Goal: Task Accomplishment & Management: Complete application form

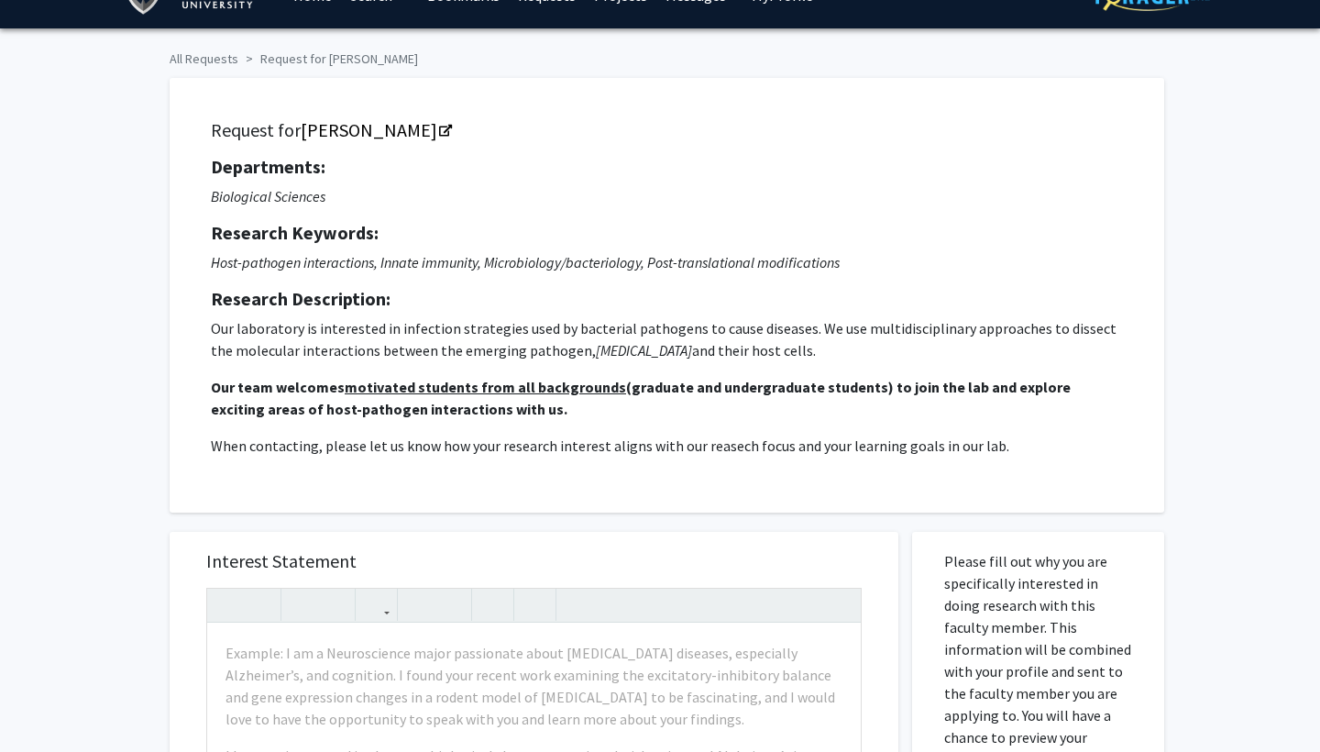
scroll to position [86, 0]
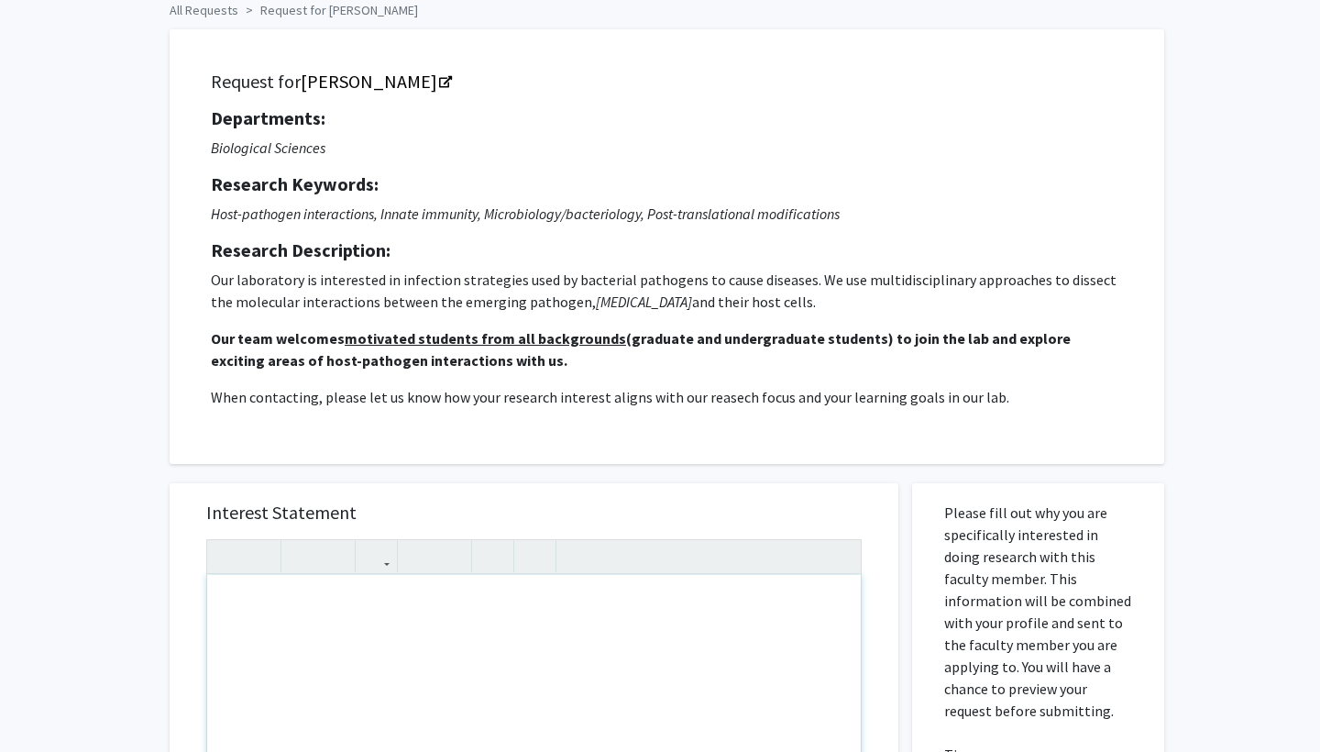
paste div "Note to users with screen readers: Please press Alt+0 or Option+0 to deactivate…"
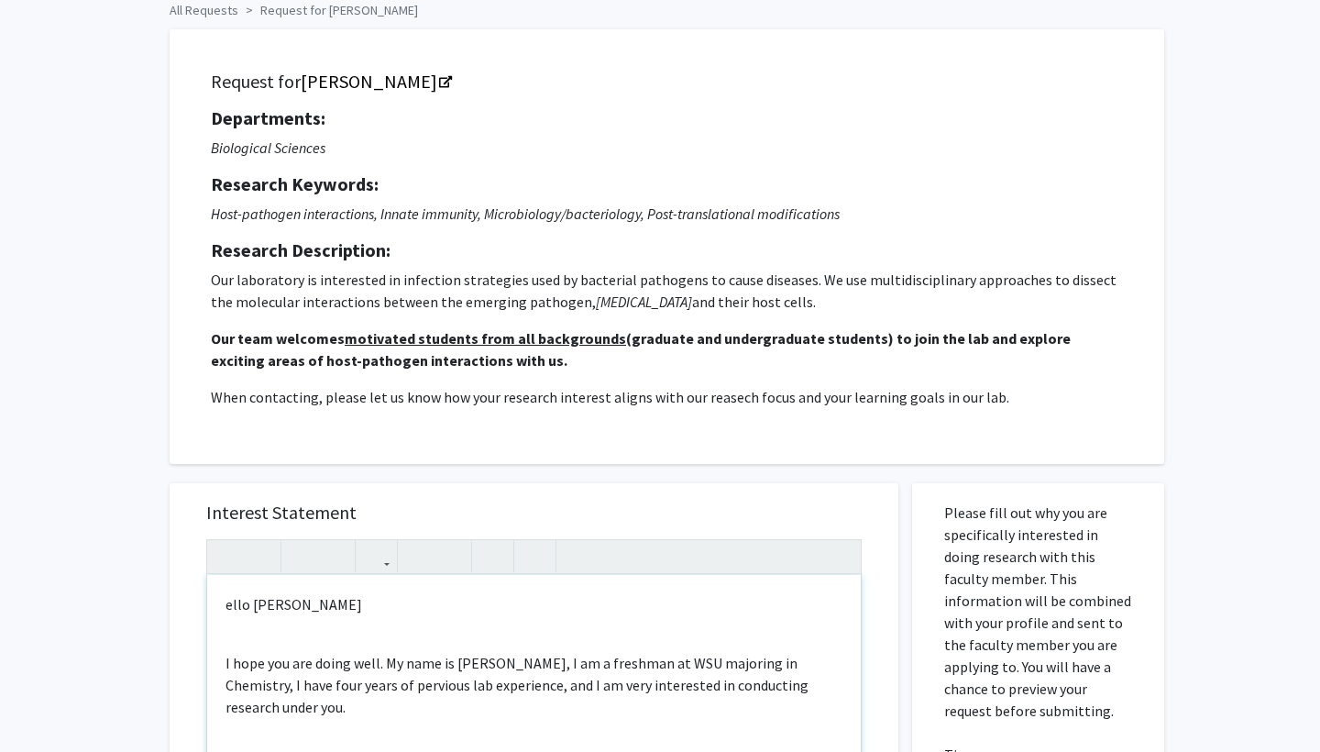
type textarea "<p>ello [PERSON_NAME]</p><br><p>I hope you are doing well. My name is [PERSON_N…"
click at [226, 611] on p "ello [PERSON_NAME]" at bounding box center [534, 604] width 617 height 22
click at [324, 610] on p "Hello [PERSON_NAME]" at bounding box center [534, 604] width 617 height 22
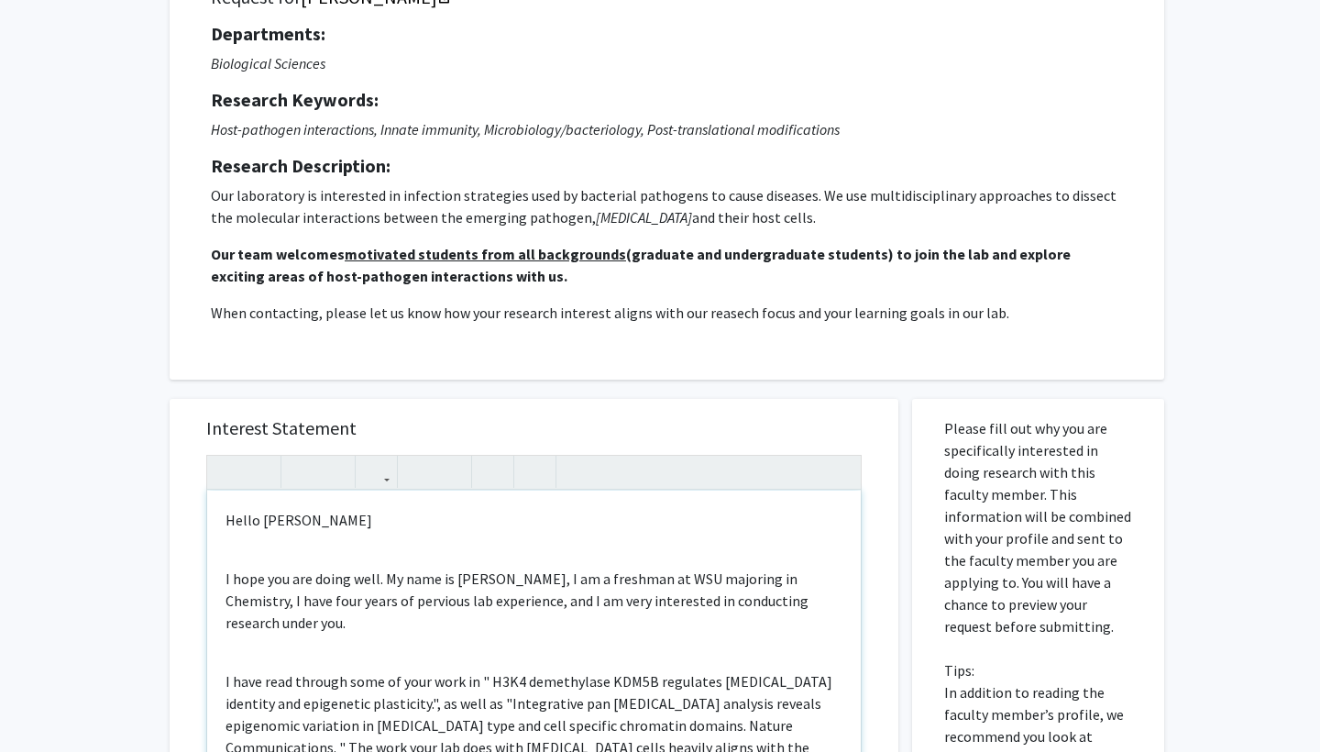
scroll to position [173, 0]
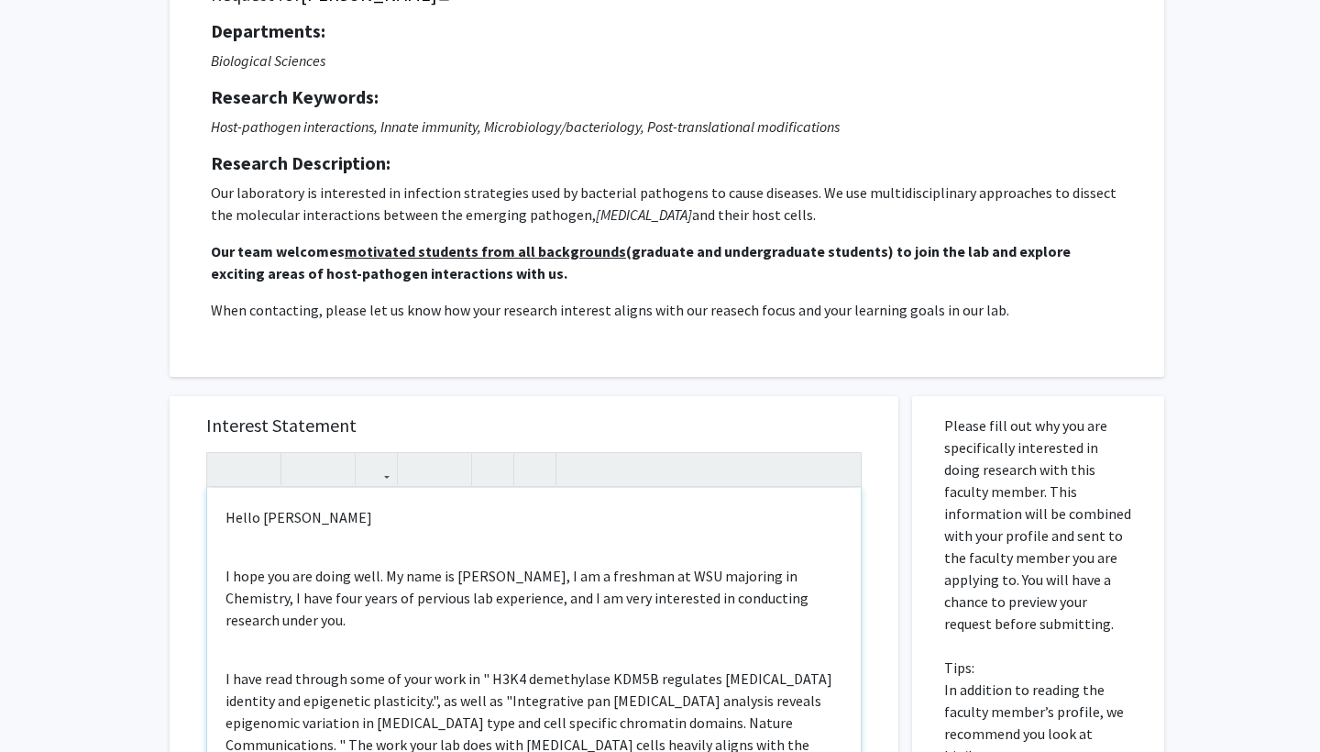
click at [263, 603] on p "I hope you are doing well. My name is [PERSON_NAME], I am a freshman at WSU maj…" at bounding box center [534, 598] width 617 height 66
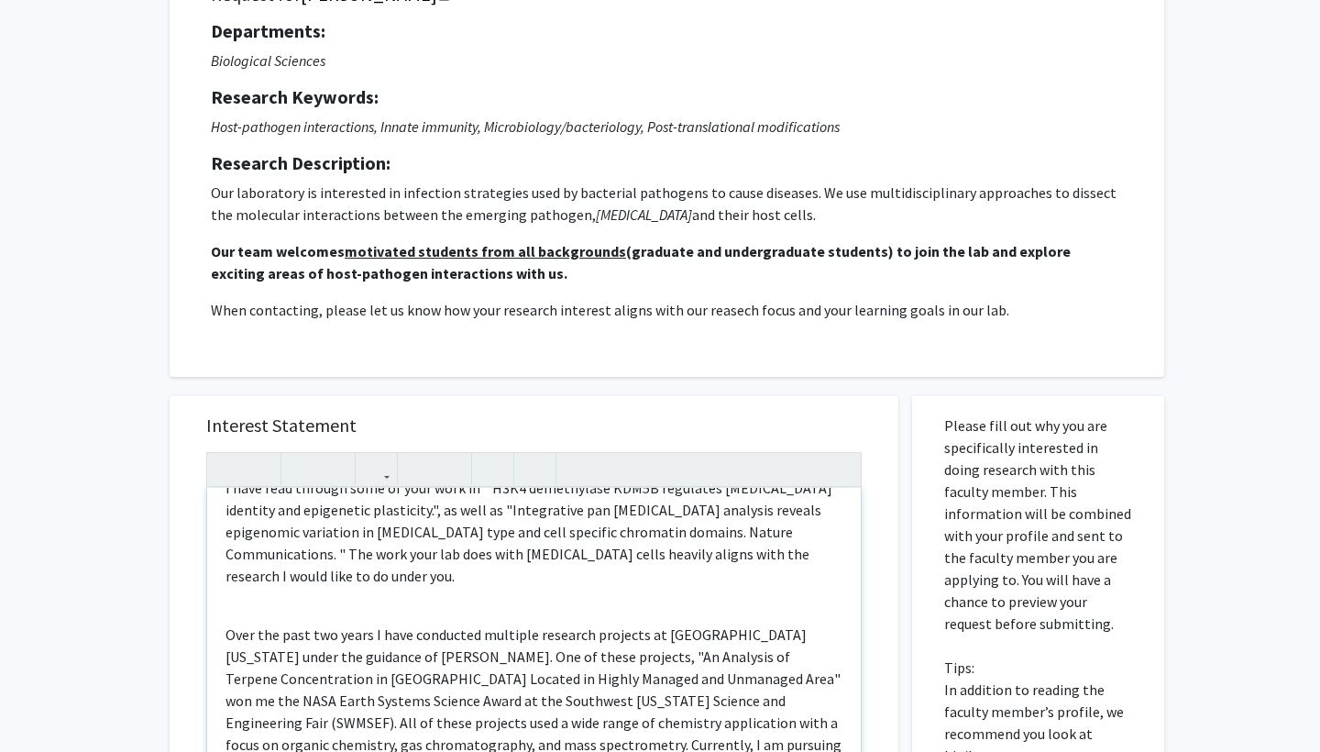
scroll to position [192, 0]
drag, startPoint x: 368, startPoint y: 615, endPoint x: 232, endPoint y: 615, distance: 135.7
click at [232, 623] on p "Over the past two years I have conducted multiple research projects at [GEOGRAP…" at bounding box center [534, 722] width 617 height 198
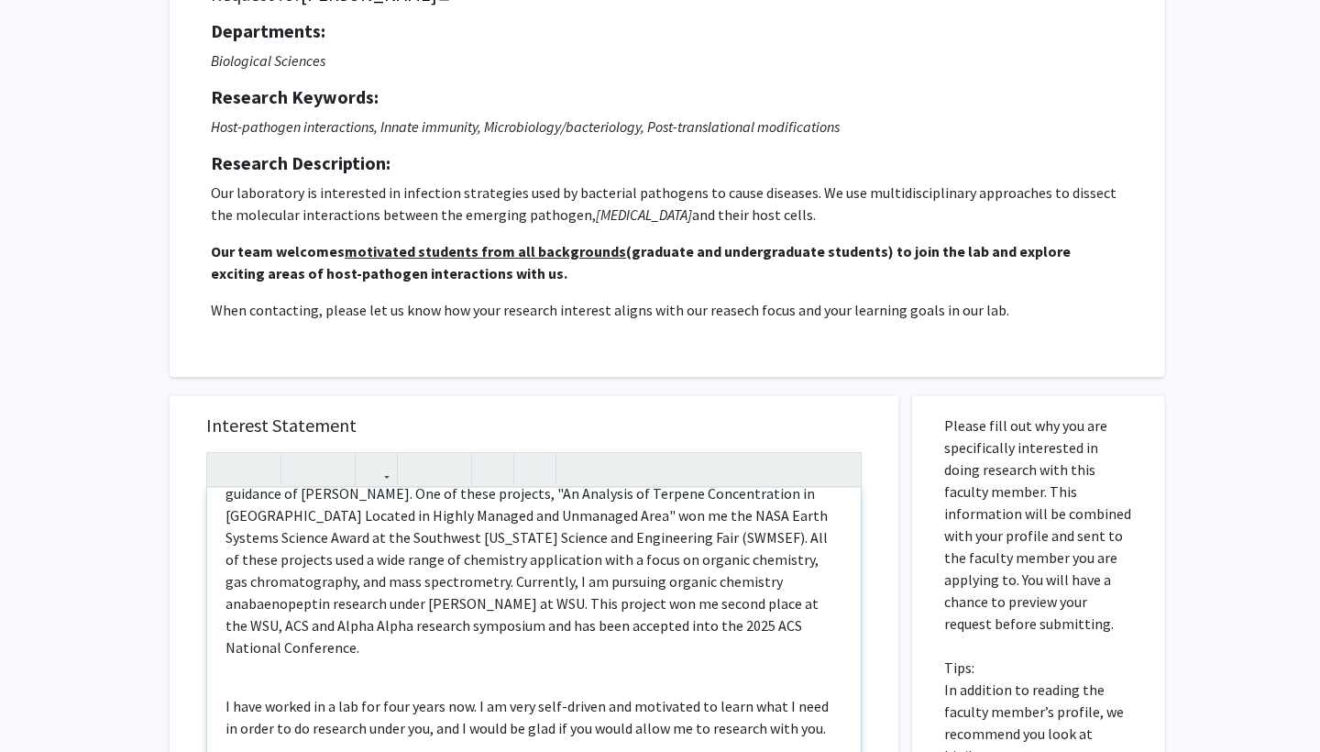
scroll to position [355, 0]
click at [382, 605] on p "I have conducted multiple research projects at [GEOGRAPHIC_DATA][US_STATE] unde…" at bounding box center [534, 558] width 617 height 198
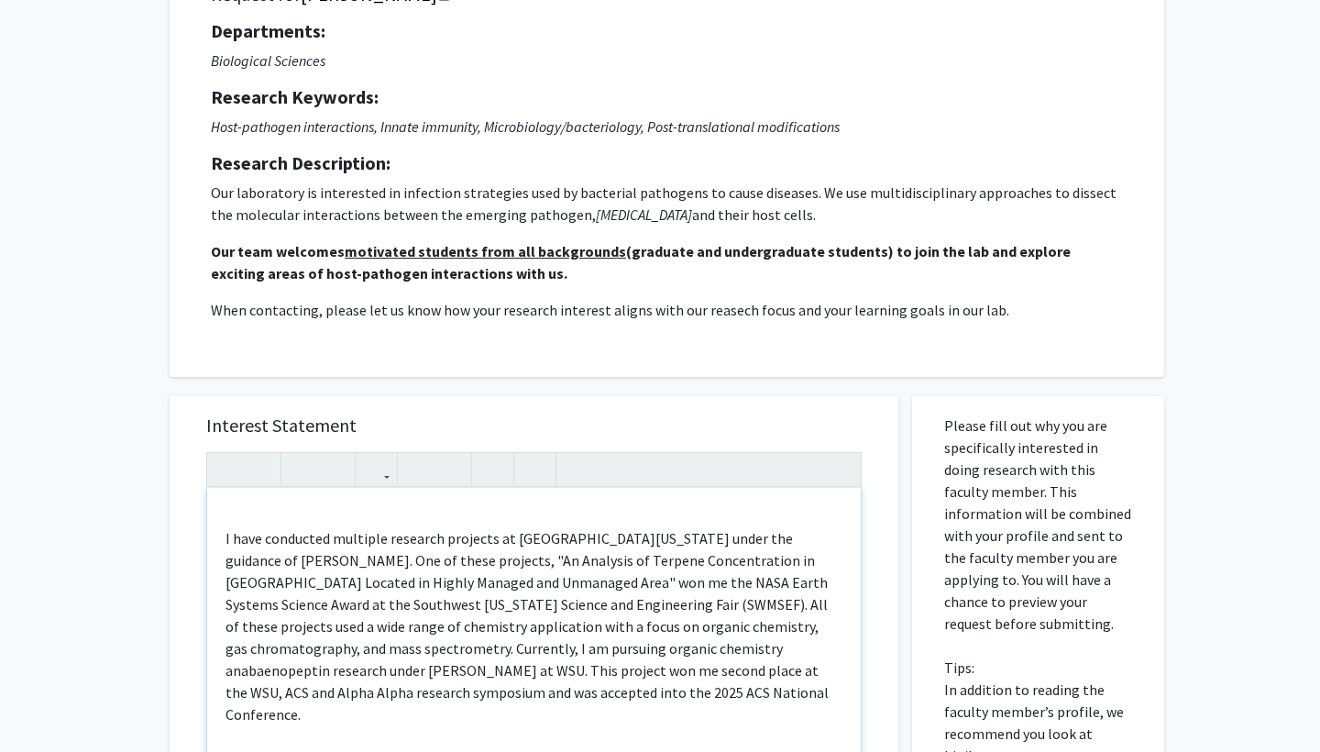
scroll to position [292, 0]
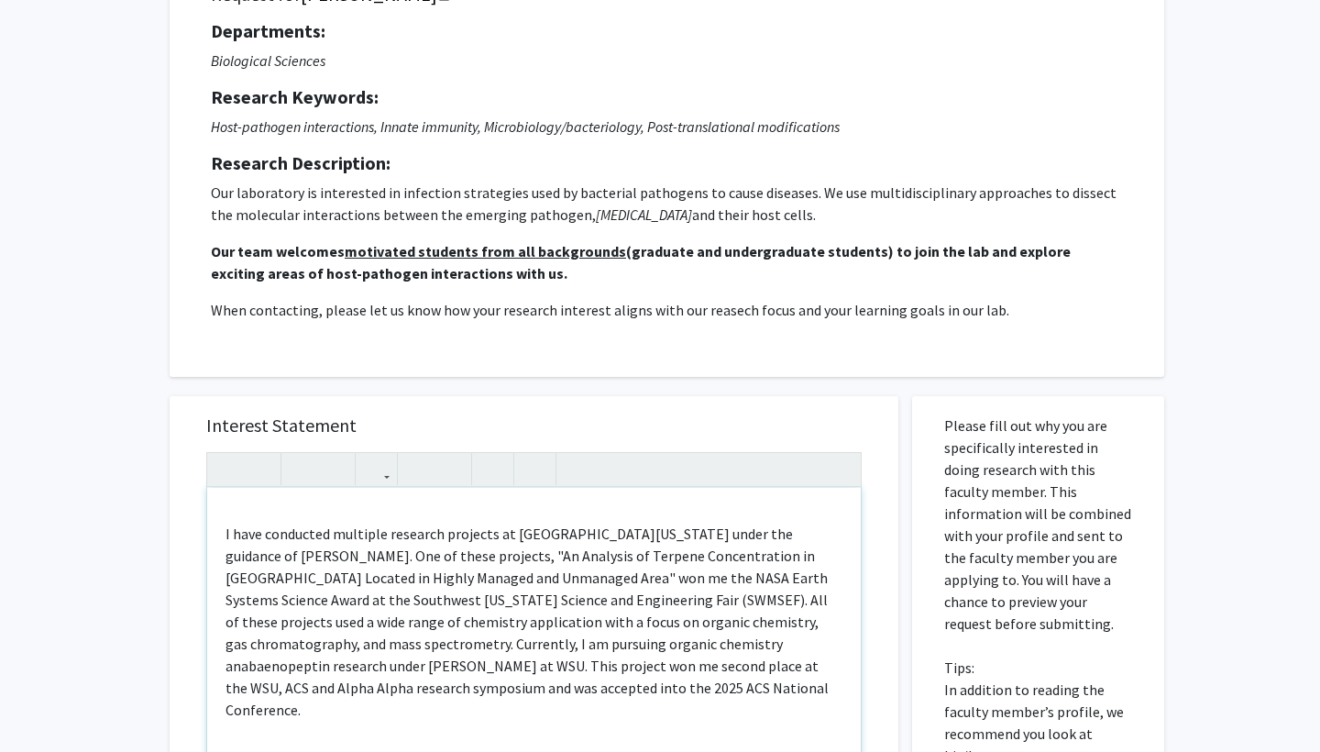
drag, startPoint x: 315, startPoint y: 625, endPoint x: 675, endPoint y: 674, distance: 362.7
click at [675, 674] on p "I have conducted multiple research projects at [GEOGRAPHIC_DATA][US_STATE] unde…" at bounding box center [534, 622] width 617 height 198
copy p "Currently, I am pursuing organic chemistry anabaenopeptin research under [PERSO…"
click at [226, 523] on p "I have conducted multiple research projects at [GEOGRAPHIC_DATA][US_STATE] unde…" at bounding box center [534, 622] width 617 height 198
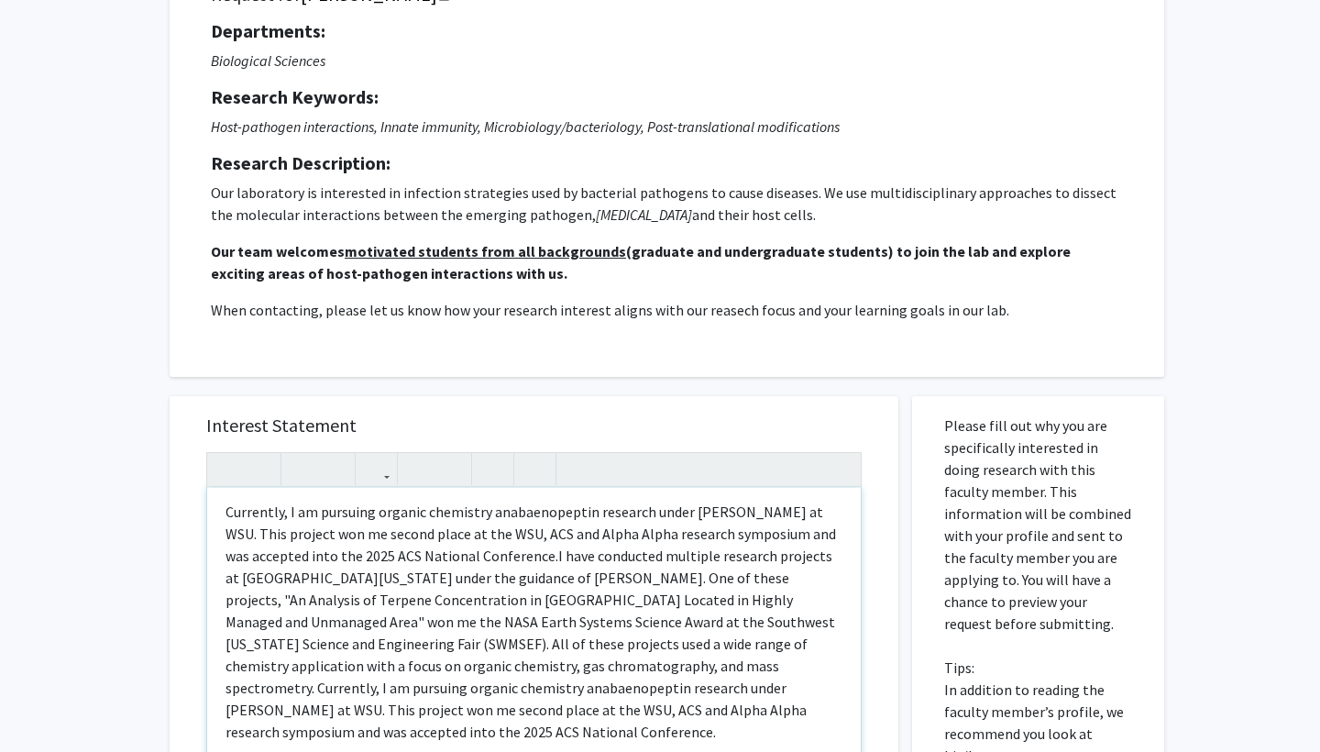
scroll to position [317, 0]
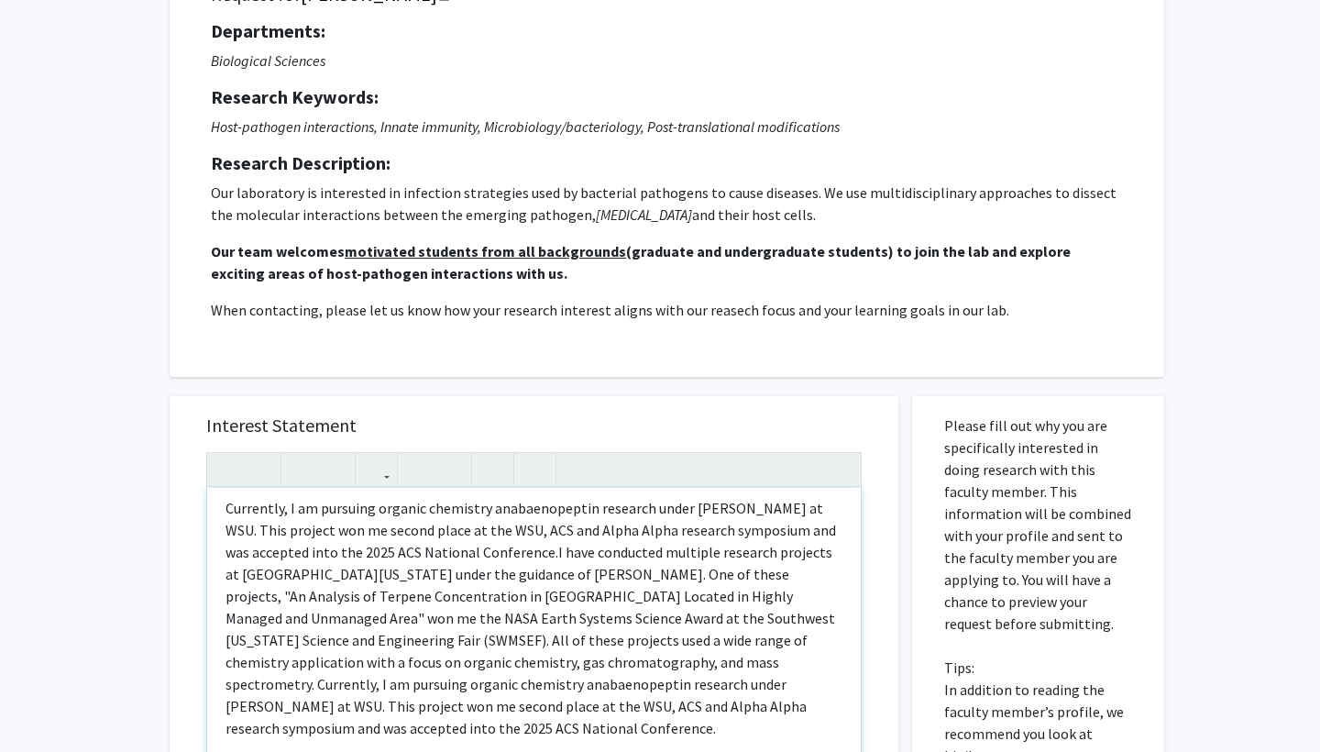
click at [682, 644] on p "Currently, I am pursuing organic chemistry anabaenopeptin research under Dr Jer…" at bounding box center [534, 618] width 617 height 242
drag, startPoint x: 678, startPoint y: 644, endPoint x: 712, endPoint y: 704, distance: 69.8
click at [712, 704] on p "Currently, I am pursuing organic chemistry anabaenopeptin research under Dr Jer…" at bounding box center [534, 618] width 617 height 242
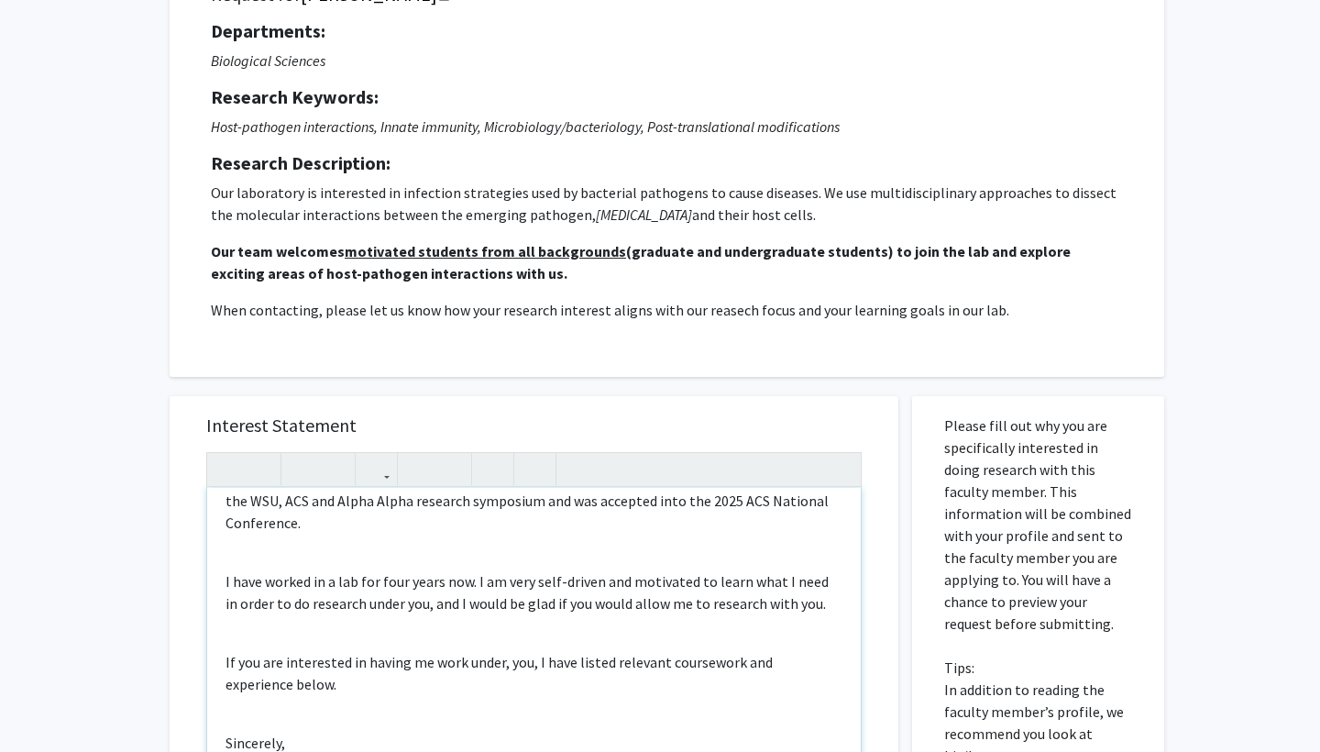
scroll to position [472, 0]
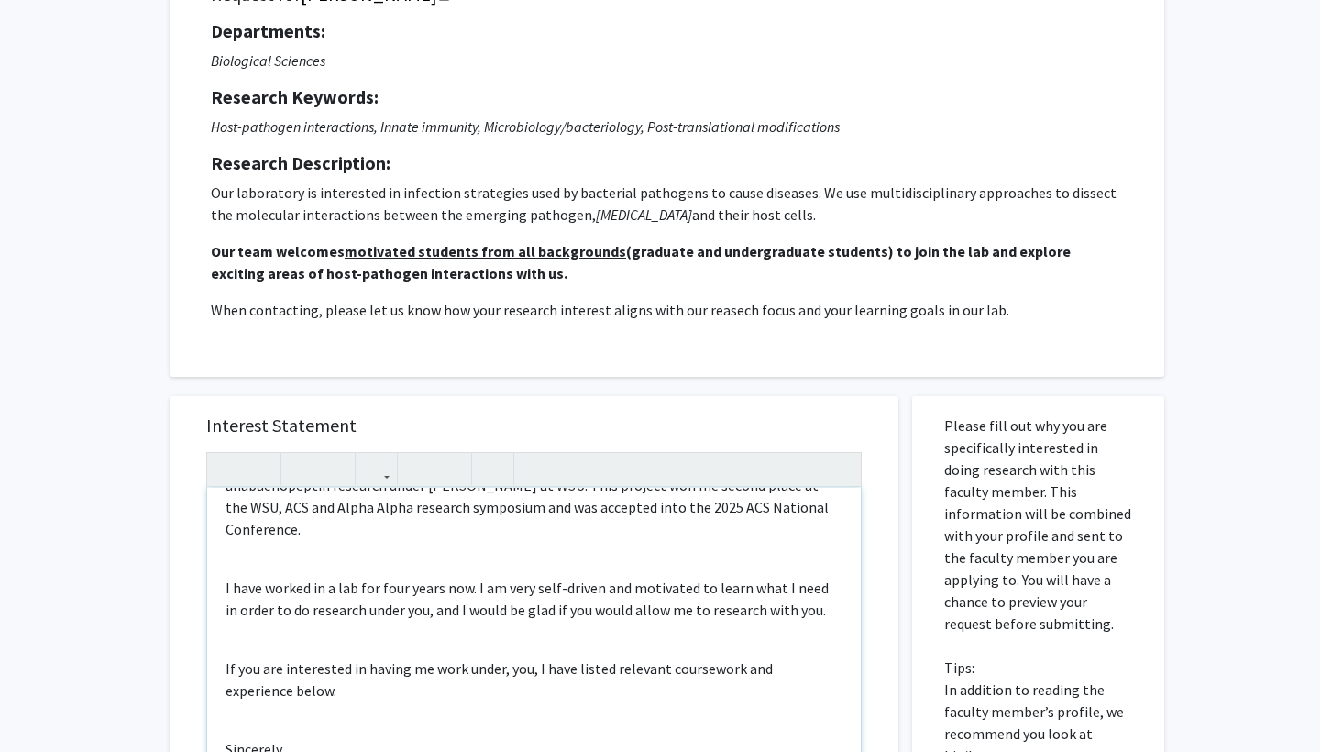
click at [508, 657] on p "If you are interested in having me work under, you, I have listed relevant cour…" at bounding box center [534, 679] width 617 height 44
click at [533, 657] on p "If you are interested in having me work under you, I have listed relevant cours…" at bounding box center [534, 679] width 617 height 44
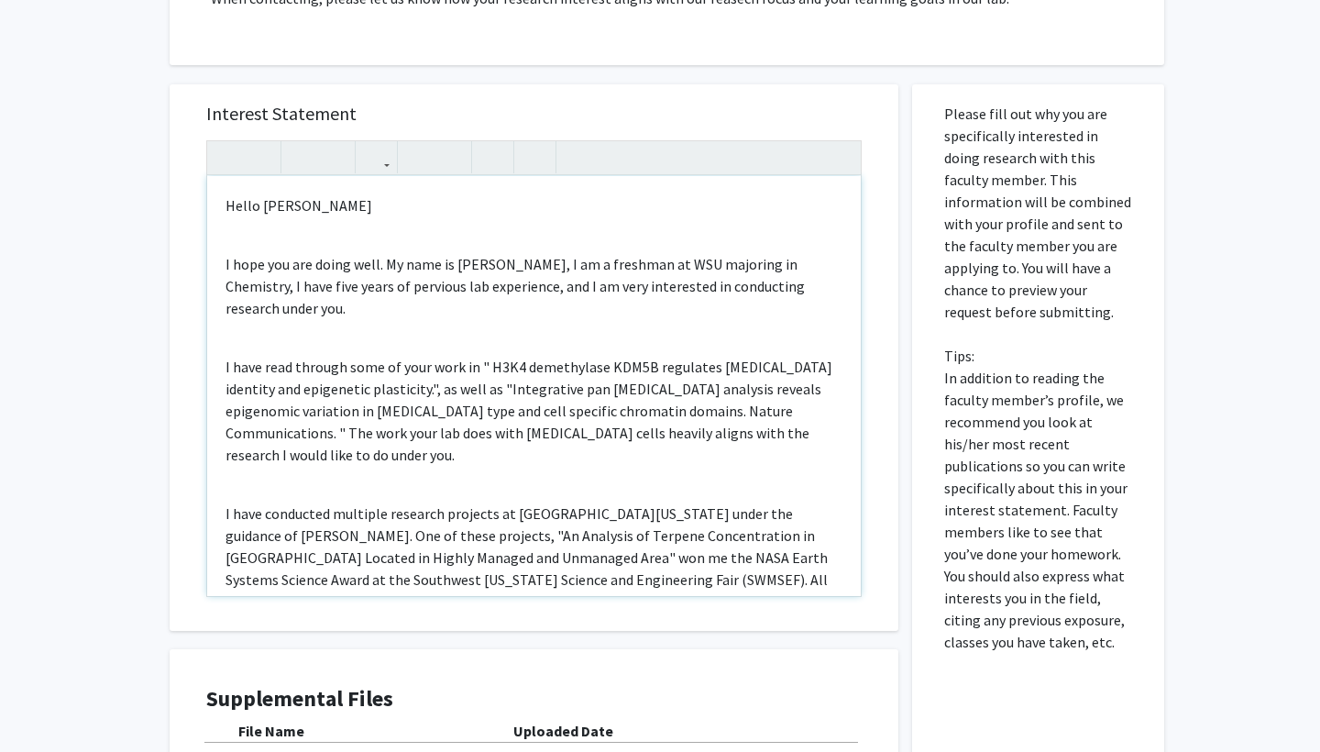
scroll to position [0, 0]
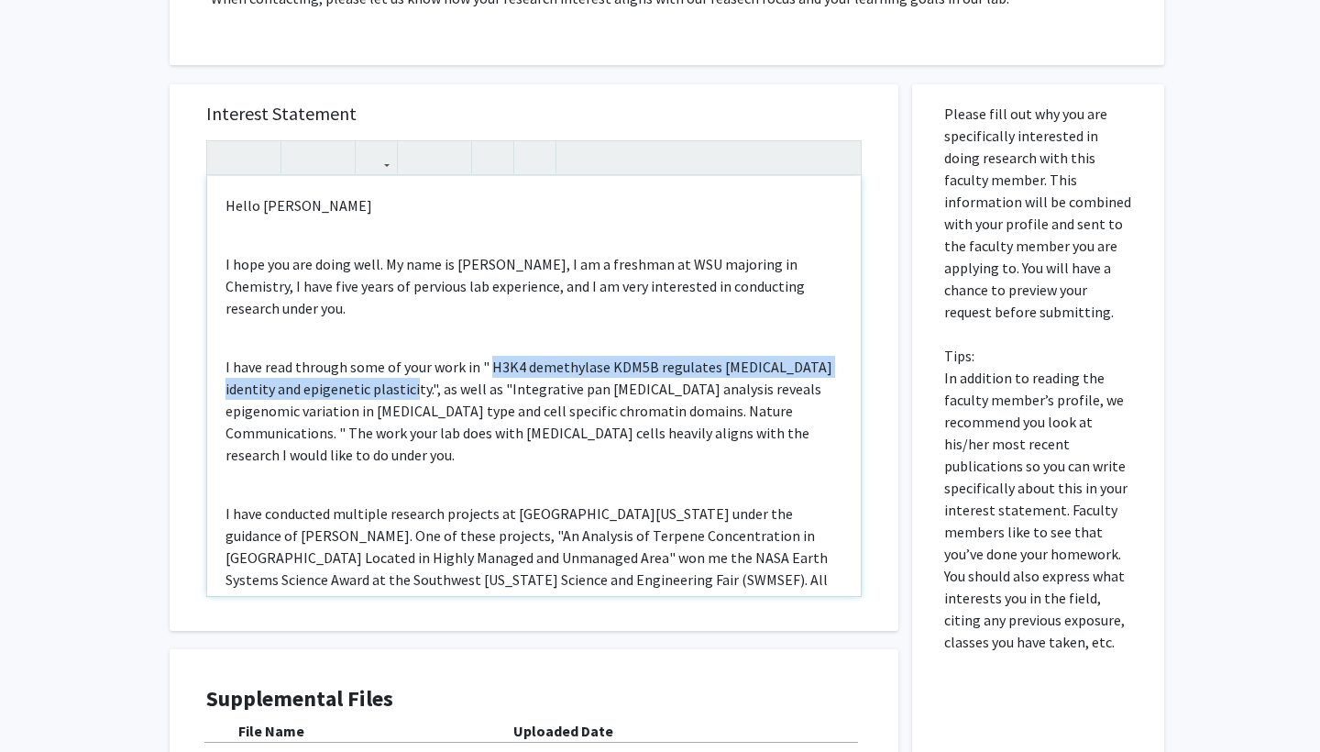
drag, startPoint x: 489, startPoint y: 367, endPoint x: 377, endPoint y: 393, distance: 115.0
click at [377, 393] on p "I have read through some of your work in " H3K4 demethylase KDM5B regulates can…" at bounding box center [534, 411] width 617 height 110
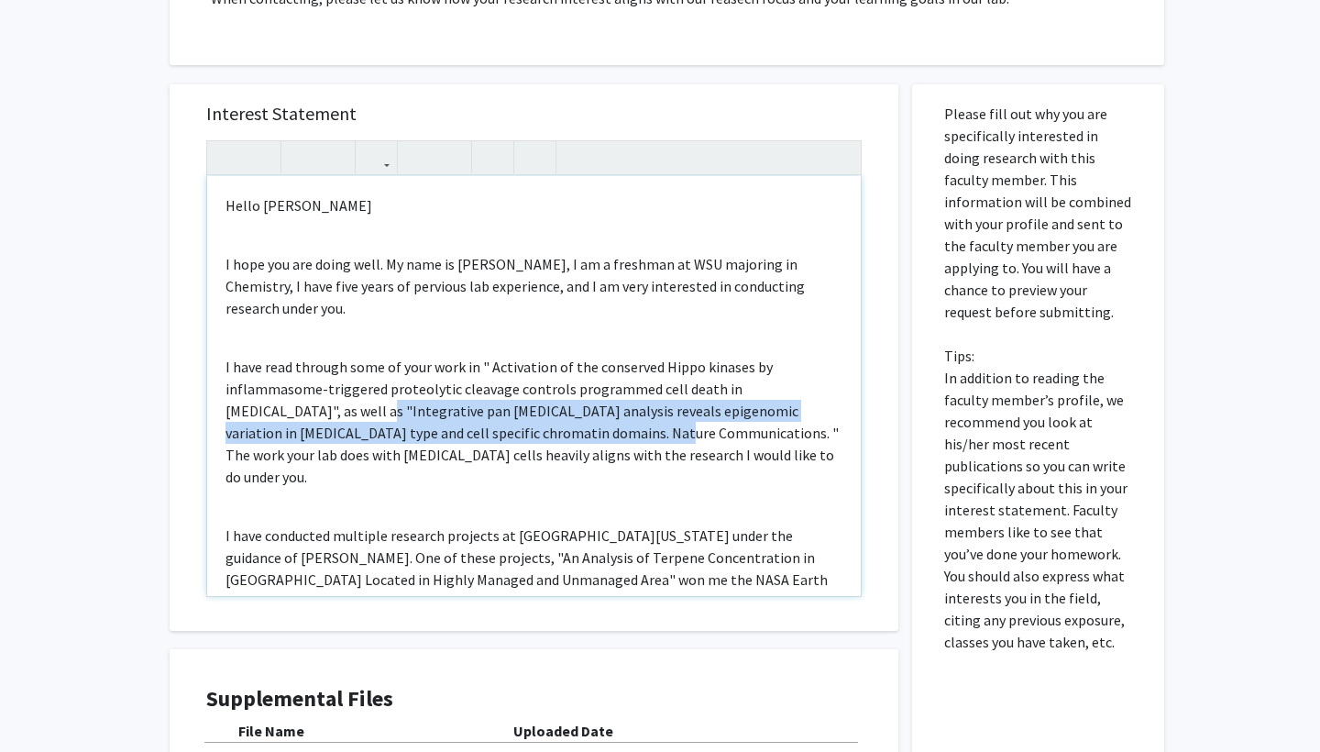
drag, startPoint x: 277, startPoint y: 414, endPoint x: 506, endPoint y: 442, distance: 230.9
click at [506, 442] on p "I have read through some of your work in " Activation of the conserved Hippo ki…" at bounding box center [534, 422] width 617 height 132
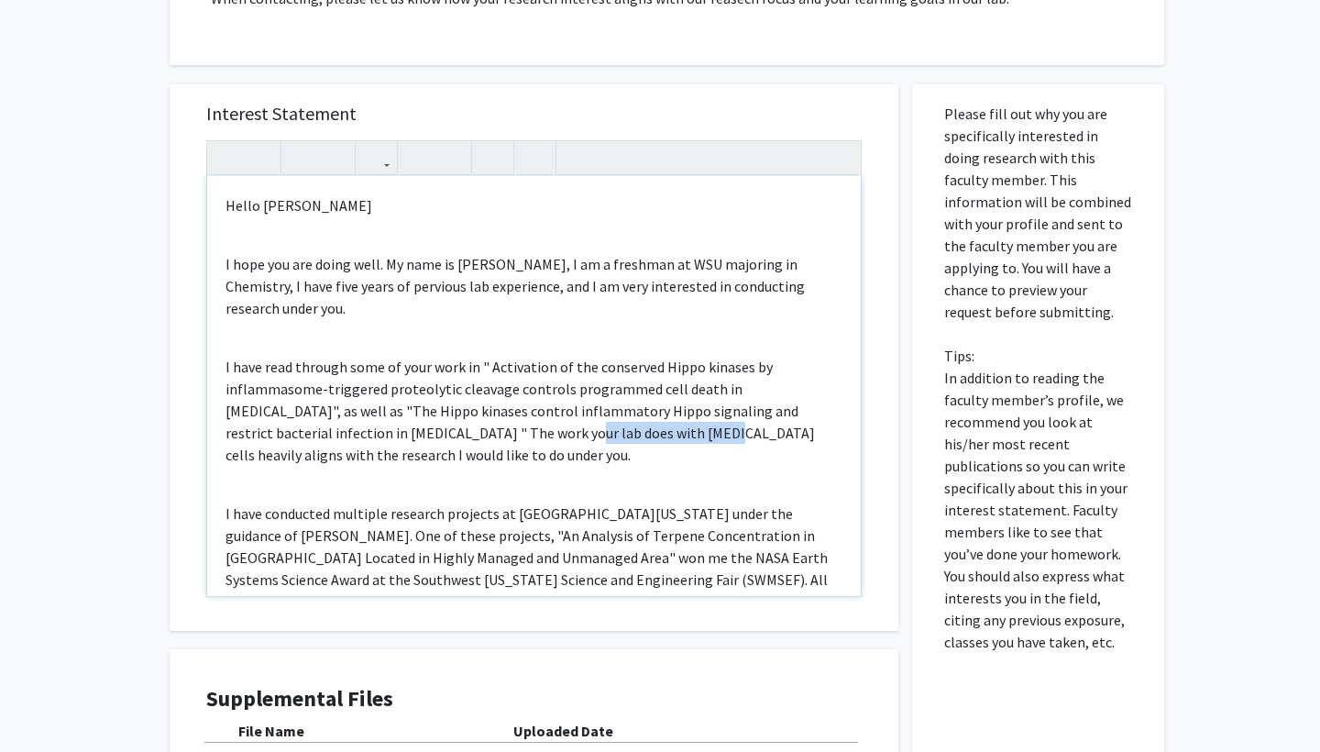
drag, startPoint x: 425, startPoint y: 436, endPoint x: 552, endPoint y: 442, distance: 127.6
click at [552, 442] on p "I have read through some of your work in " Activation of the conserved Hippo ki…" at bounding box center [534, 411] width 617 height 110
click at [545, 436] on p "I have read through some of your work in " Activation of the conserved Hippo ki…" at bounding box center [534, 411] width 617 height 110
click at [599, 440] on p "I have read through some of your work in " Activation of the conserved Hippo ki…" at bounding box center [534, 411] width 617 height 110
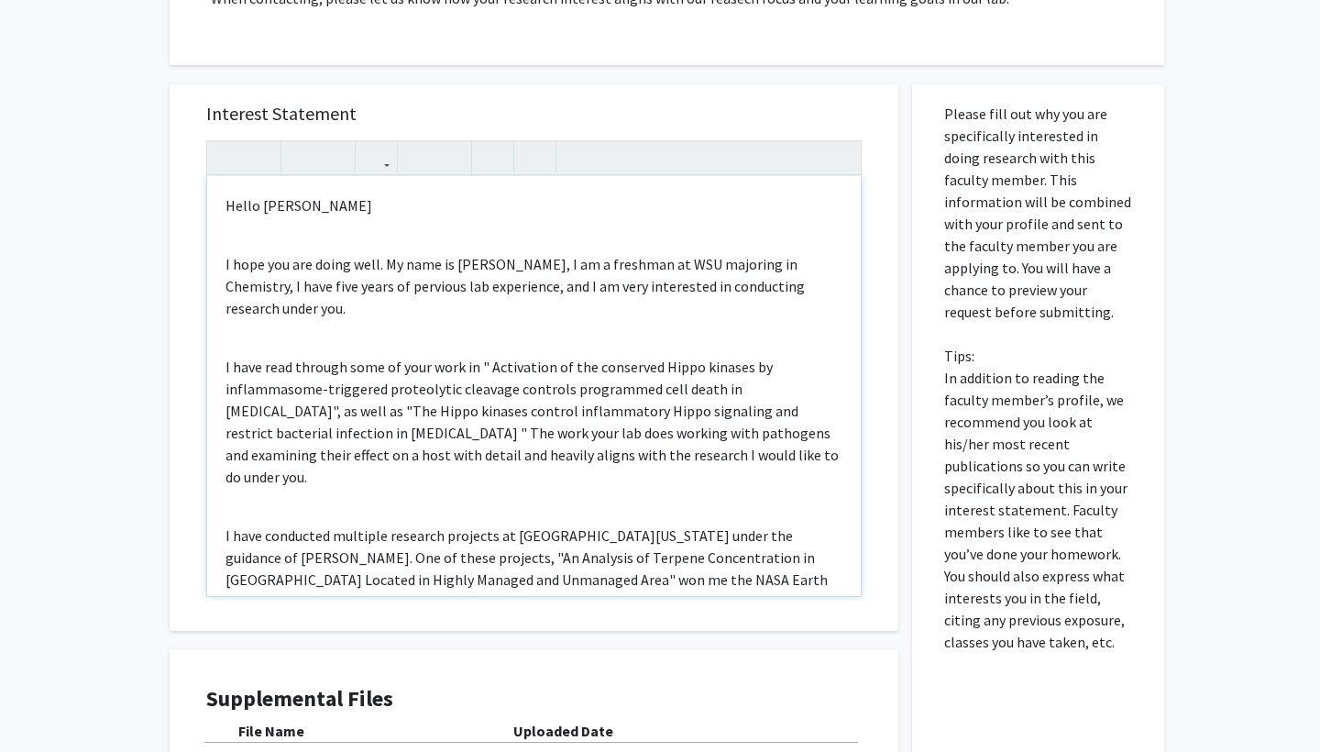
click at [686, 386] on p "I have read through some of your work in " Activation of the conserved Hippo ki…" at bounding box center [534, 422] width 617 height 132
click at [311, 463] on p "I have read through some of your work in " Activation of the conserved Hippo ki…" at bounding box center [534, 422] width 617 height 132
click at [310, 462] on p "I have read through some of your work in " Activation of the conserved Hippo ki…" at bounding box center [534, 422] width 617 height 132
click at [606, 265] on p "I hope you are doing well. My name is Veer Singh, I am a freshman at WSU majori…" at bounding box center [534, 286] width 617 height 66
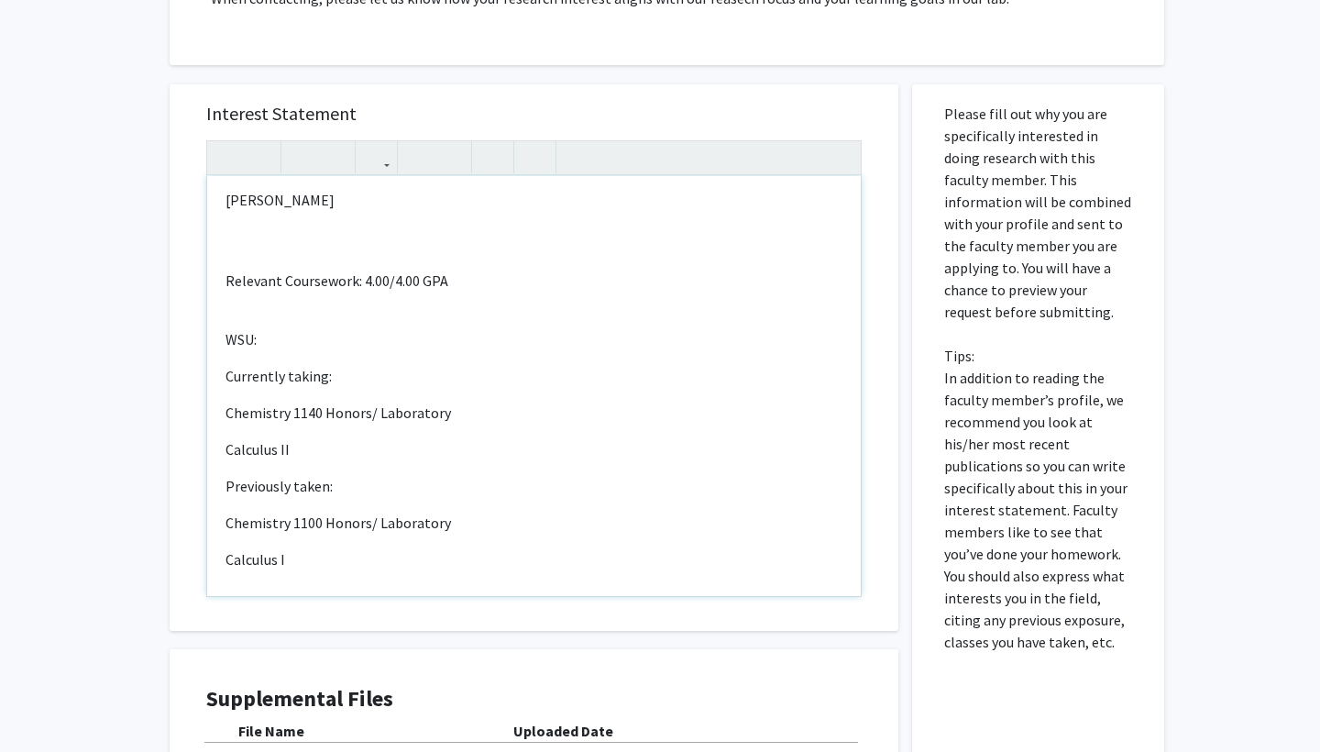
scroll to position [774, 0]
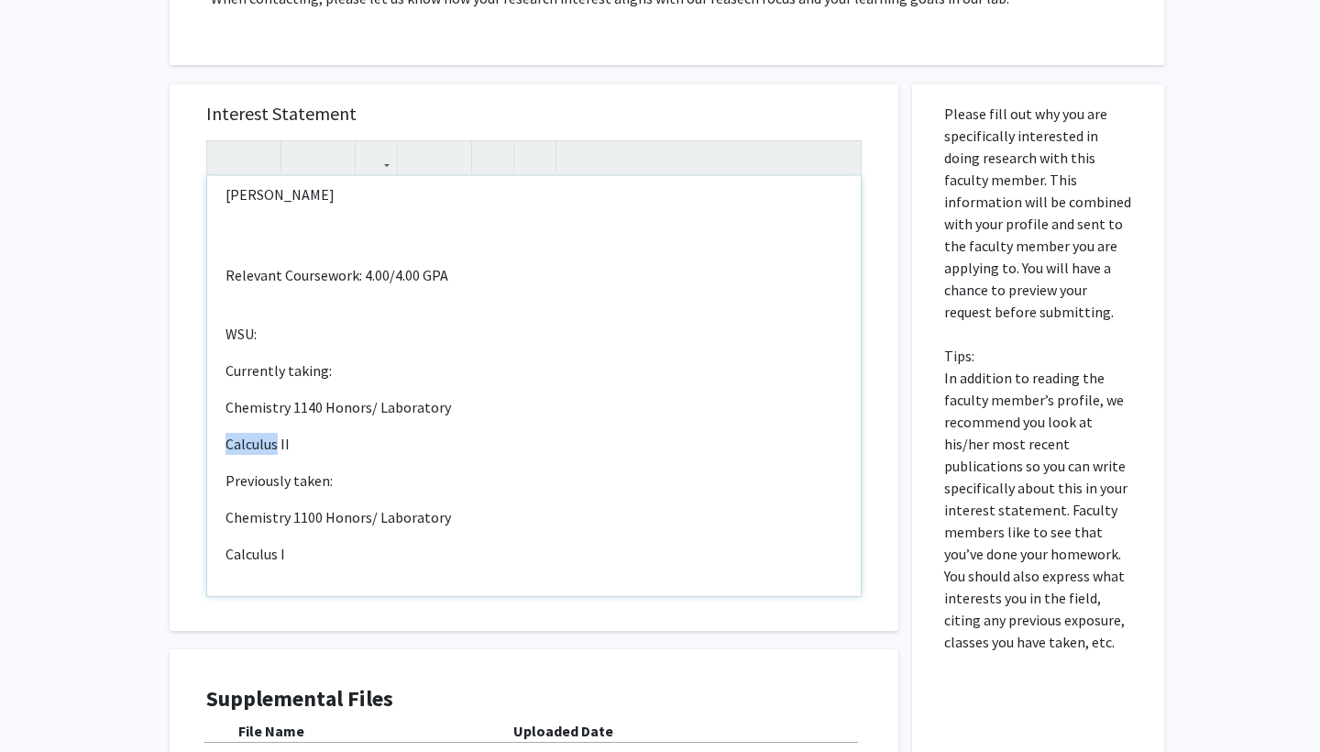
drag, startPoint x: 265, startPoint y: 377, endPoint x: 238, endPoint y: 363, distance: 29.9
click at [235, 363] on div "Hello Dr. Lee I hope you are doing well. My name is Veer Singh, I am a Sophomor…" at bounding box center [534, 386] width 654 height 420
click at [294, 396] on p "Chemistry 1140 Honors/ Laboratory" at bounding box center [534, 407] width 617 height 22
drag, startPoint x: 293, startPoint y: 405, endPoint x: 225, endPoint y: 403, distance: 68.8
click at [225, 403] on div "Hello Dr. Lee I hope you are doing well. My name is Veer Singh, I am a Sophomor…" at bounding box center [534, 386] width 654 height 420
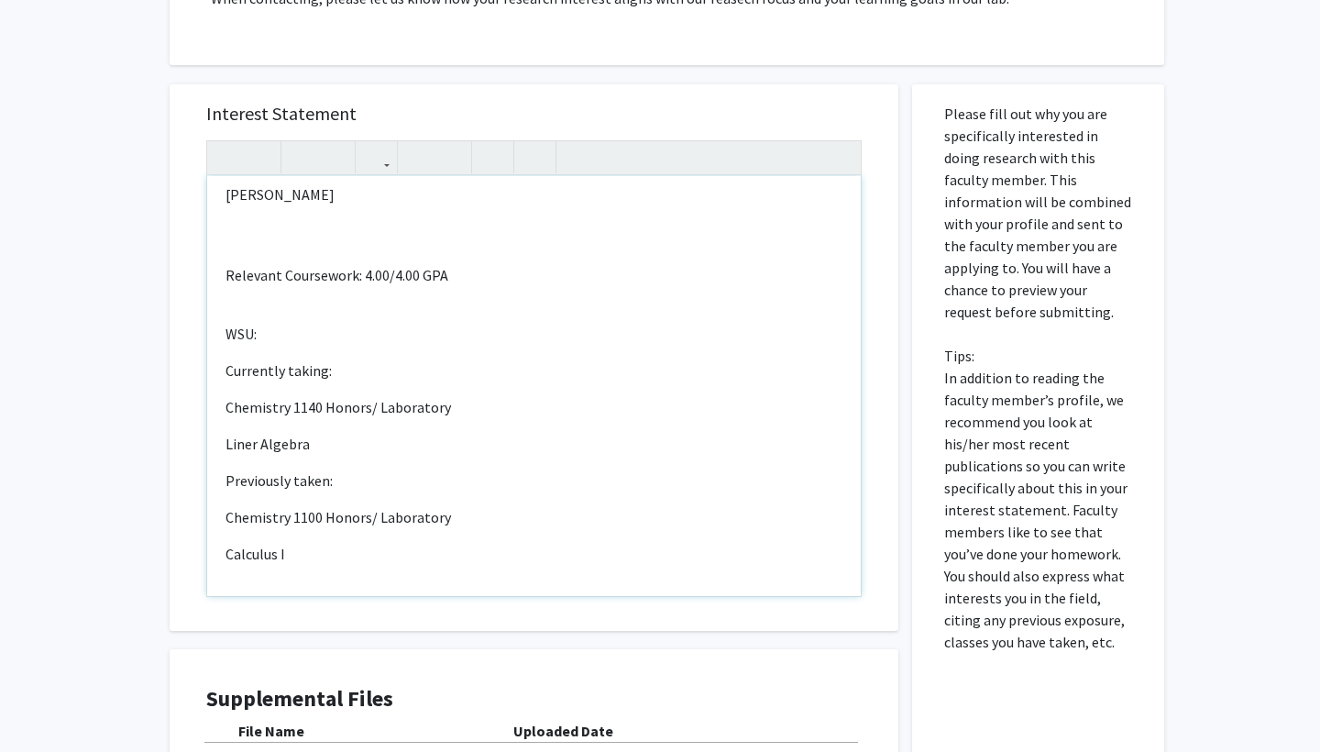
click at [448, 264] on p "Relevant Coursework: 4.00/4.00 GPA" at bounding box center [534, 275] width 617 height 22
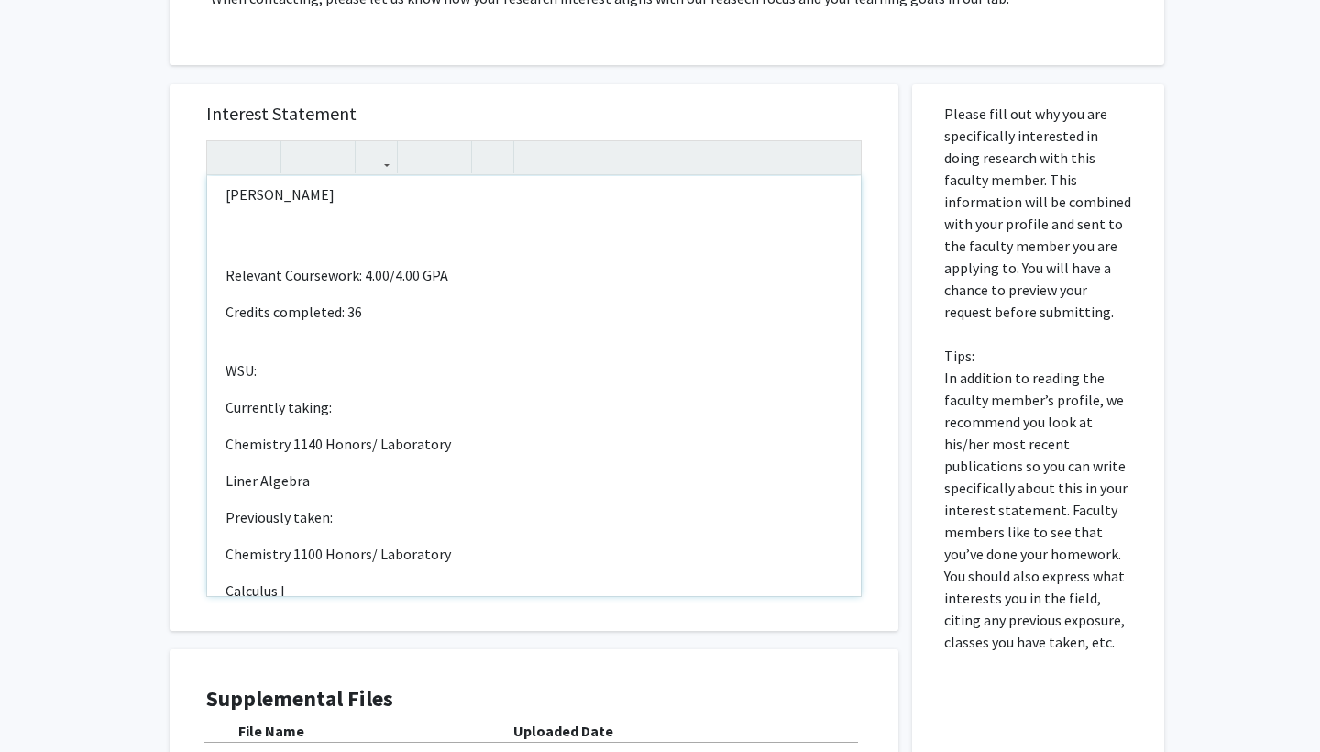
click at [387, 396] on p "Currently taking:" at bounding box center [534, 407] width 617 height 22
click at [300, 433] on p "Chemistry 1140 Honors/ Laboratory" at bounding box center [534, 444] width 617 height 22
click at [299, 433] on p "Chemistry 1140 Honors/ Laboratory" at bounding box center [534, 444] width 617 height 22
drag, startPoint x: 221, startPoint y: 403, endPoint x: 479, endPoint y: 409, distance: 257.7
click at [479, 409] on div "Hello Dr. Lee I hope you are doing well. My name is Veer Singh, I am a Sophomor…" at bounding box center [534, 386] width 654 height 420
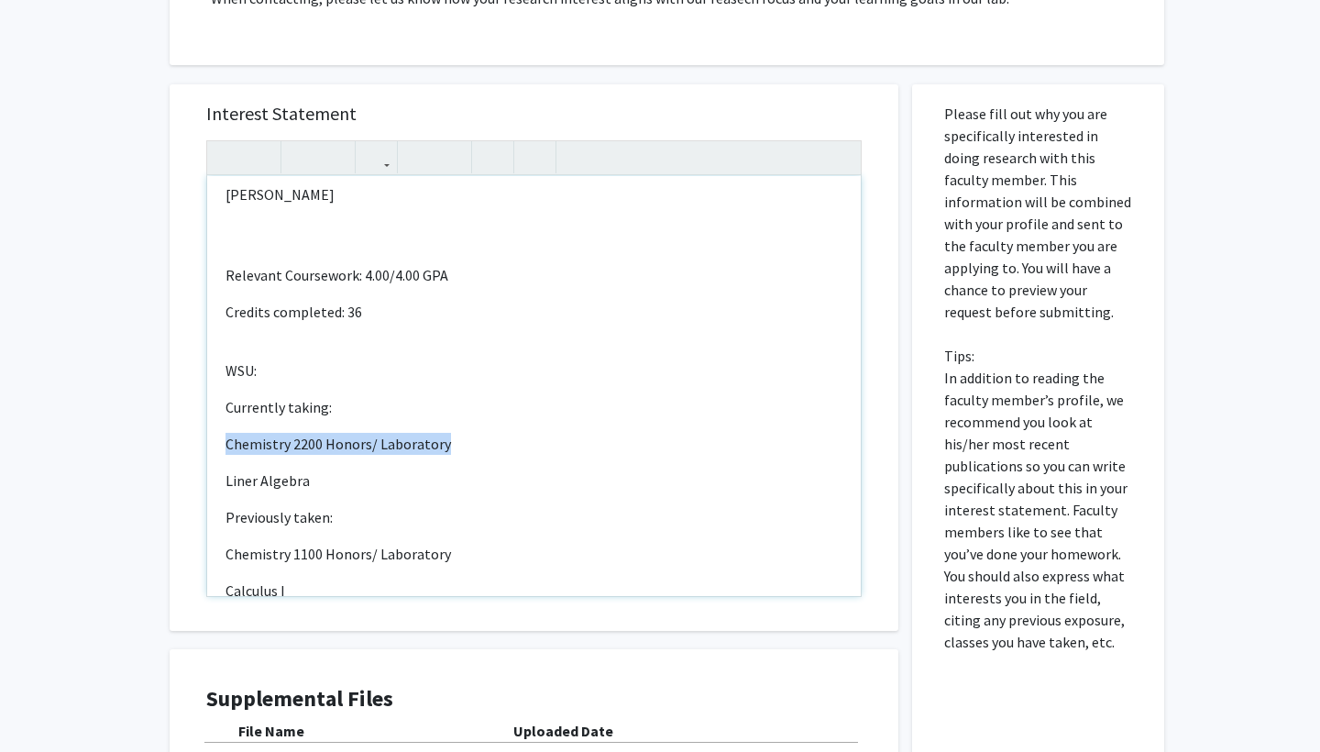
copy p "Chemistry 2200 Honors/ Laboratory"
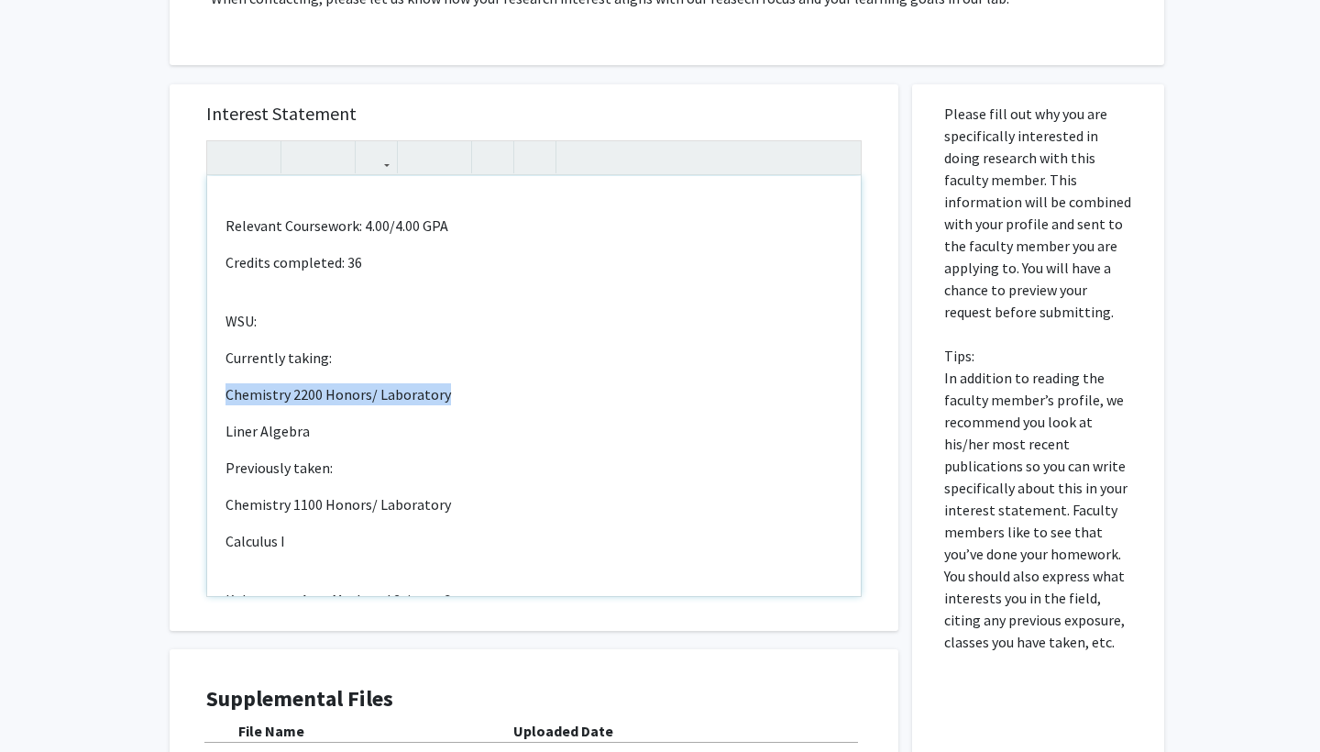
scroll to position [937, 0]
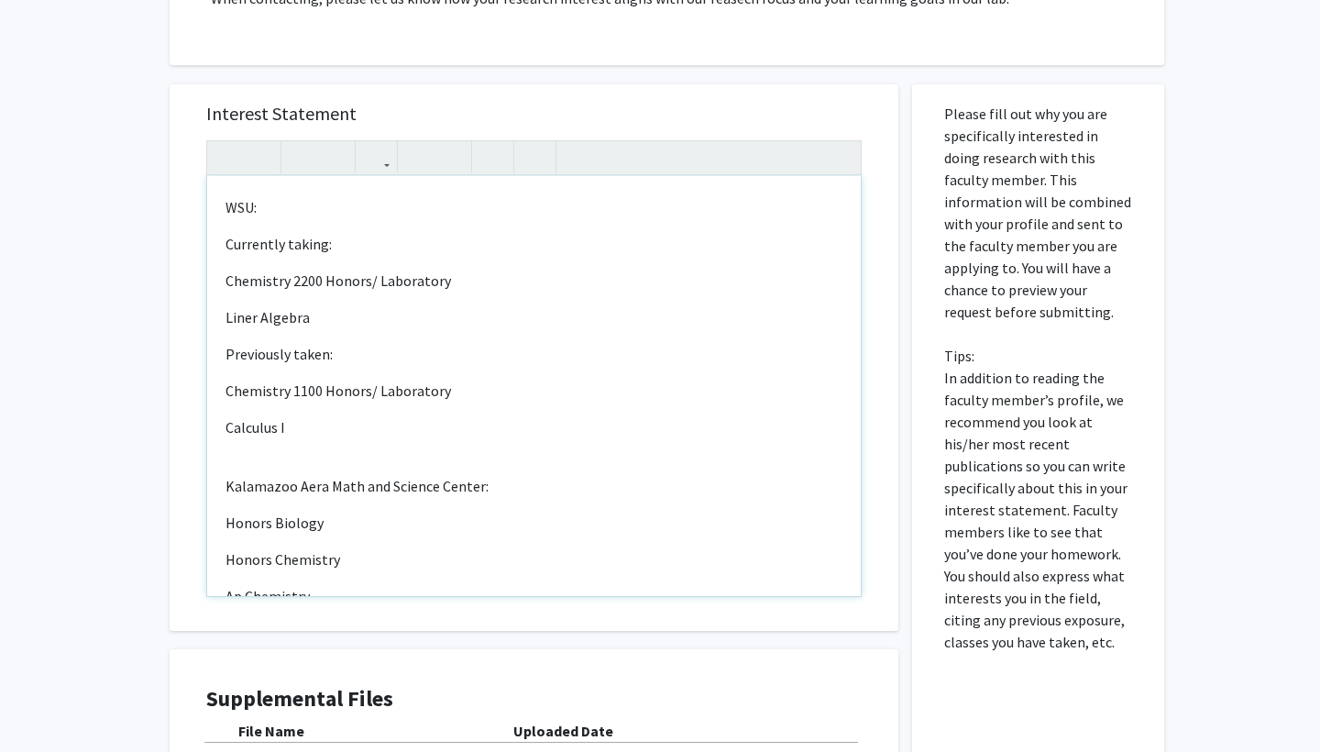
click at [308, 399] on div "Hello Dr. Lee I hope you are doing well. My name is Veer Singh, I am a Sophomor…" at bounding box center [534, 386] width 654 height 420
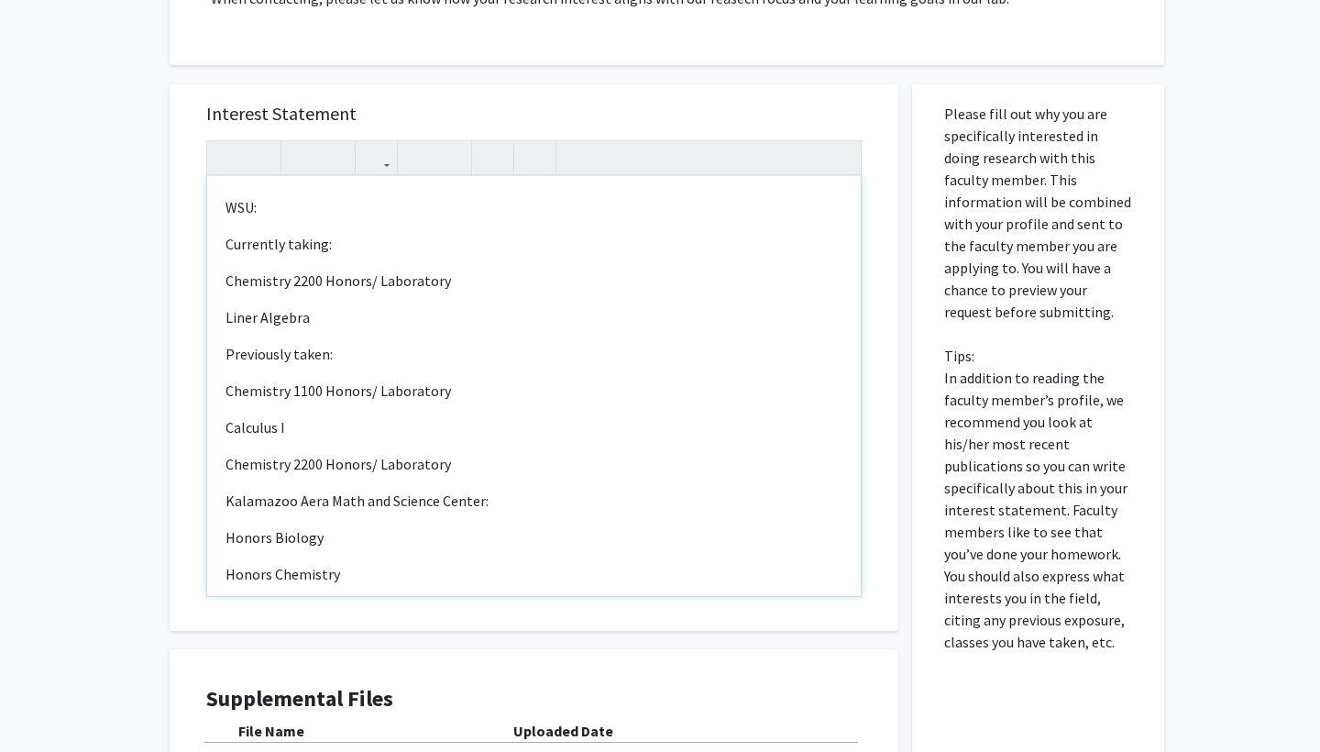
click at [304, 453] on p "Chemistry 2200 Honors/ Laboratory" at bounding box center [534, 464] width 617 height 22
click at [469, 453] on p "Chemistry 1140 Honors/ Laboratory" at bounding box center [534, 464] width 617 height 22
type textarea "<p>Hello Dr. Lee</p><br><p>I hope you are doing well. My name is Veer Singh, I …"
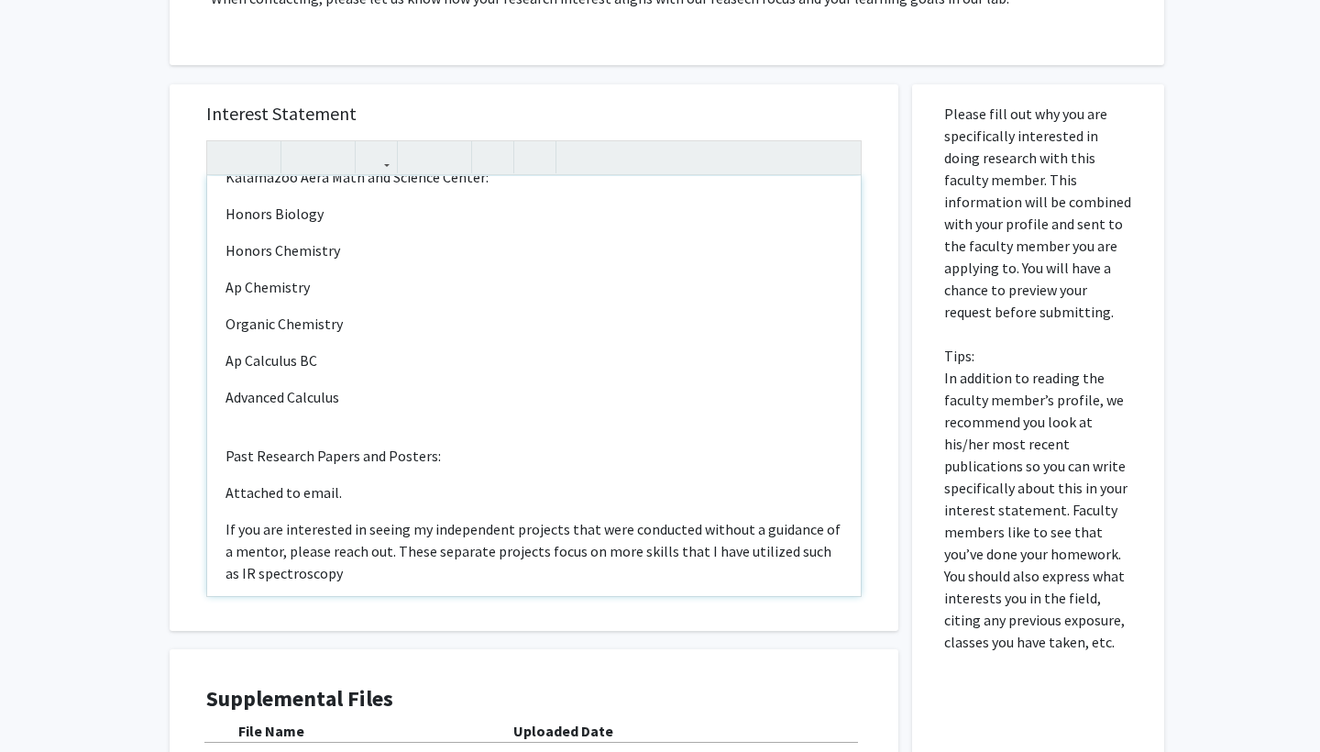
scroll to position [1297, 0]
drag, startPoint x: 224, startPoint y: 417, endPoint x: 403, endPoint y: 580, distance: 242.8
click at [403, 580] on div "Hello Dr. Lee I hope you are doing well. My name is Veer Singh, I am a Sophomor…" at bounding box center [534, 386] width 654 height 420
click at [403, 578] on div "Hello Dr. Lee I hope you are doing well. My name is Veer Singh, I am a Sophomor…" at bounding box center [534, 386] width 654 height 420
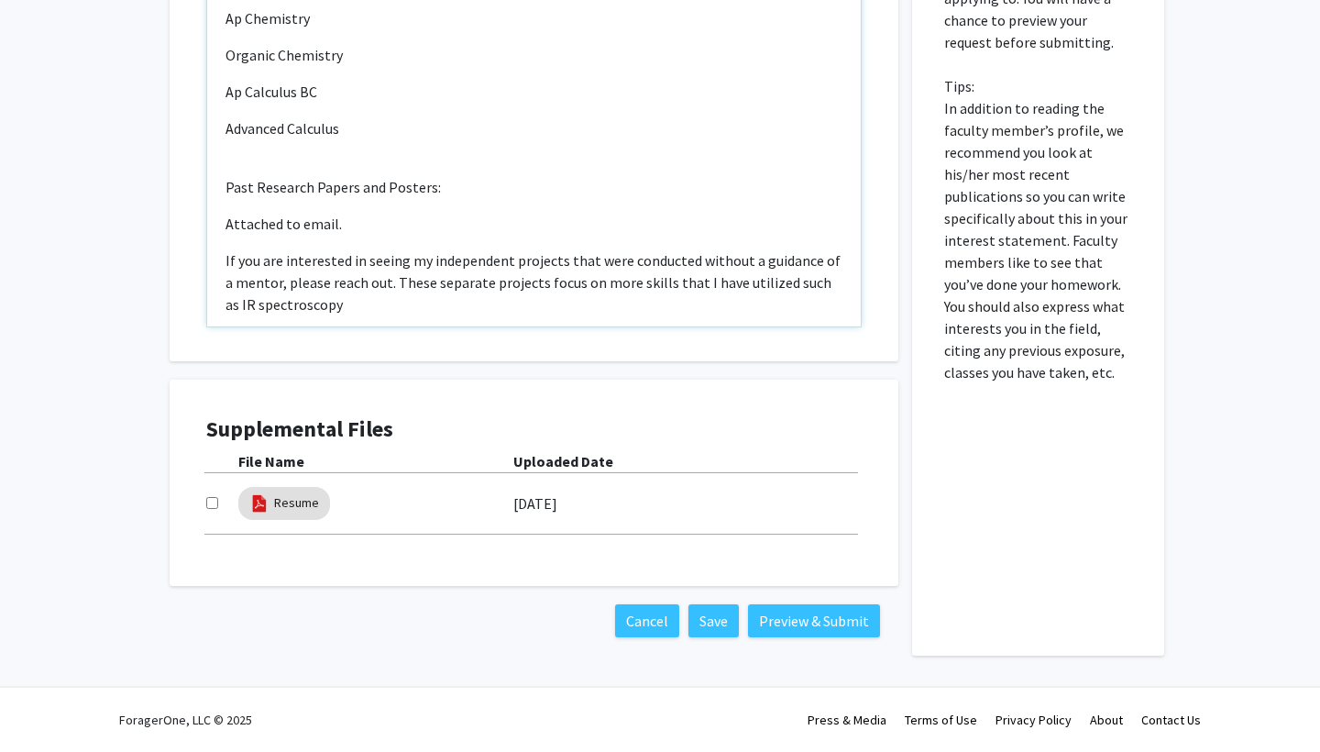
scroll to position [756, 0]
click at [207, 495] on div at bounding box center [222, 503] width 32 height 22
click at [208, 498] on div at bounding box center [222, 503] width 32 height 22
click at [211, 504] on input "checkbox" at bounding box center [212, 503] width 12 height 12
click at [206, 503] on input "checkbox" at bounding box center [212, 503] width 12 height 12
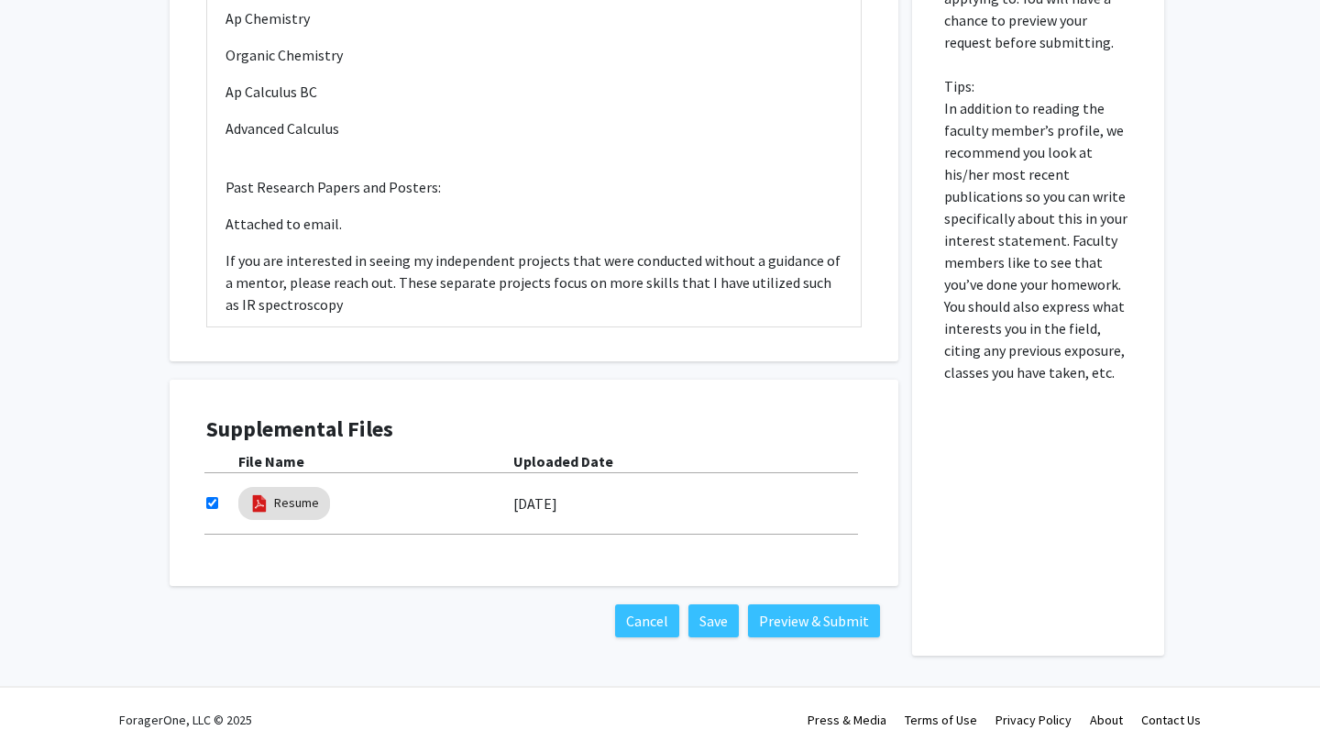
checkbox input "false"
click at [290, 496] on link "Resume" at bounding box center [296, 502] width 45 height 19
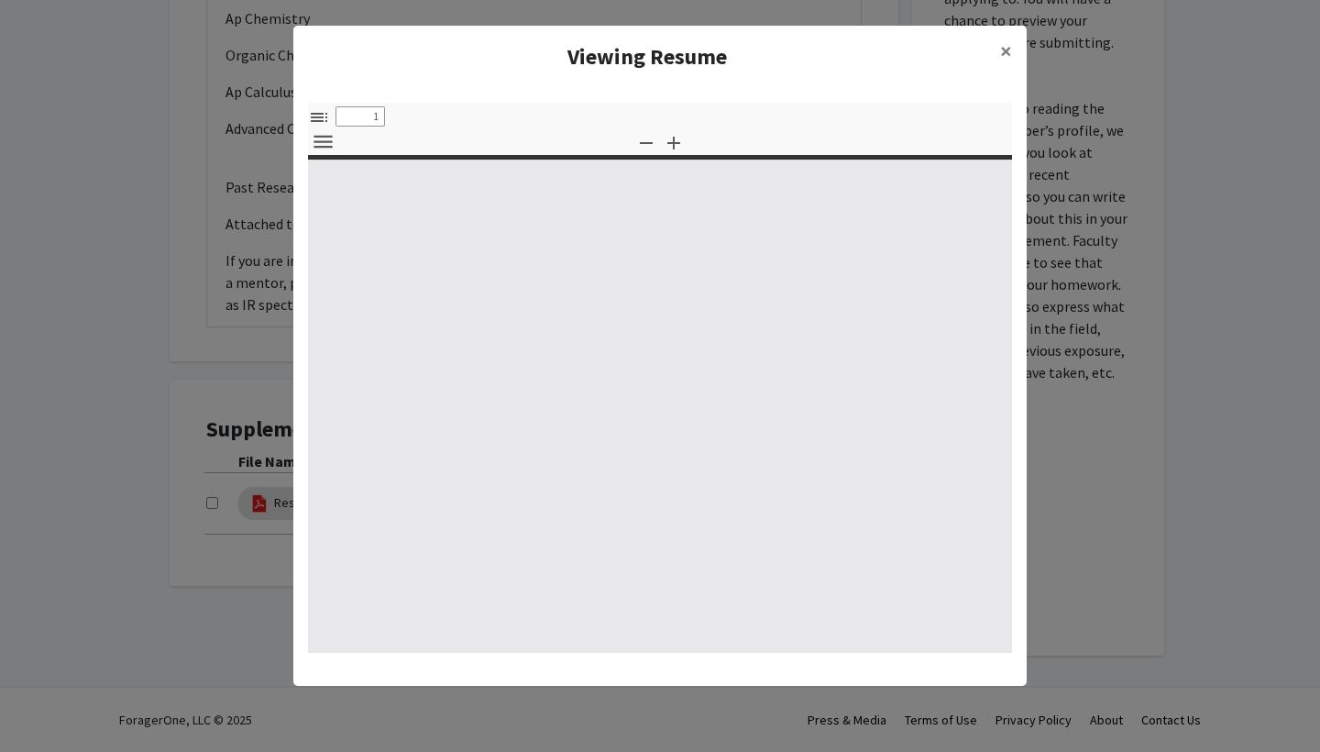
type input "0"
select select "custom"
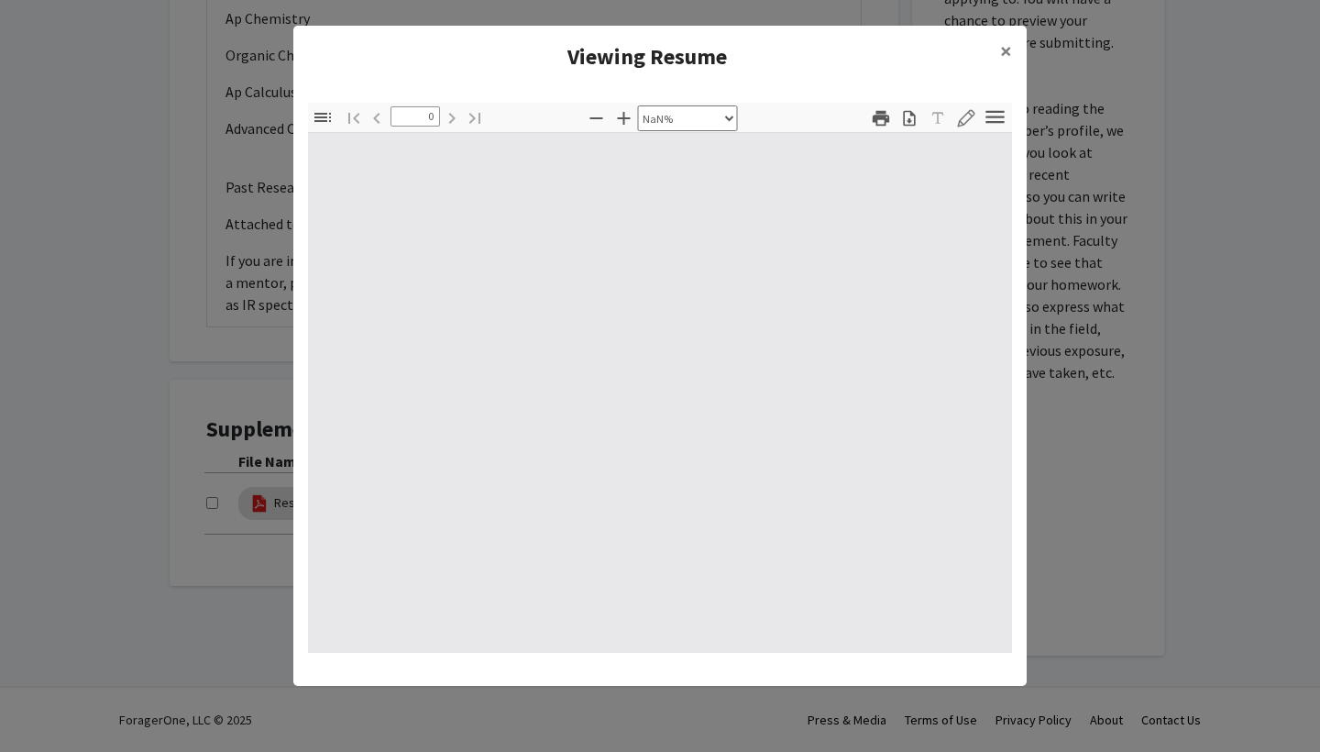
click at [327, 125] on icon "button" at bounding box center [323, 117] width 22 height 22
type input "1"
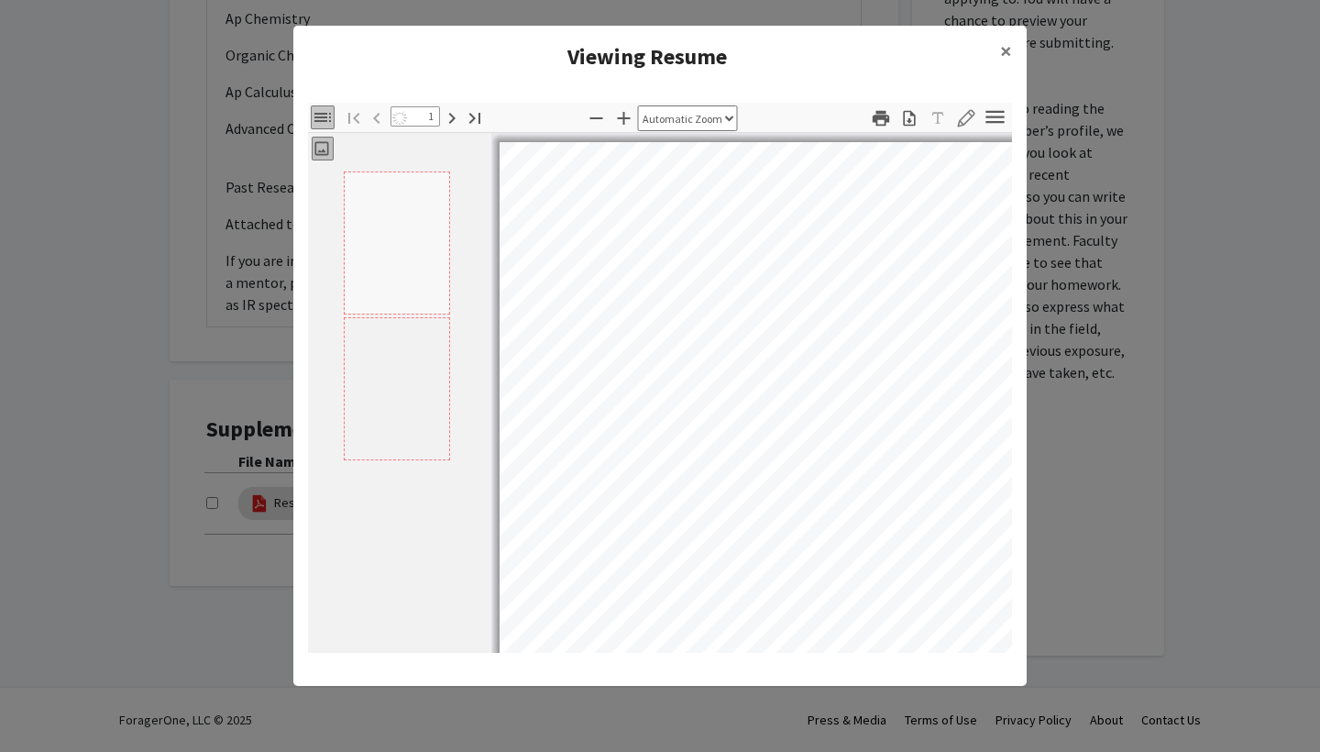
select select "page-width"
click at [326, 121] on icon "button" at bounding box center [323, 117] width 17 height 9
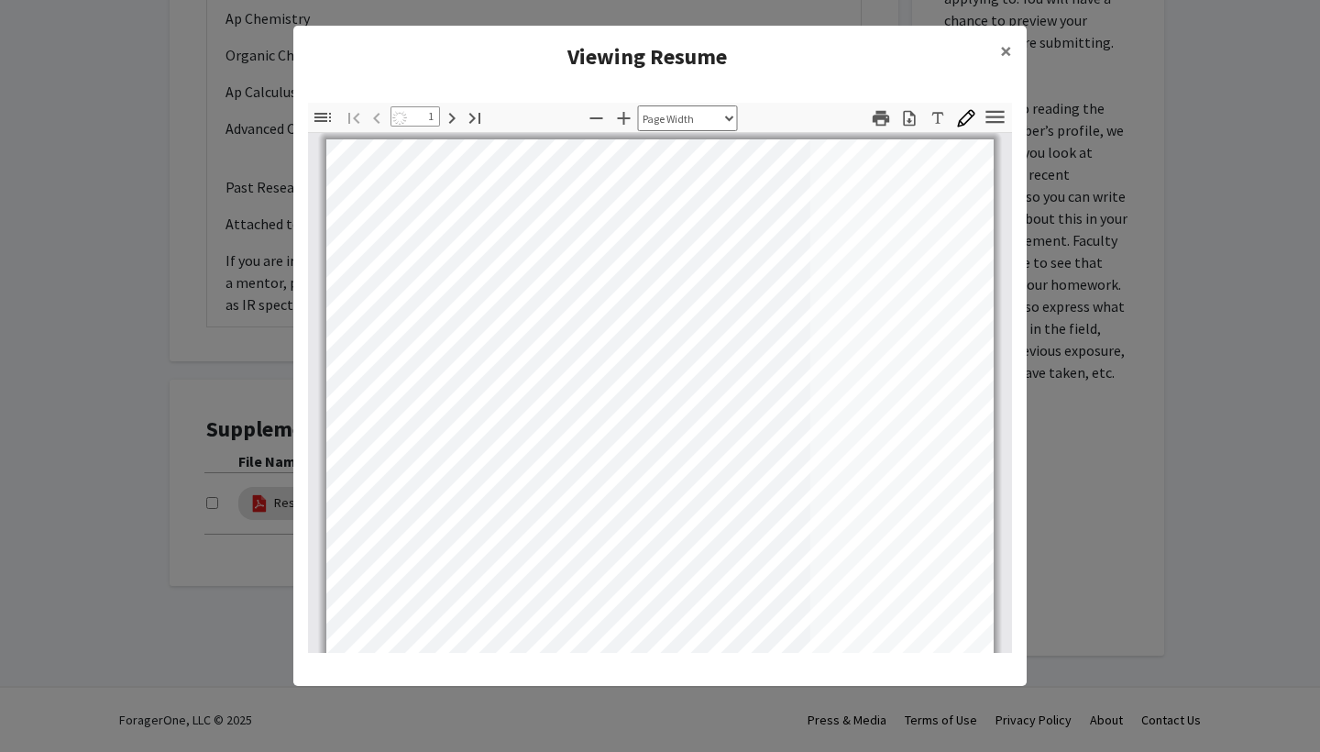
scroll to position [0, 0]
click at [1011, 36] on button "×" at bounding box center [1006, 51] width 41 height 51
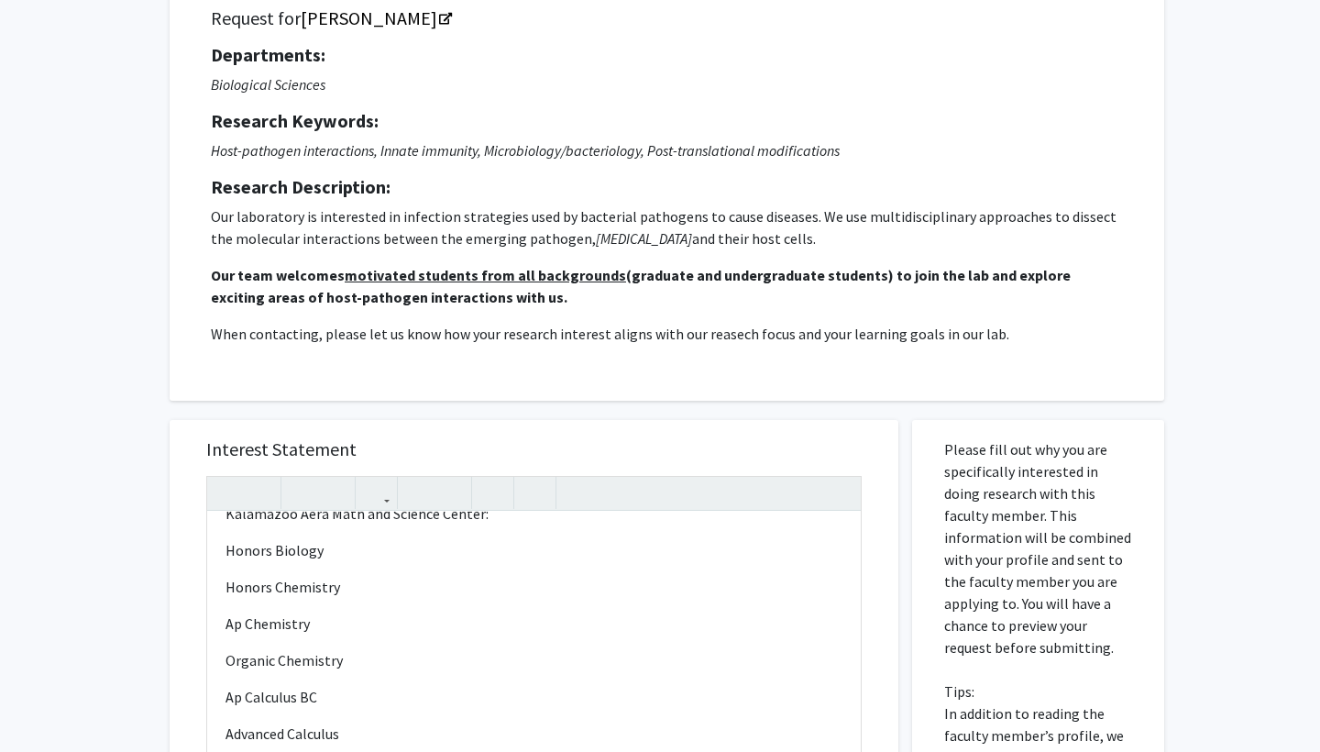
scroll to position [529, 0]
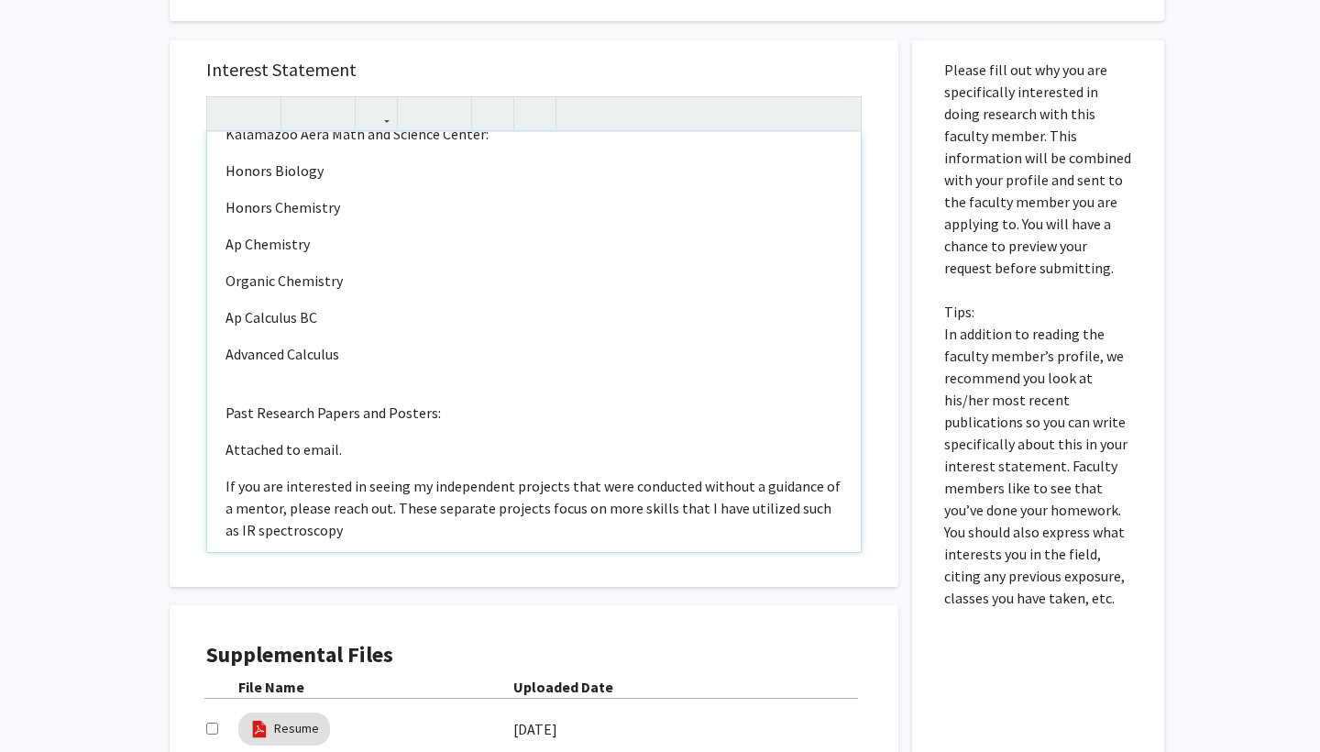
click at [416, 438] on p "Attached to email." at bounding box center [534, 449] width 617 height 22
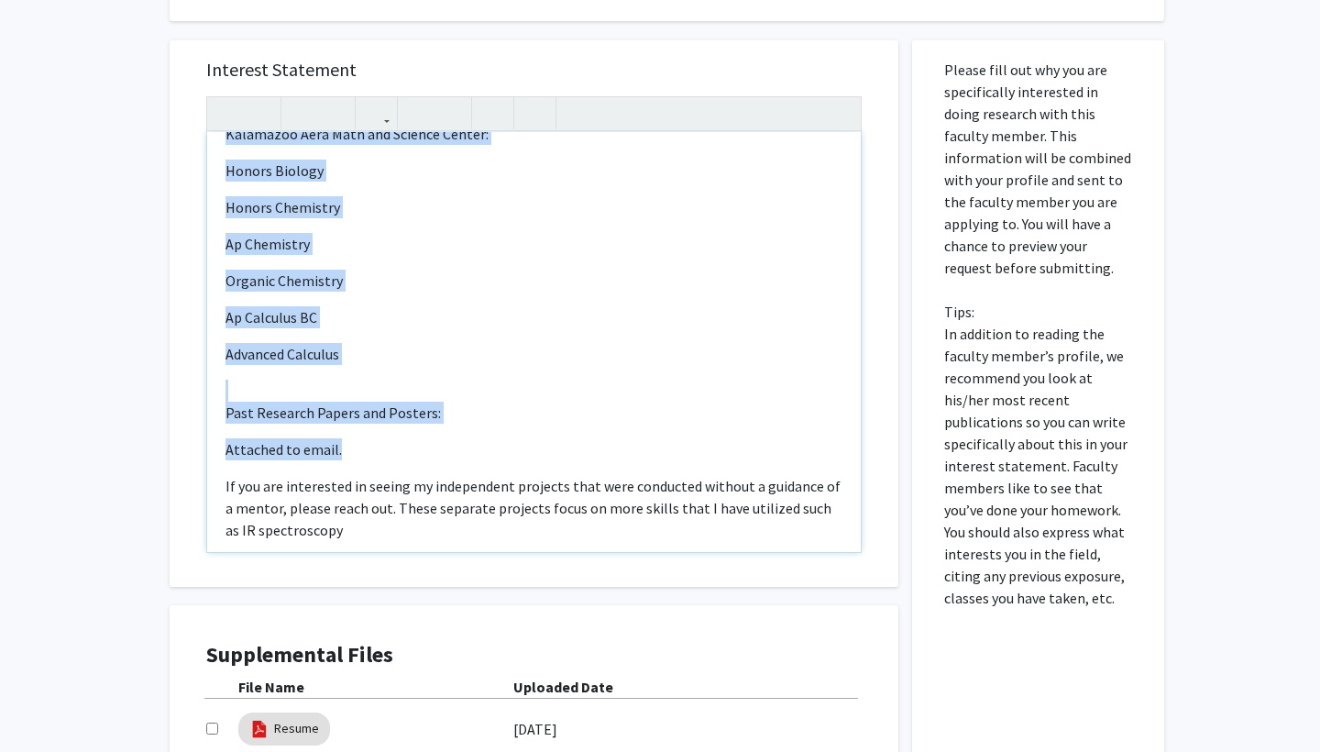
copy div "Hello Dr. Lee I hope you are doing well. My name is Veer Singh, I am a Sophomor…"
click at [143, 299] on div "All Requests Request for Pei-Chung Lee Request for Pei-Chung Lee Departments: B…" at bounding box center [660, 230] width 1320 height 1386
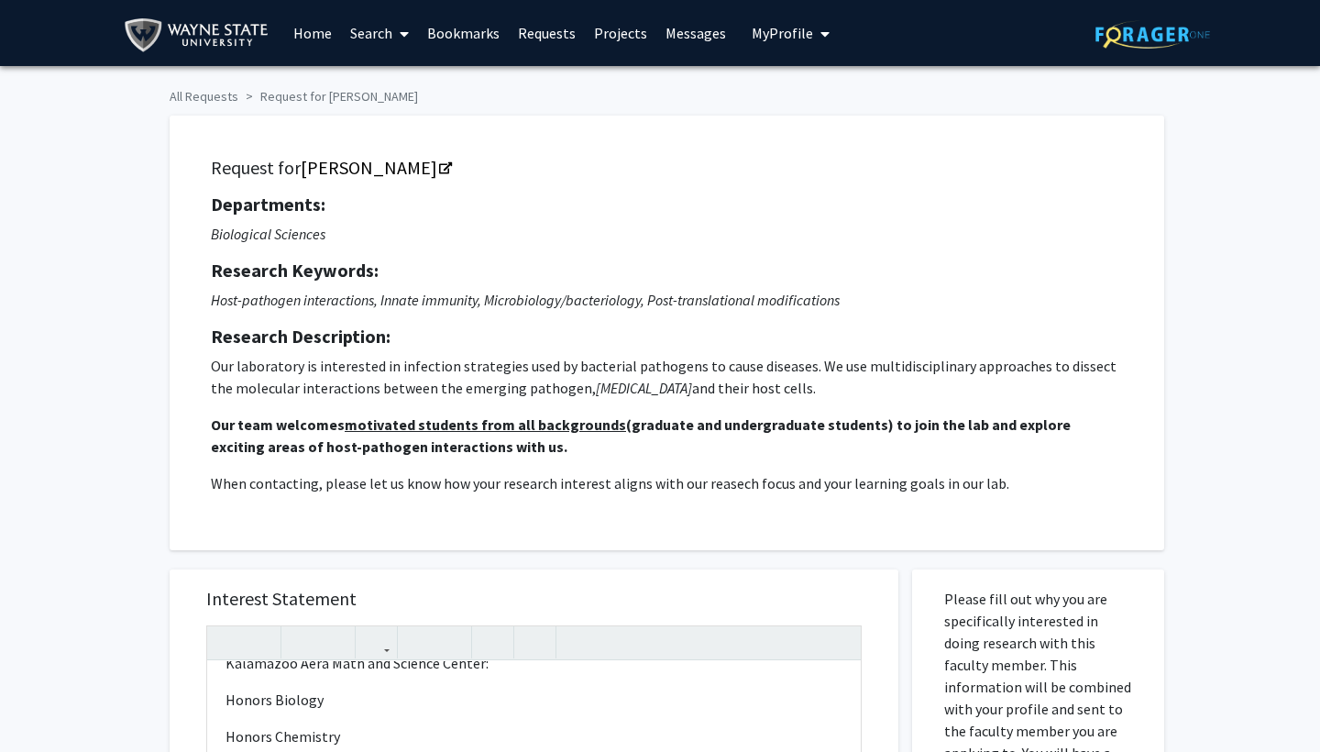
scroll to position [0, 0]
click at [780, 30] on span "My Profile" at bounding box center [782, 33] width 61 height 18
click at [831, 91] on span "[PERSON_NAME]" at bounding box center [866, 85] width 111 height 20
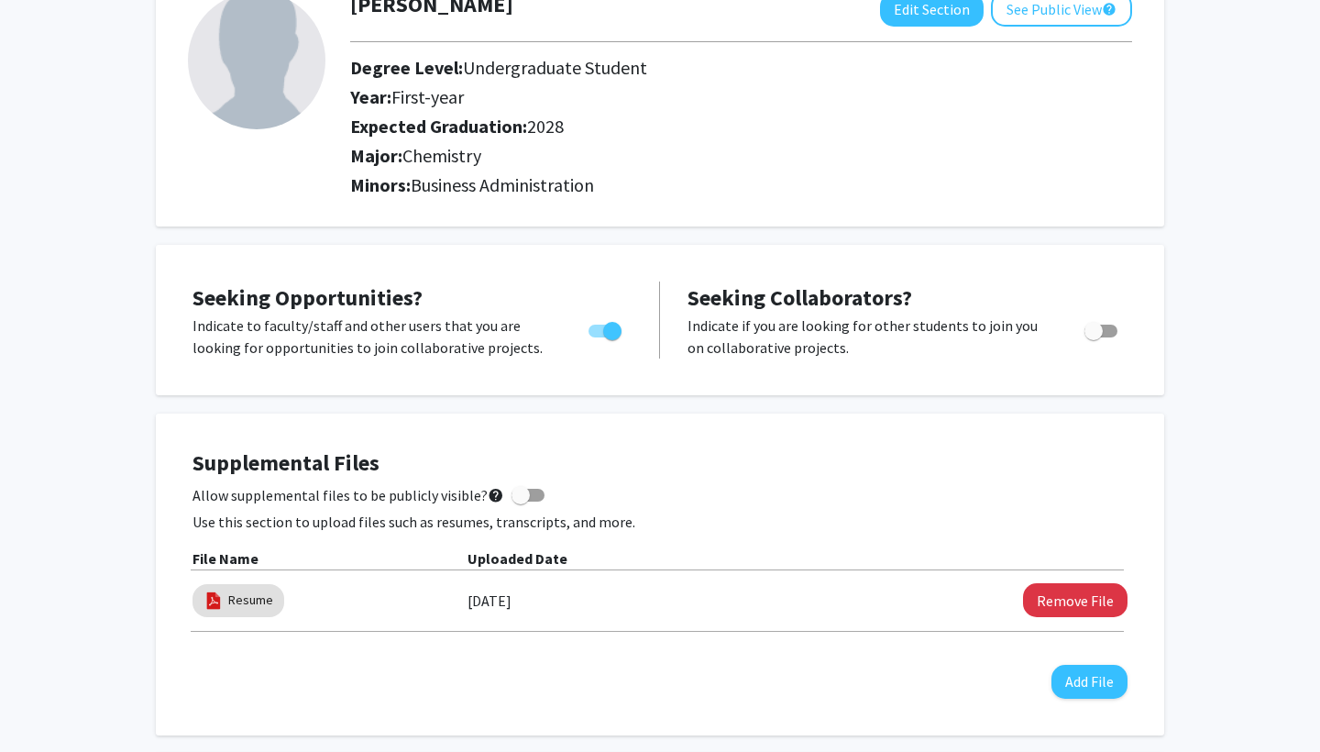
scroll to position [201, 0]
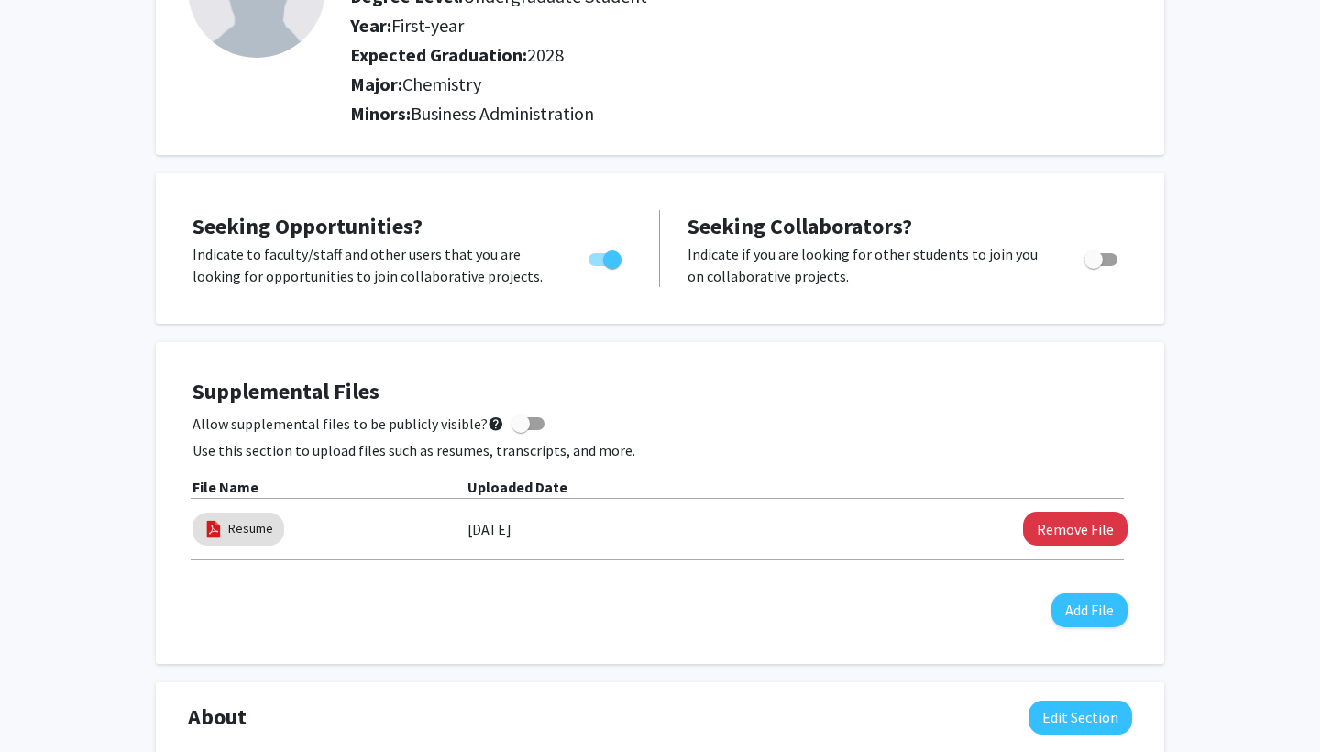
click at [1089, 513] on div "Resume 02/18/2025 Remove File" at bounding box center [660, 529] width 935 height 42
click at [1067, 531] on button "Remove File" at bounding box center [1075, 529] width 105 height 34
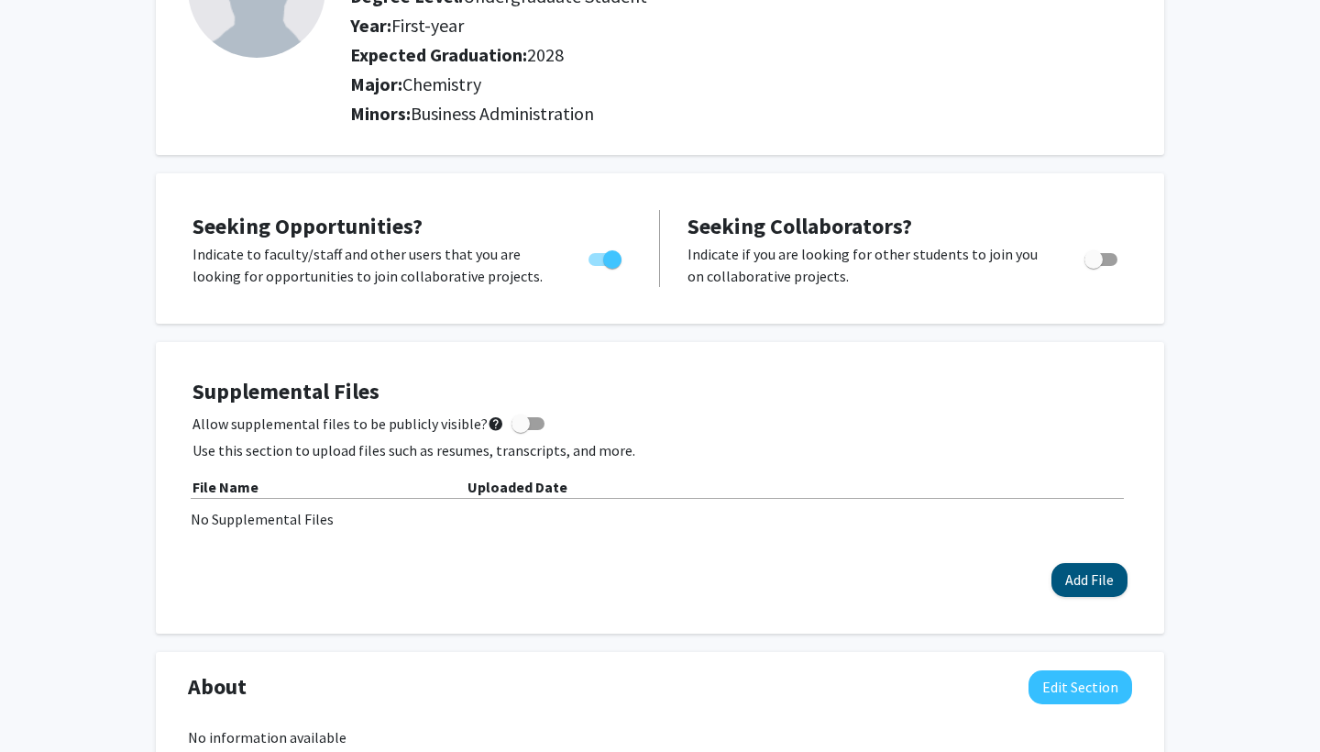
click at [1105, 576] on button "Add File" at bounding box center [1090, 580] width 76 height 34
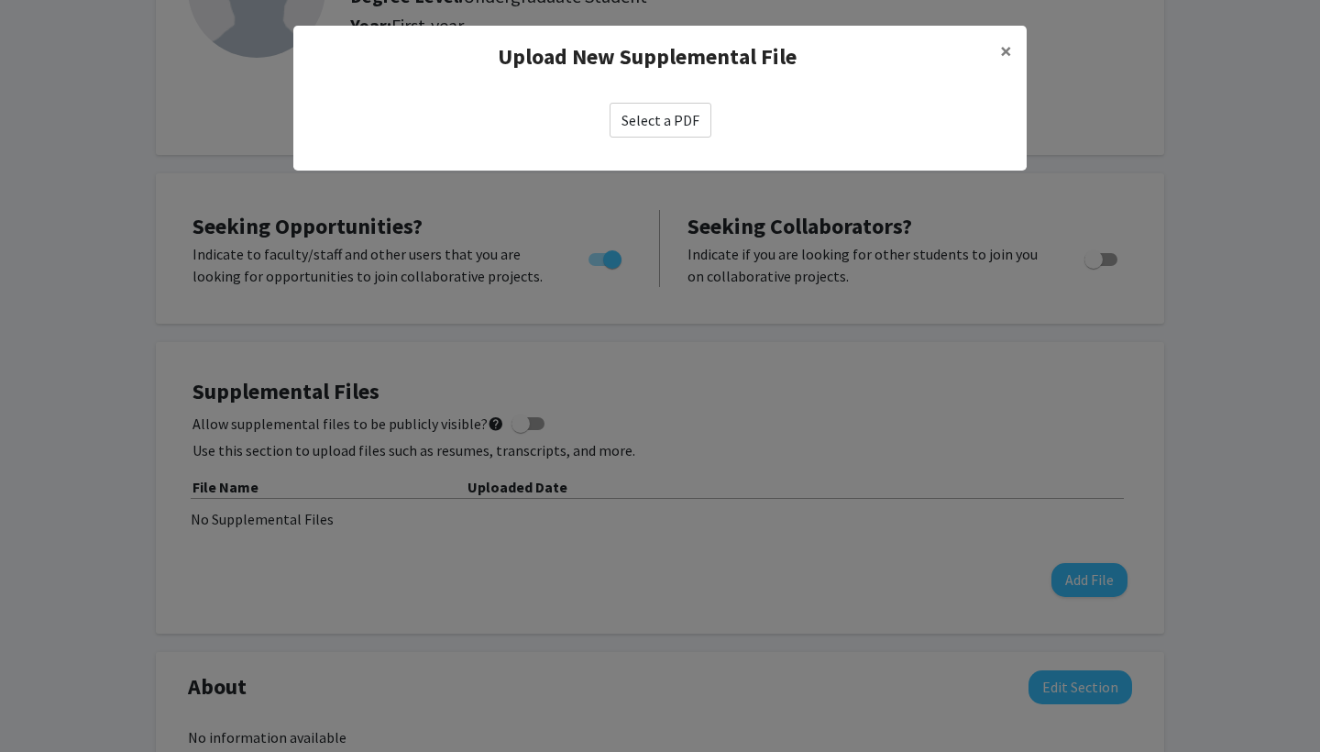
click at [657, 137] on label "Select a PDF" at bounding box center [661, 120] width 102 height 35
click at [0, 0] on input "Select a PDF" at bounding box center [0, 0] width 0 height 0
select select "custom"
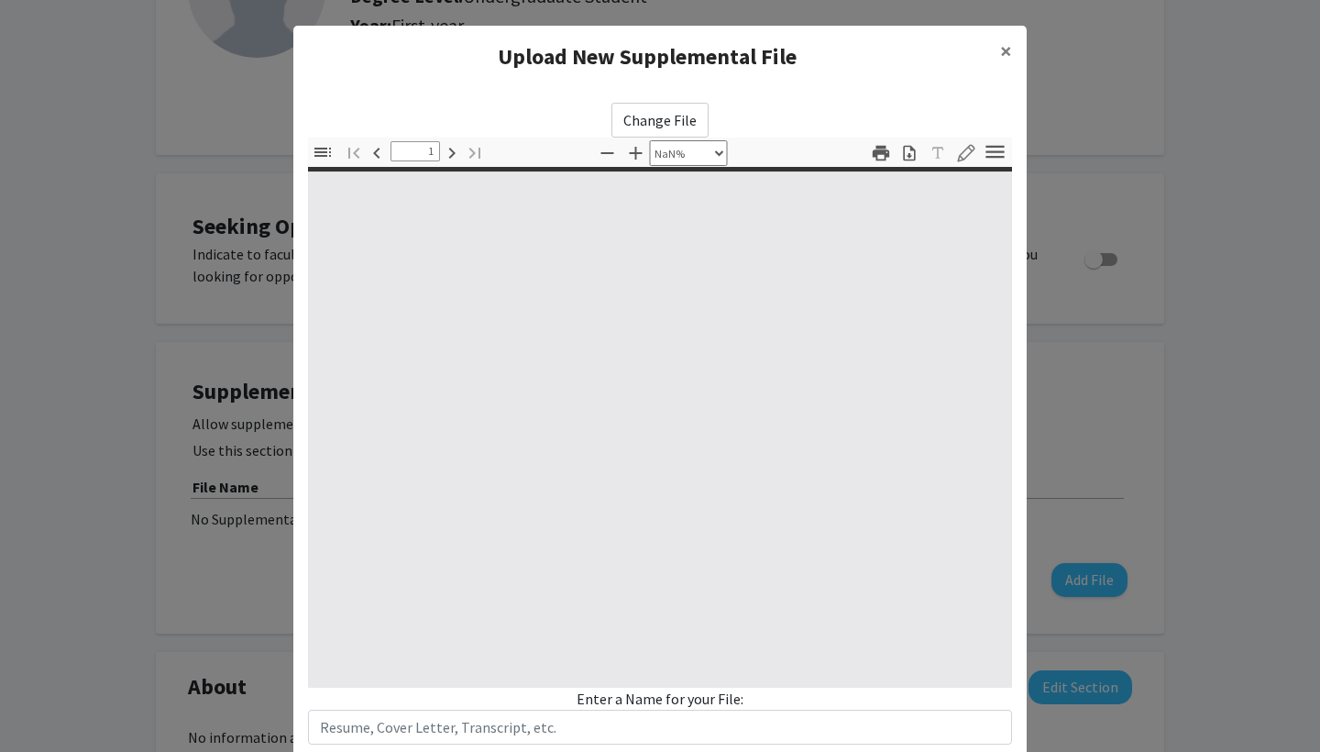
type input "0"
select select "custom"
type input "1"
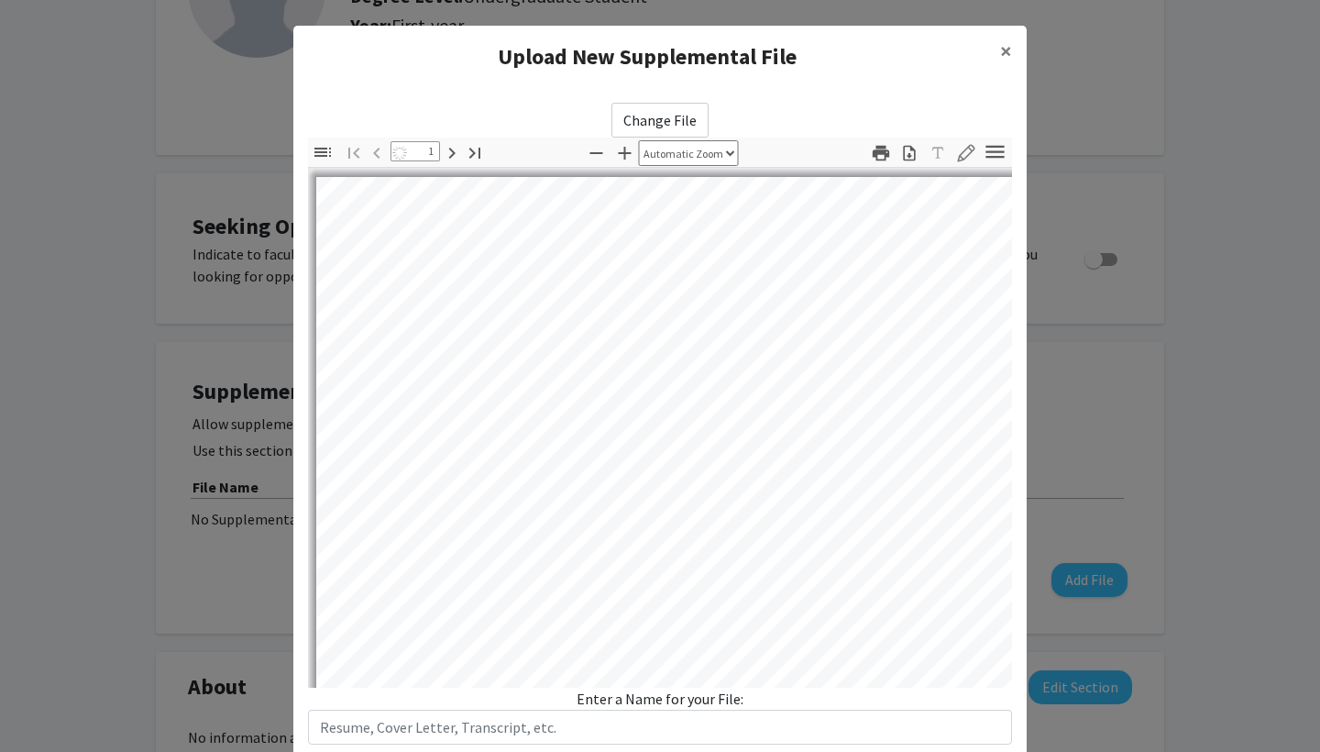
select select "auto"
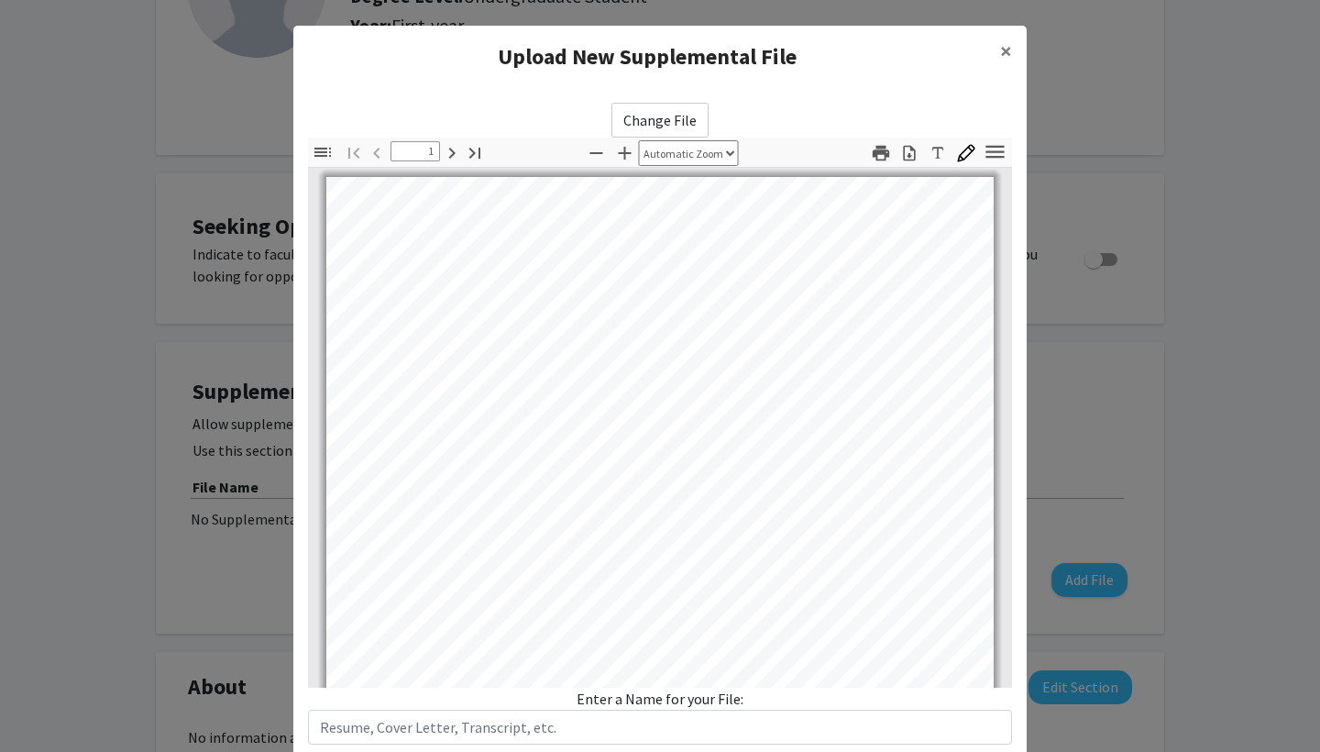
scroll to position [0, 0]
click at [938, 110] on div "Change File Thumbnails Document Outline Attachments Layers Current Outline Item…" at bounding box center [660, 424] width 704 height 642
click at [1003, 50] on span "×" at bounding box center [1006, 51] width 12 height 28
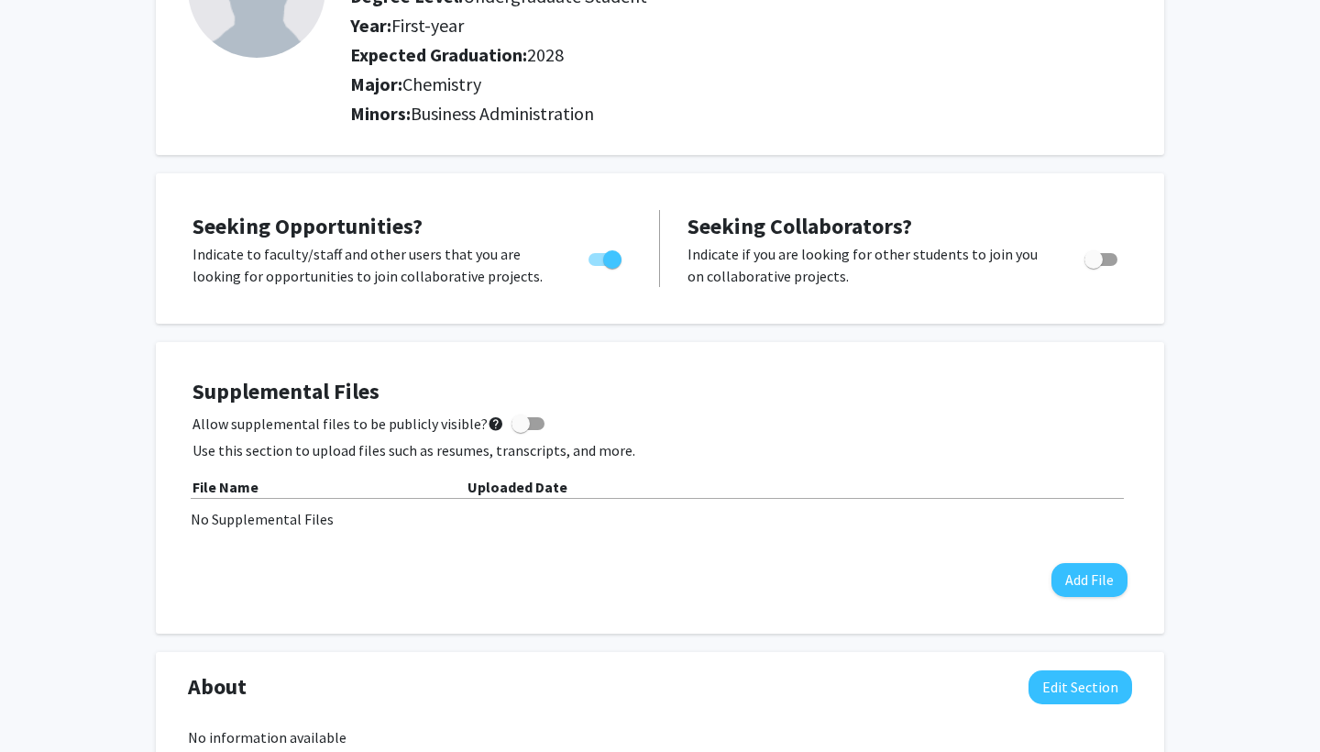
click at [526, 538] on div "Supplemental Files Allow supplemental files to be publicly visible? help Use th…" at bounding box center [660, 488] width 935 height 218
click at [1108, 574] on button "Add File" at bounding box center [1090, 580] width 76 height 34
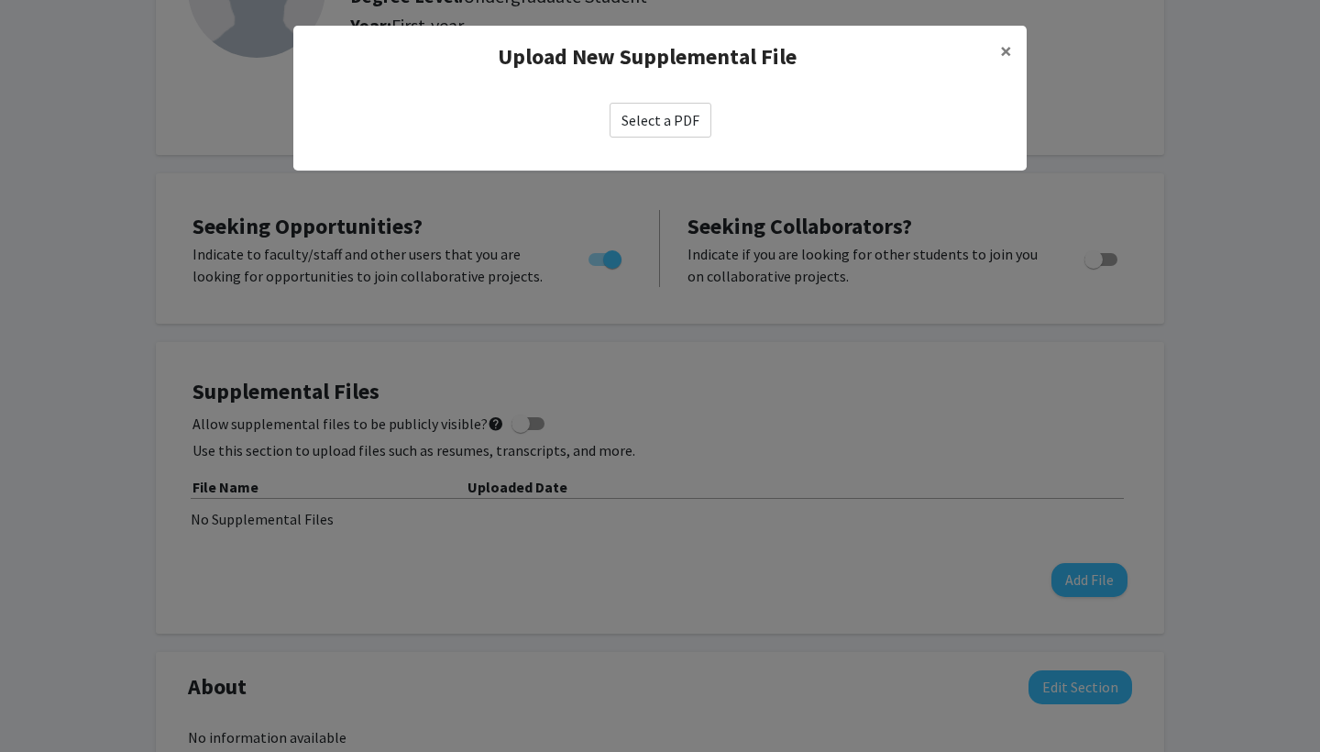
click at [659, 110] on label "Select a PDF" at bounding box center [661, 120] width 102 height 35
click at [0, 0] on input "Select a PDF" at bounding box center [0, 0] width 0 height 0
select select "custom"
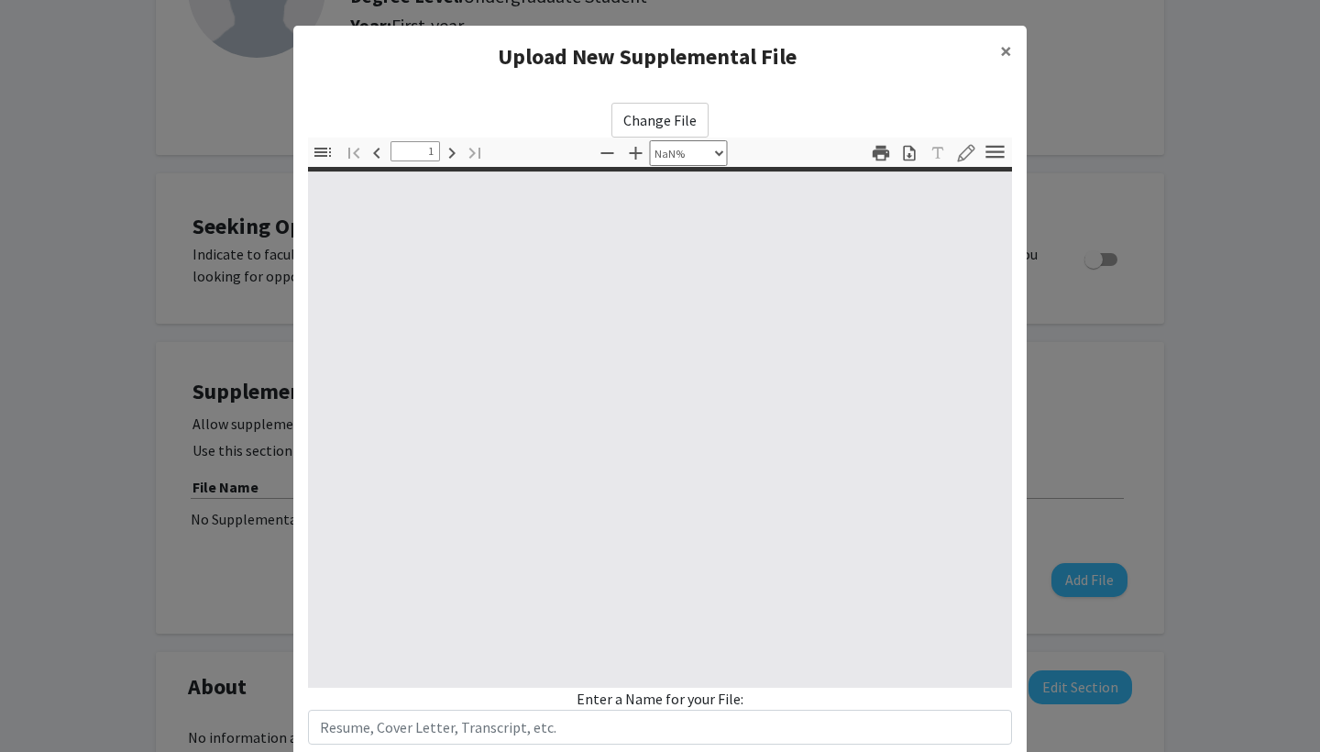
type input "0"
select select "custom"
type input "1"
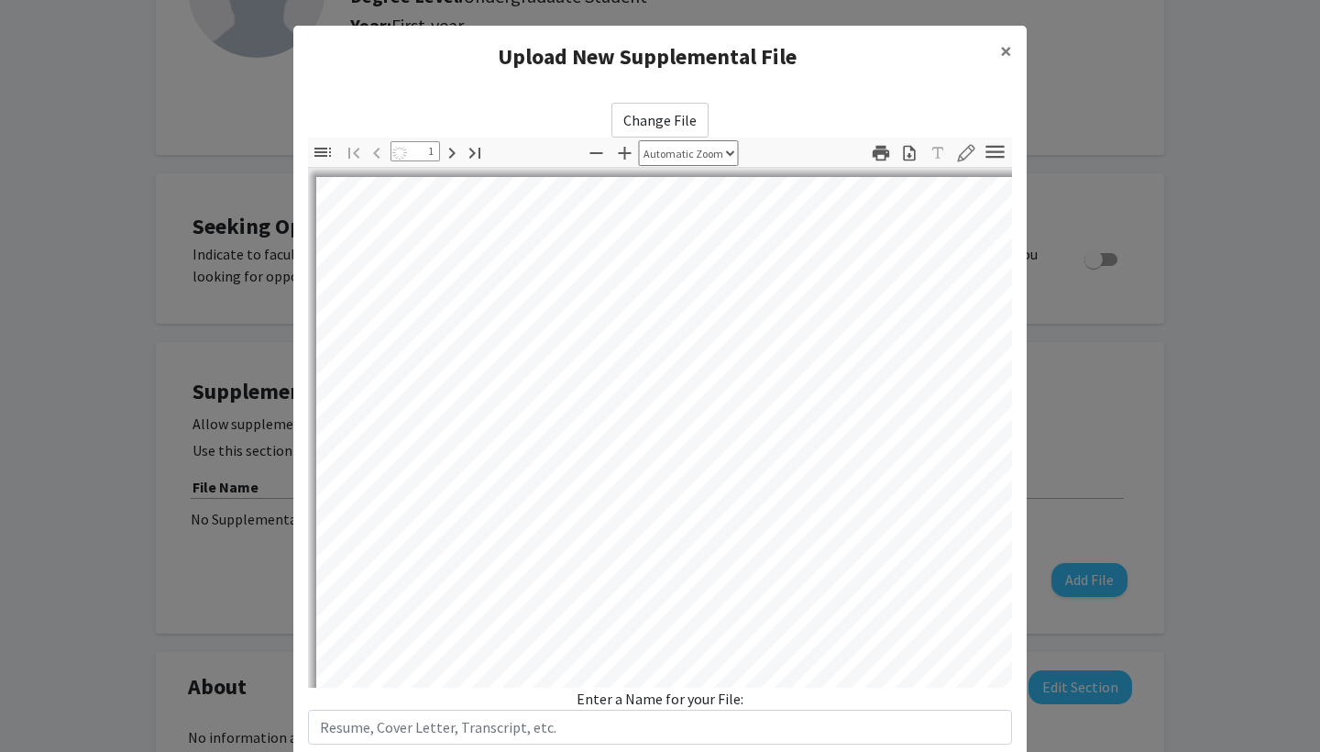
select select "auto"
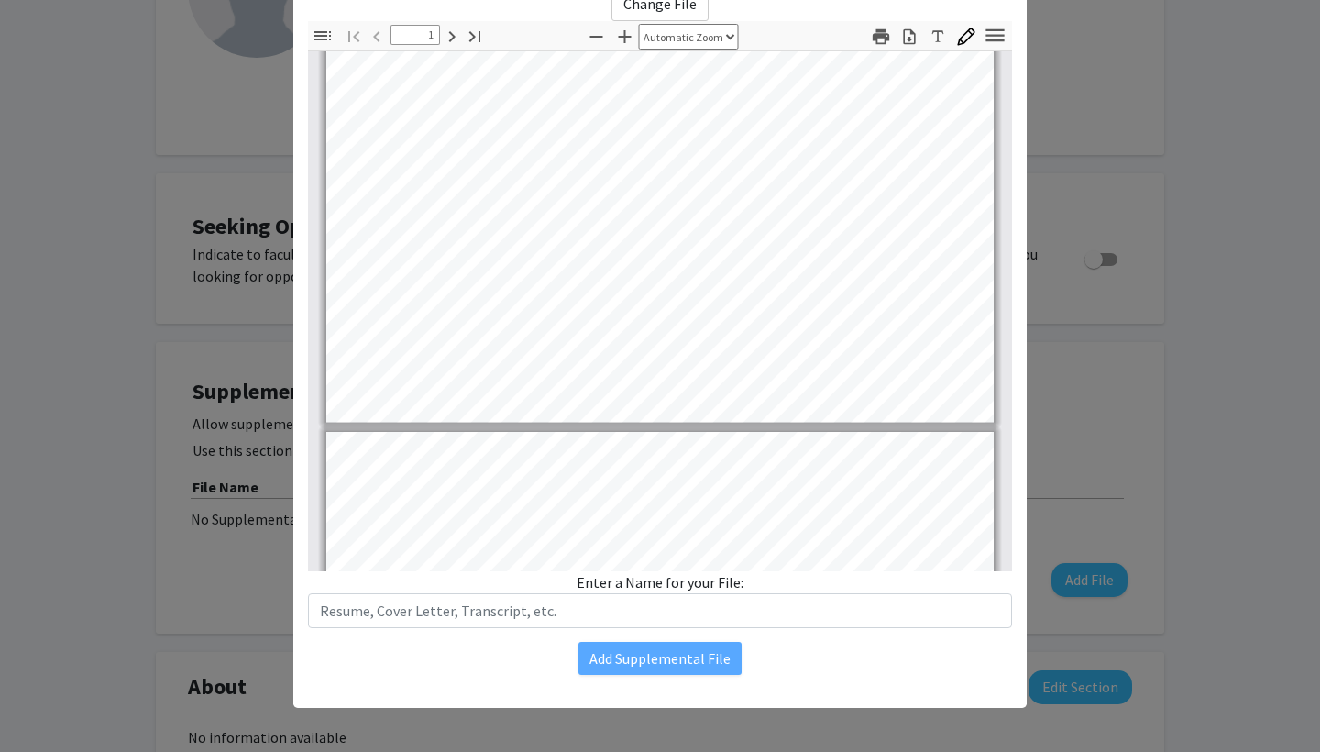
scroll to position [116, 0]
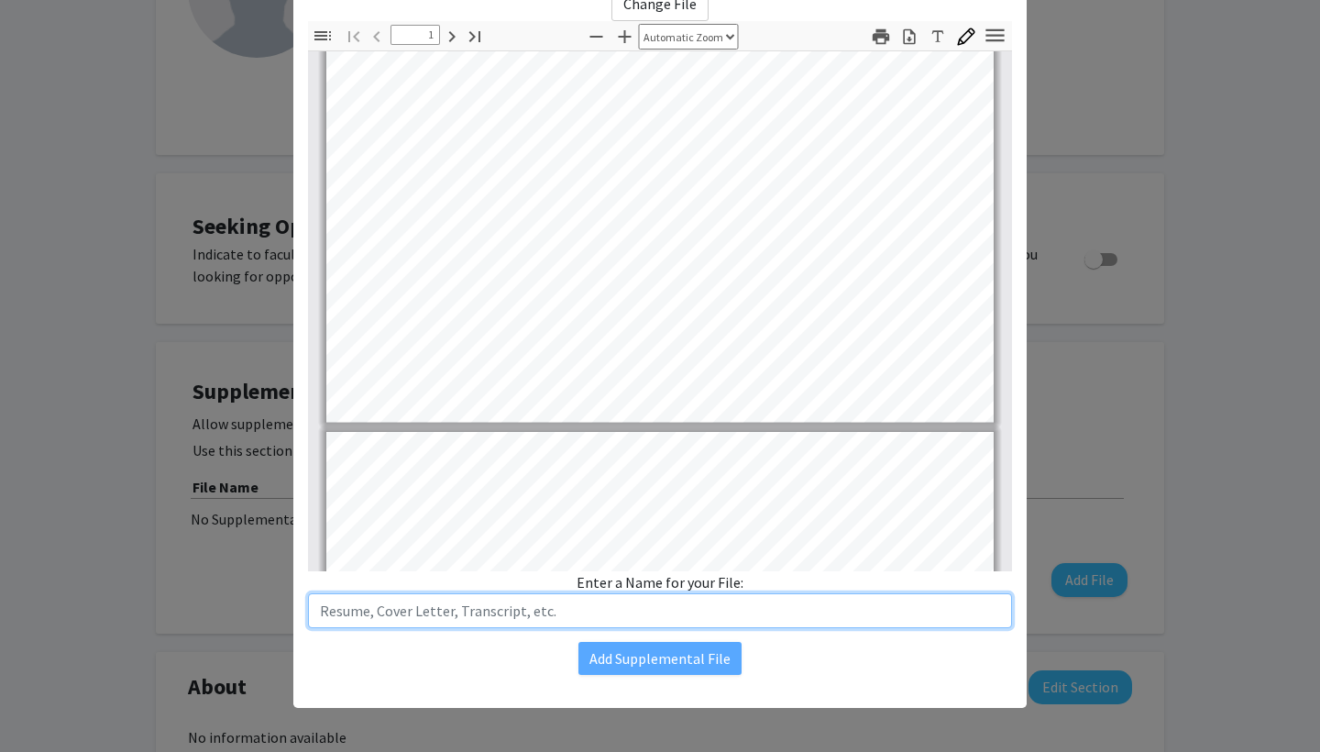
click at [651, 618] on input "text" at bounding box center [660, 610] width 704 height 35
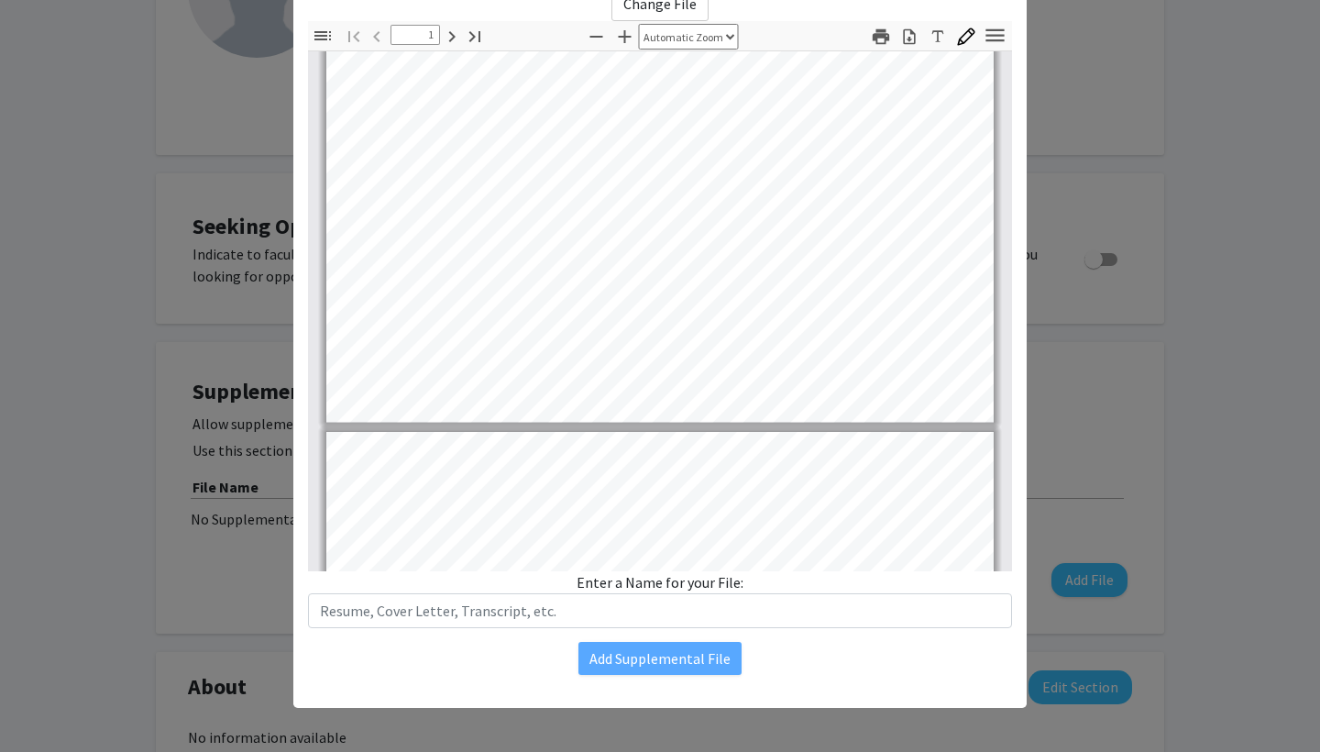
click at [782, 657] on div "Add Supplemental File" at bounding box center [660, 658] width 704 height 33
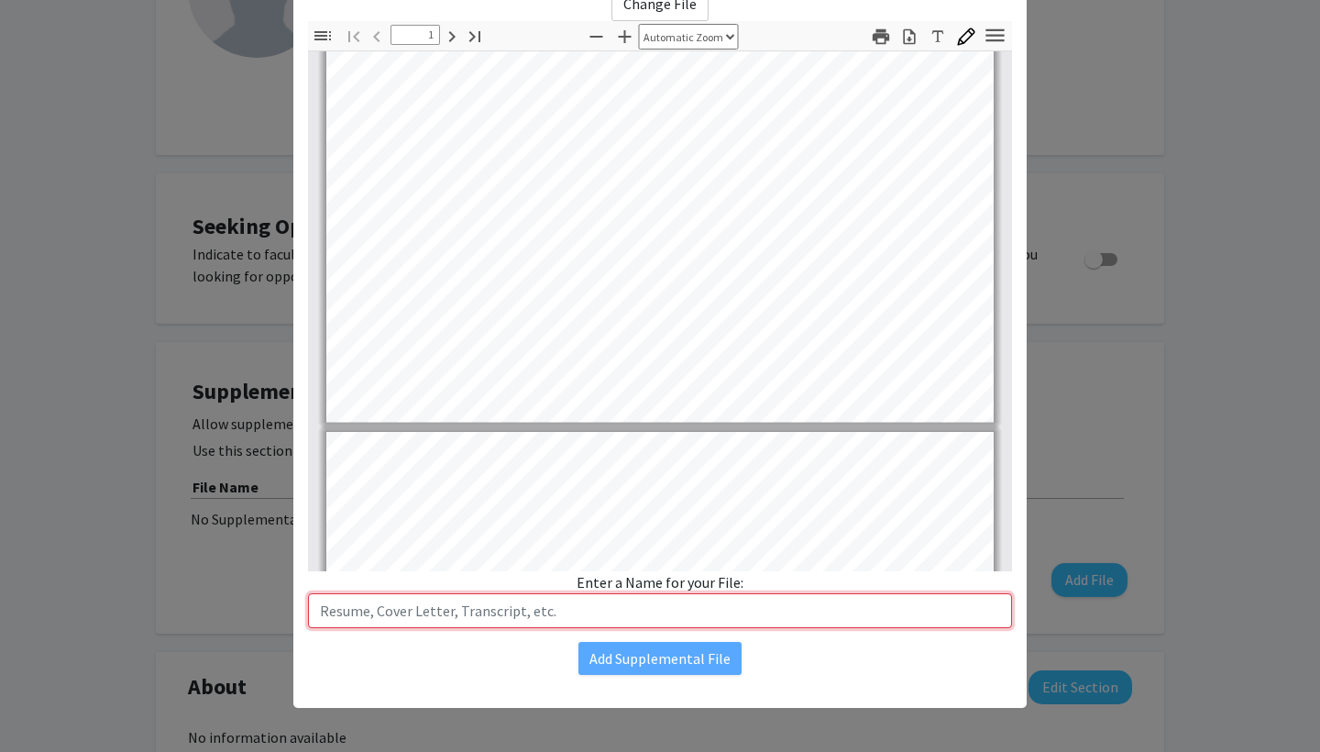
click at [657, 599] on input "text" at bounding box center [660, 610] width 704 height 35
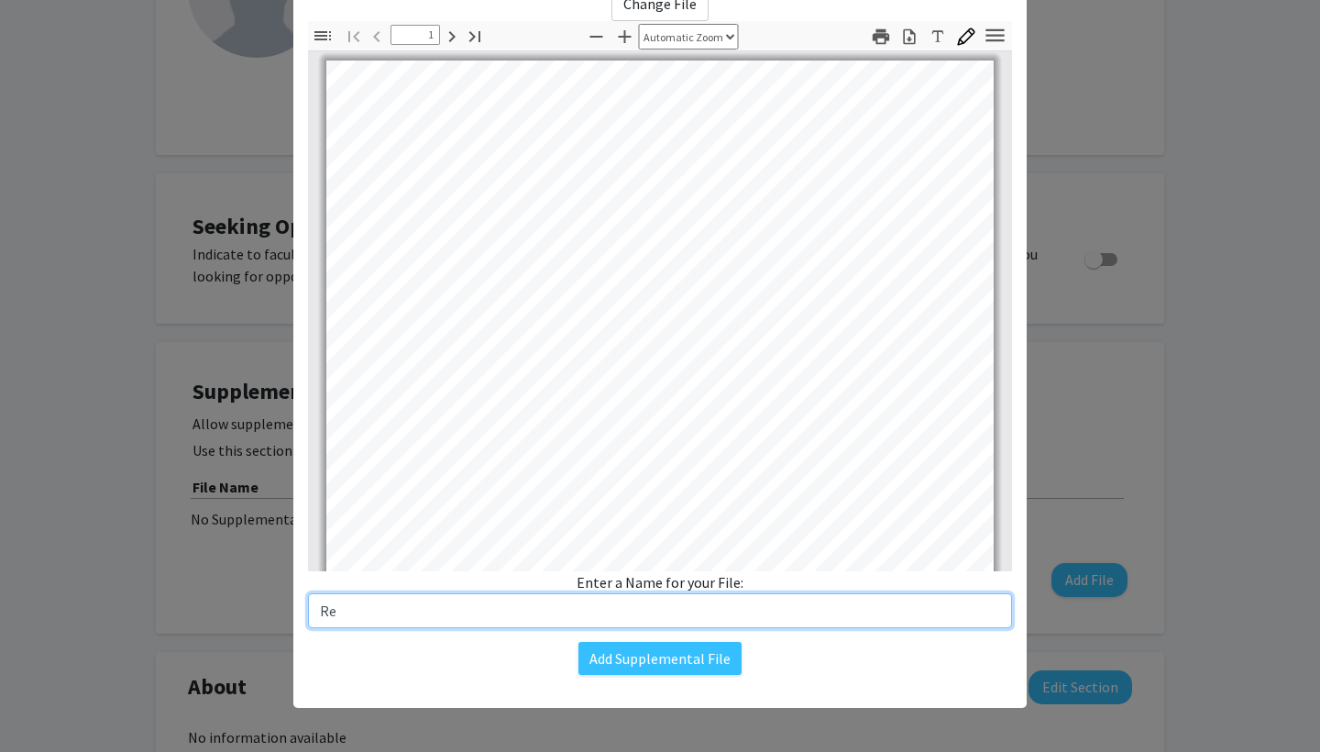
type input "R"
type input "Resume"
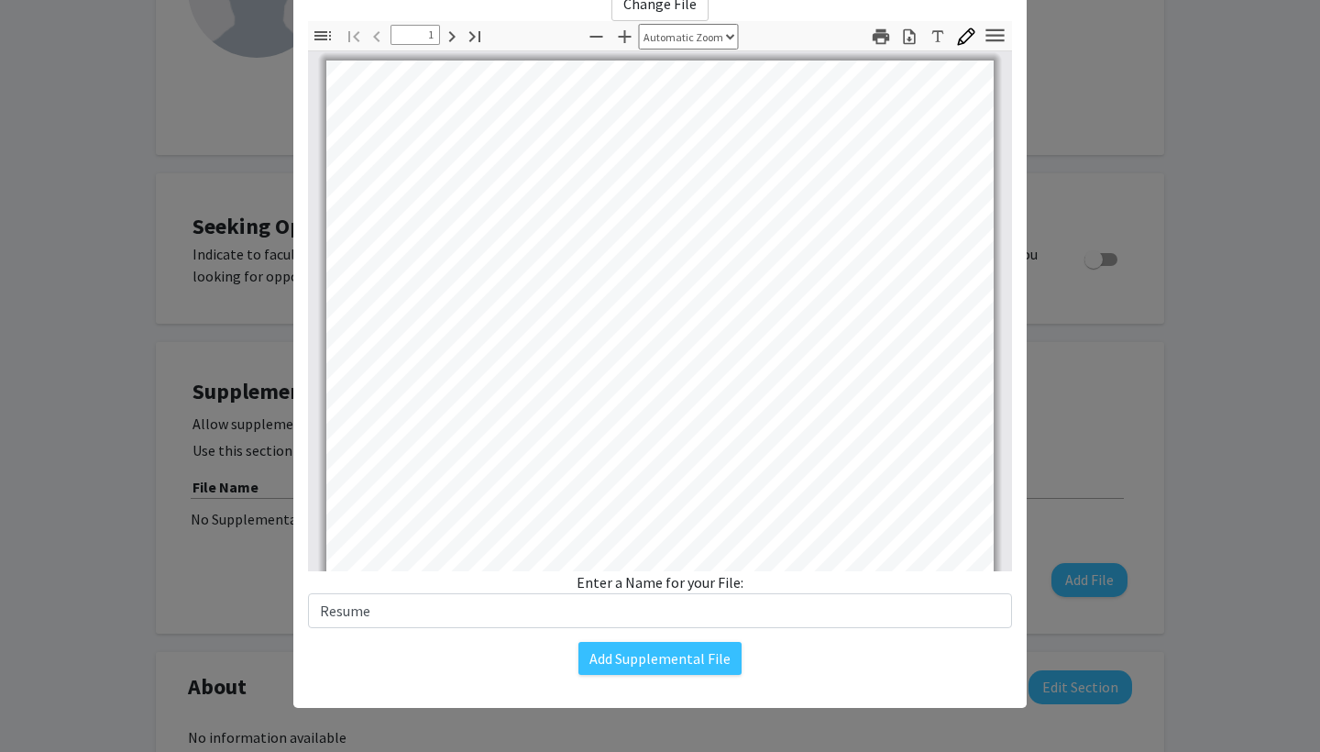
click at [434, 702] on div "Upload New Supplemental File × Change File Thumbnails Document Outline Attachme…" at bounding box center [660, 308] width 734 height 799
click at [657, 657] on button "Add Supplemental File" at bounding box center [660, 658] width 163 height 33
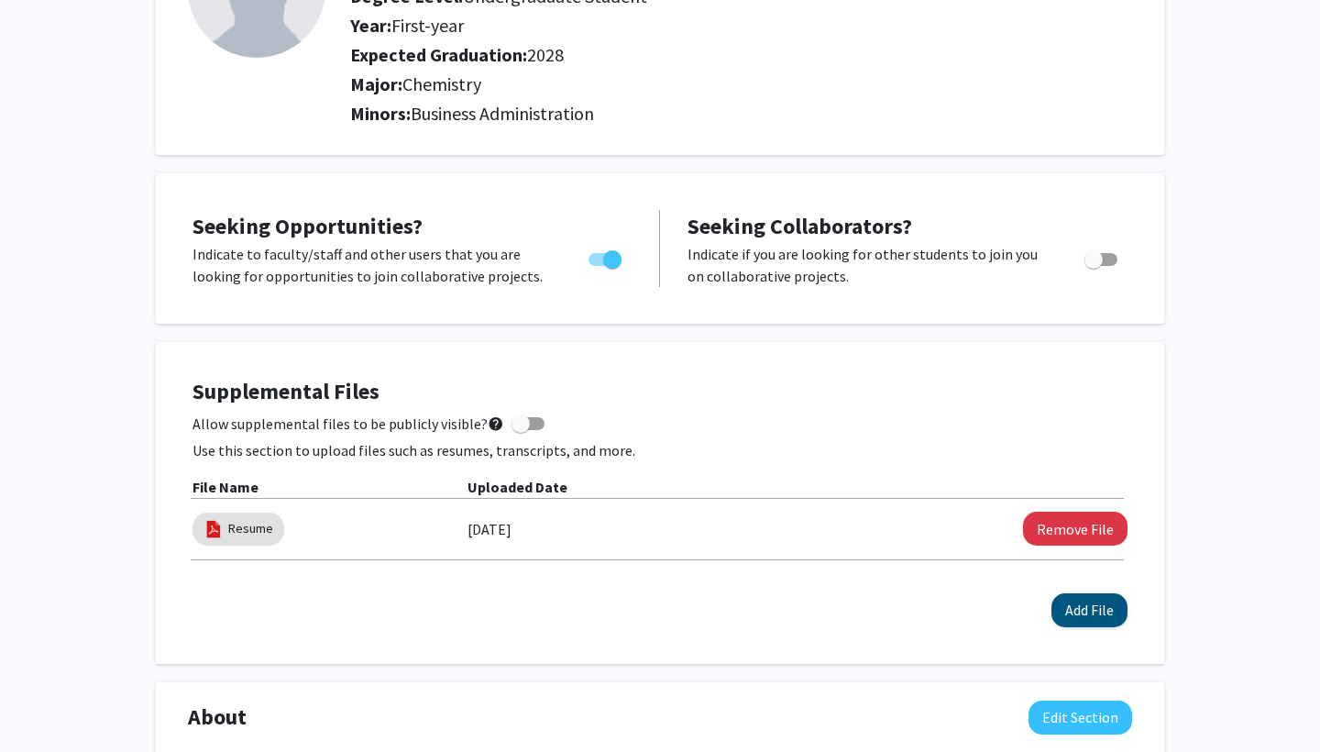
click at [1091, 607] on button "Add File" at bounding box center [1090, 610] width 76 height 34
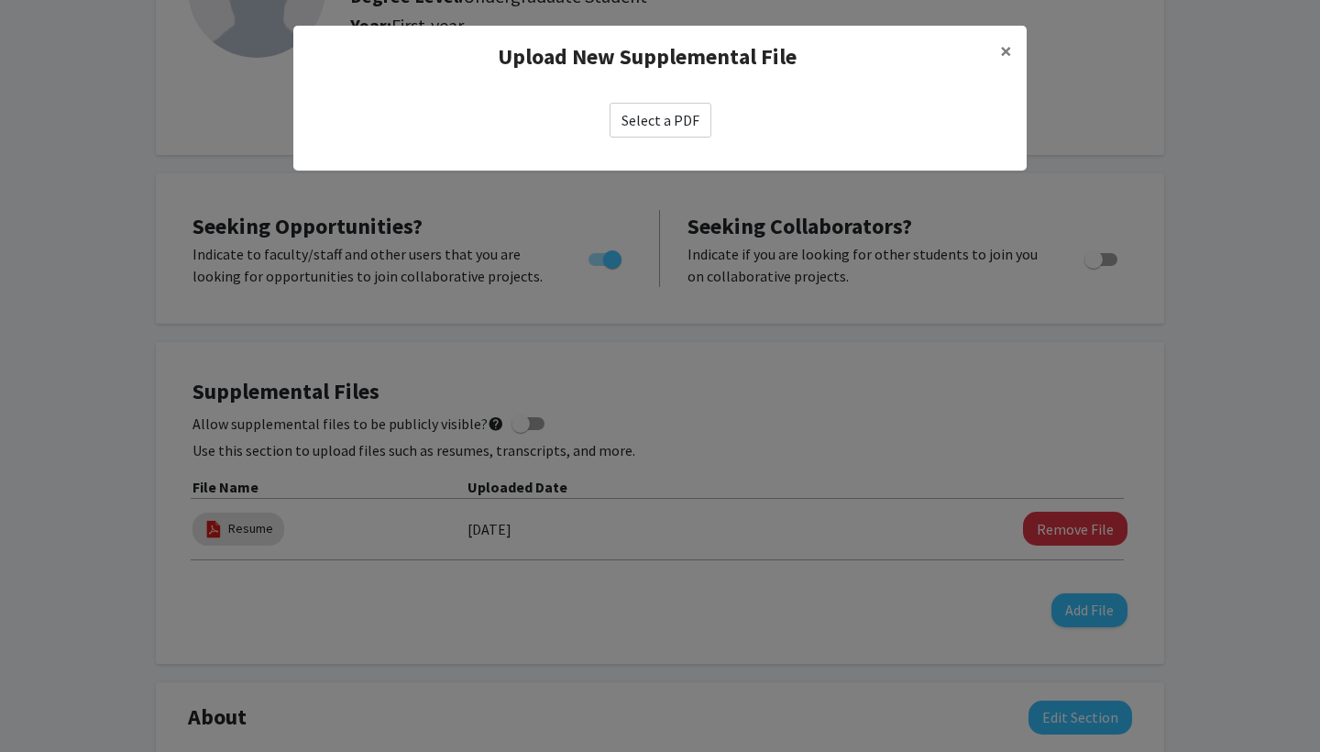
click at [656, 120] on label "Select a PDF" at bounding box center [661, 120] width 102 height 35
click at [0, 0] on input "Select a PDF" at bounding box center [0, 0] width 0 height 0
select select "custom"
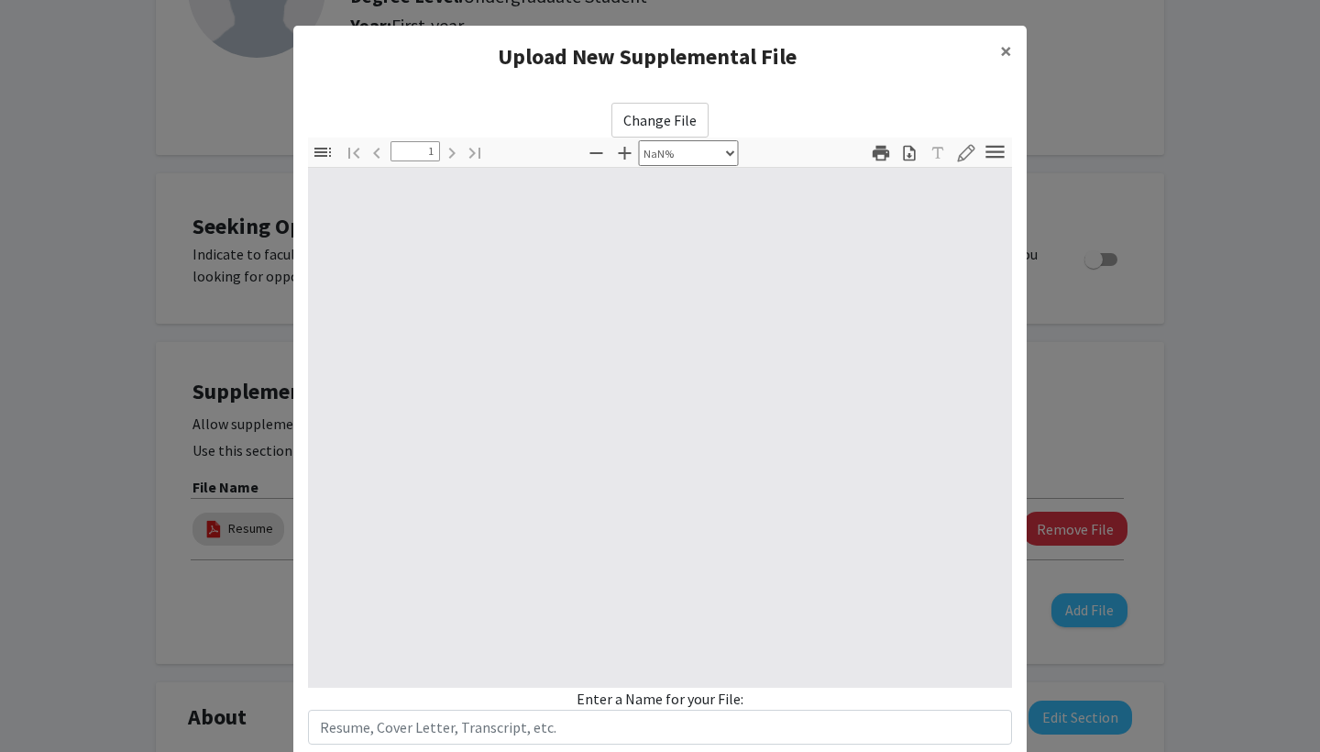
type input "0"
select select "custom"
type input "1"
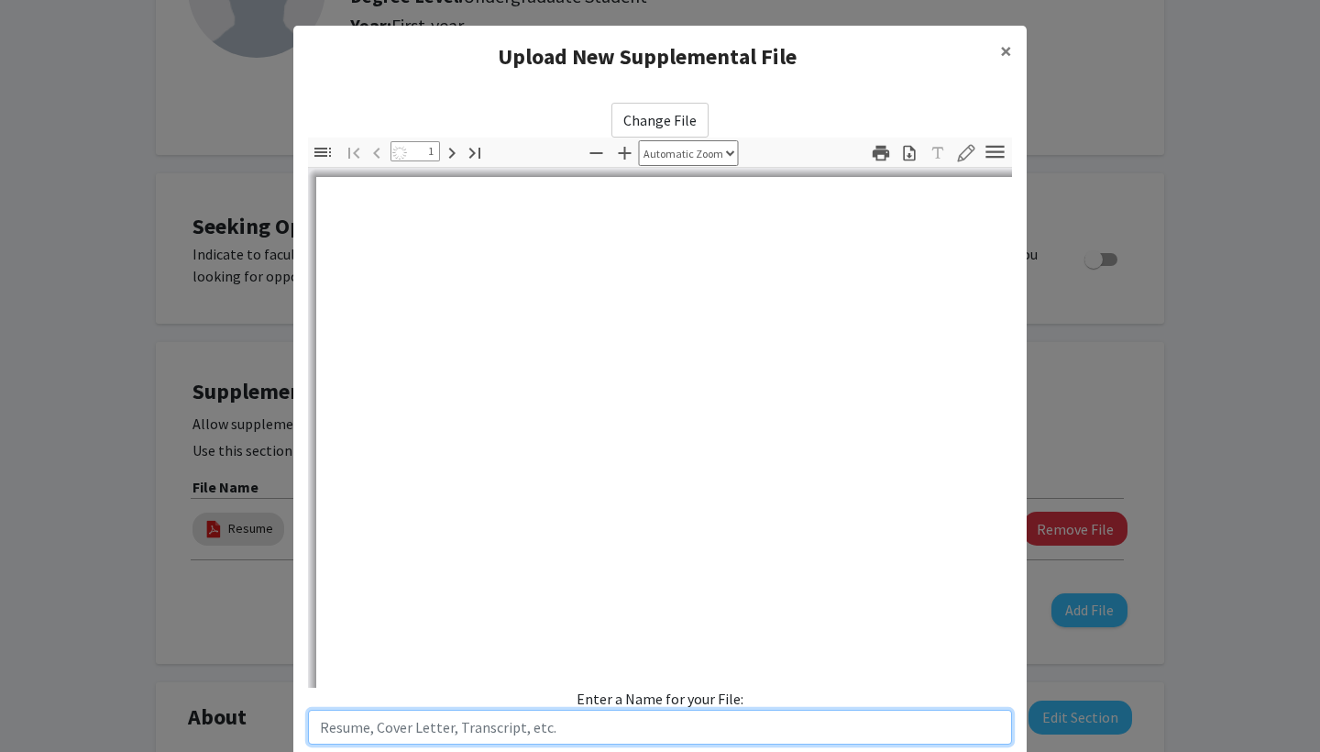
click at [487, 728] on input "text" at bounding box center [660, 727] width 704 height 35
select select "auto"
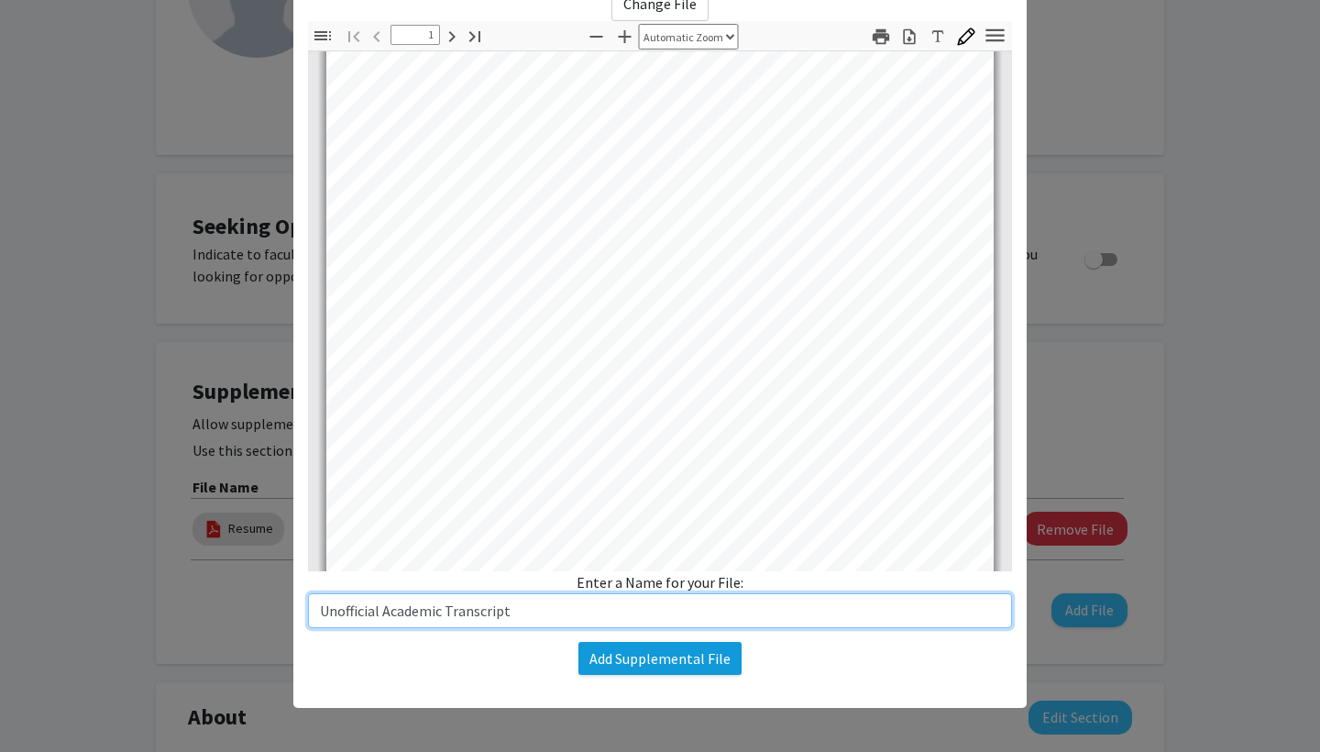
type input "Unofficial Academic Transcript"
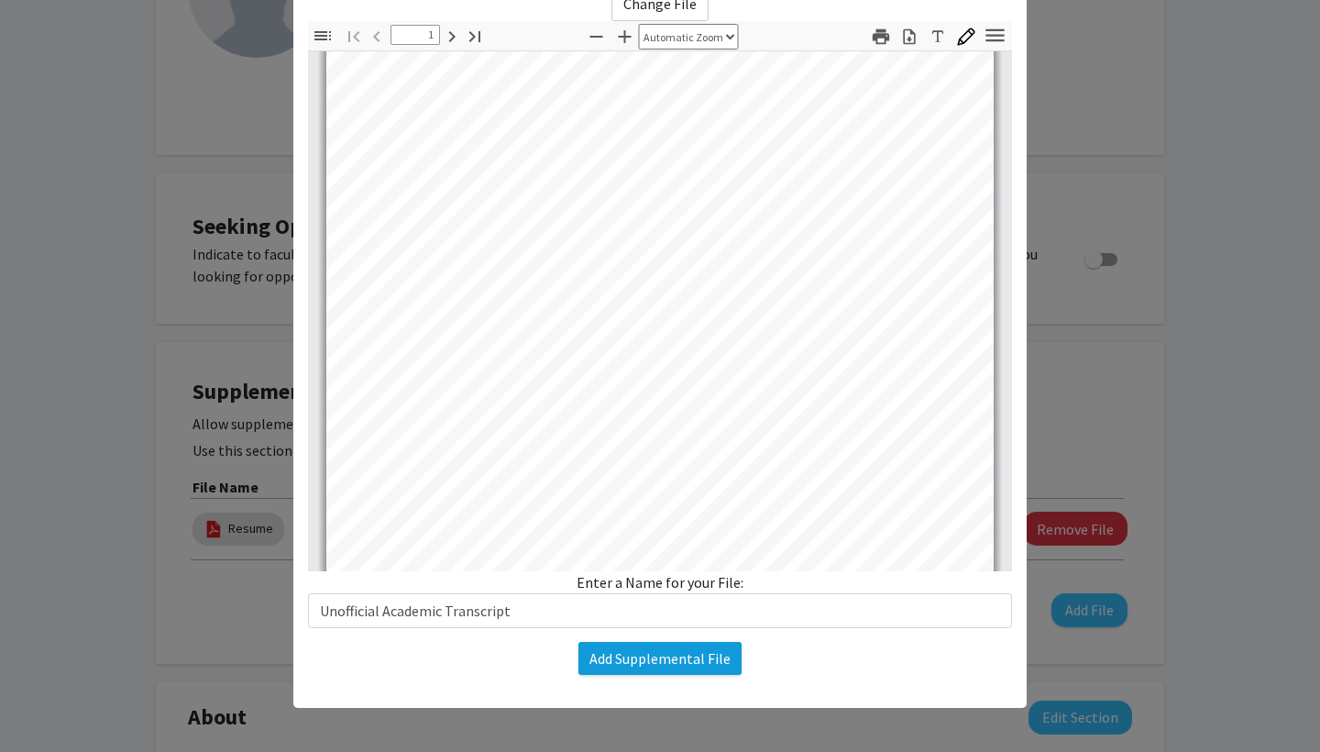
click at [679, 668] on button "Add Supplemental File" at bounding box center [660, 658] width 163 height 33
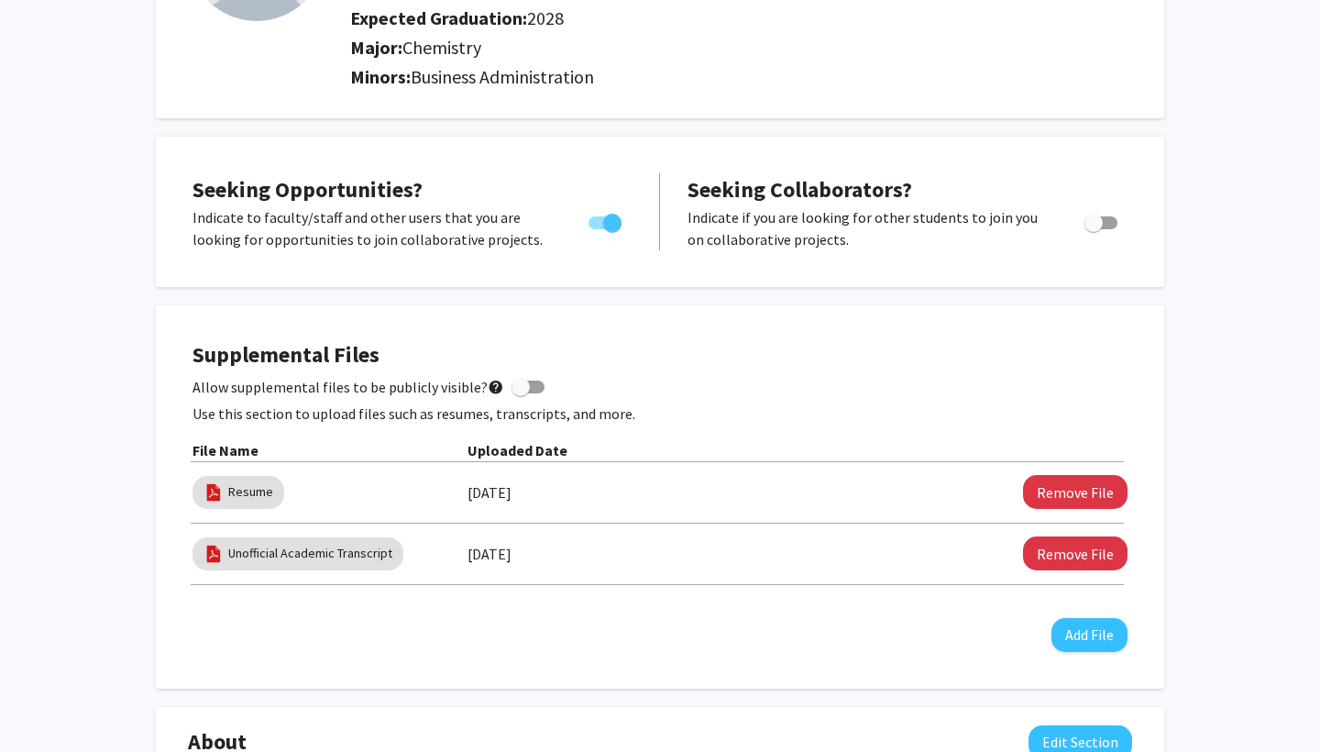
scroll to position [6, 0]
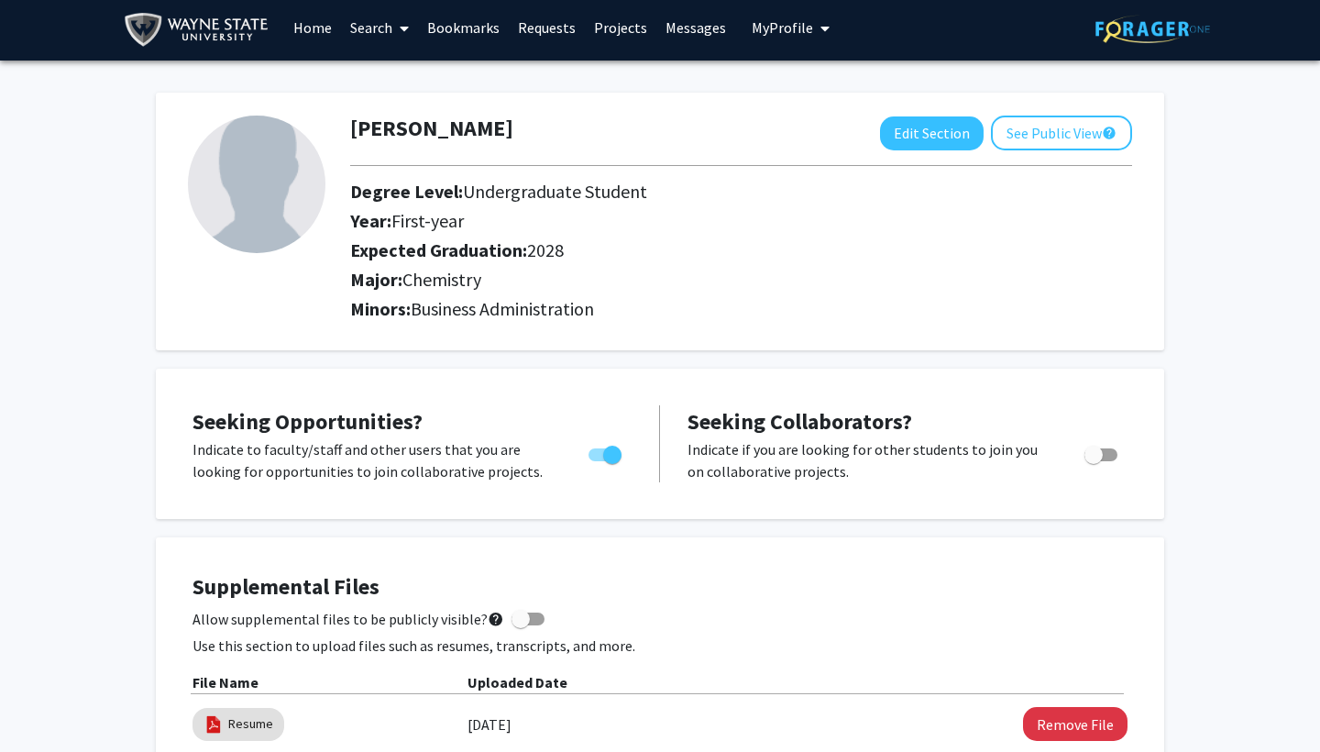
click at [664, 33] on link "Messages" at bounding box center [696, 27] width 79 height 64
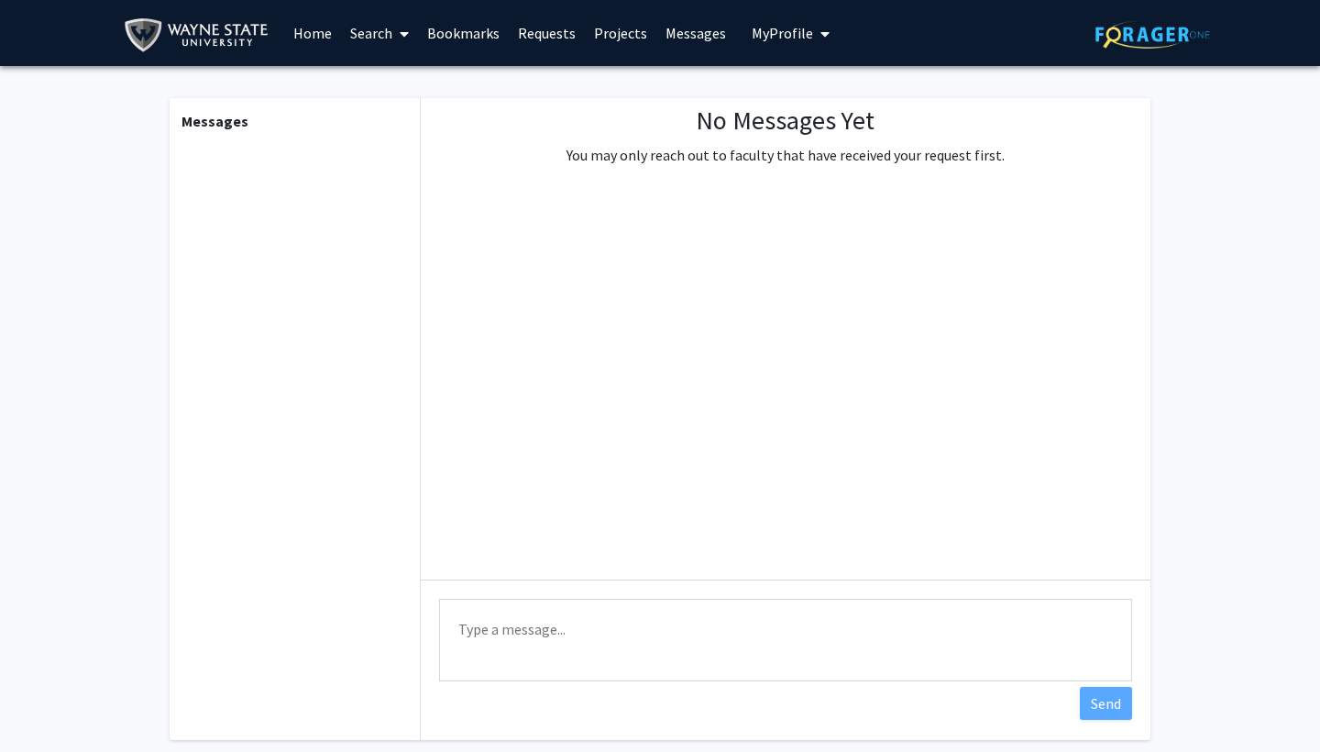
click at [620, 38] on link "Projects" at bounding box center [621, 33] width 72 height 64
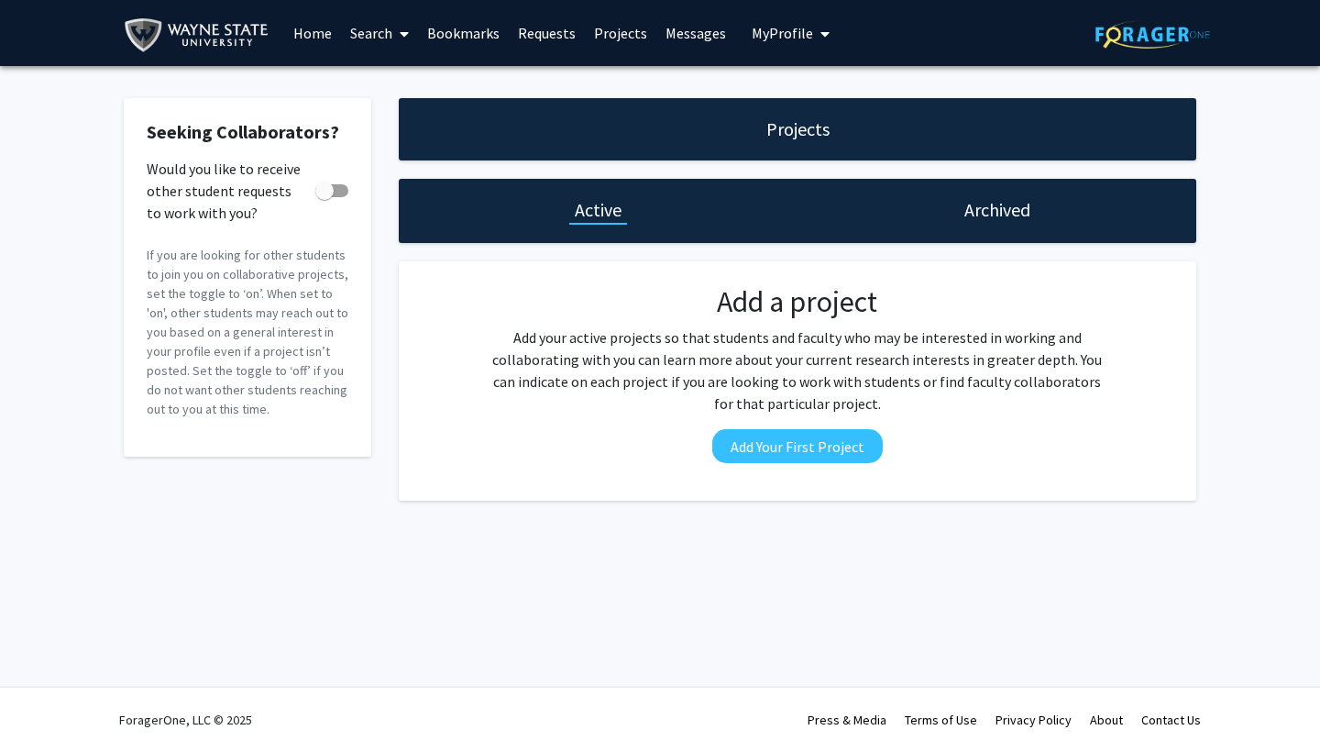
click at [553, 42] on link "Requests" at bounding box center [547, 33] width 76 height 64
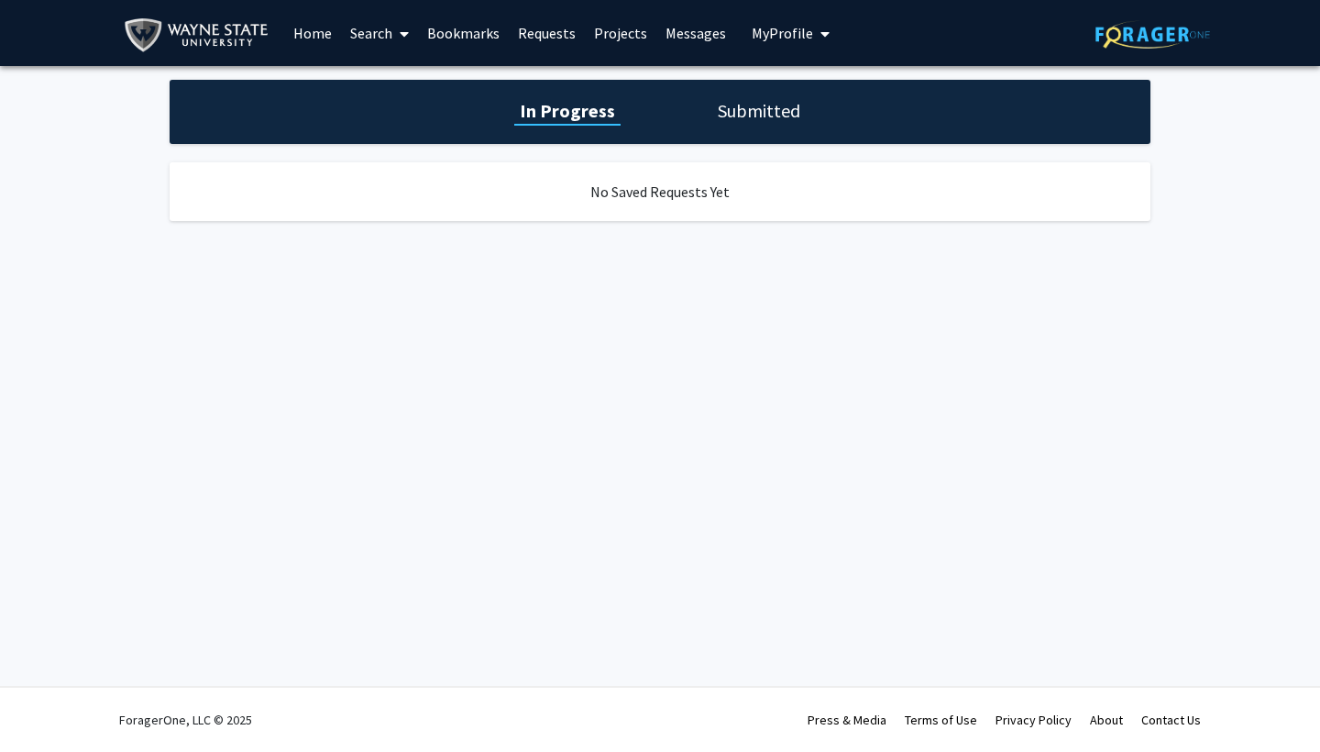
click at [479, 41] on link "Bookmarks" at bounding box center [463, 33] width 91 height 64
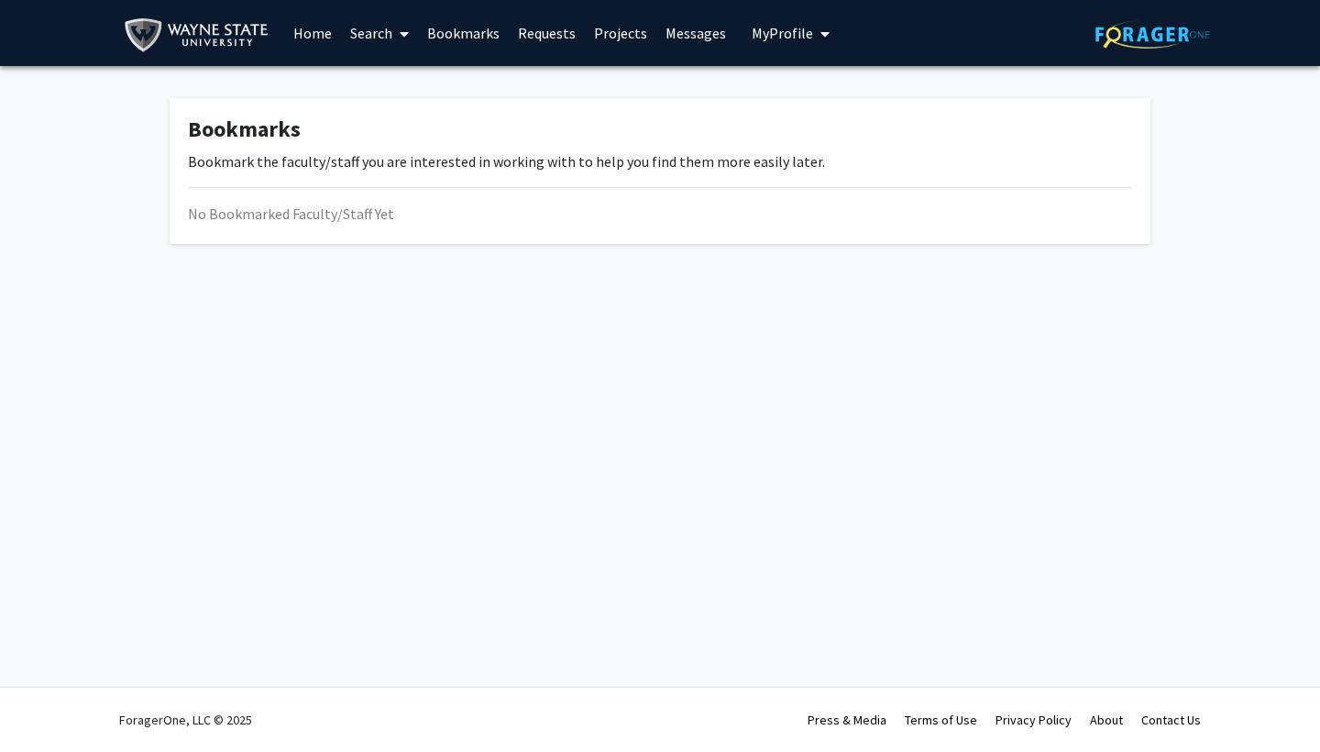
click at [321, 37] on link "Home" at bounding box center [312, 33] width 57 height 64
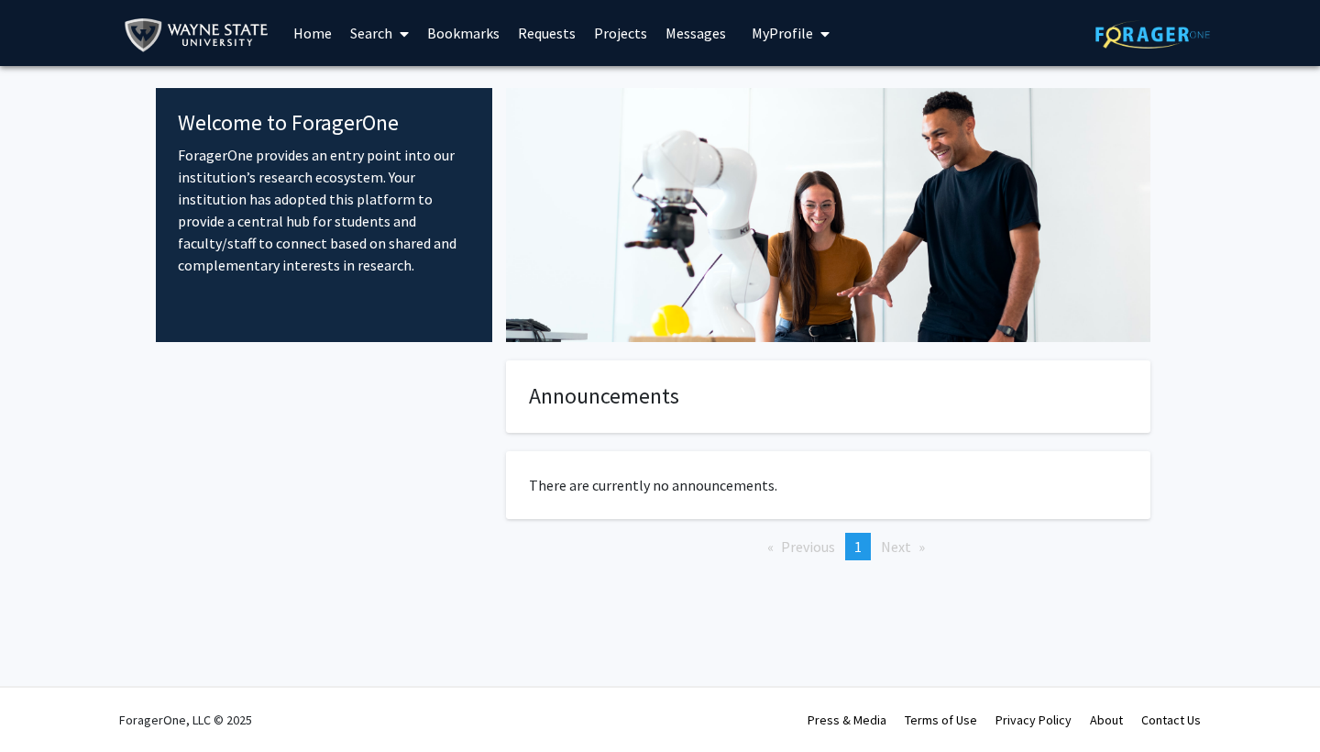
click at [365, 33] on link "Search" at bounding box center [379, 33] width 77 height 64
click at [437, 83] on span "Faculty/Staff" at bounding box center [408, 84] width 135 height 37
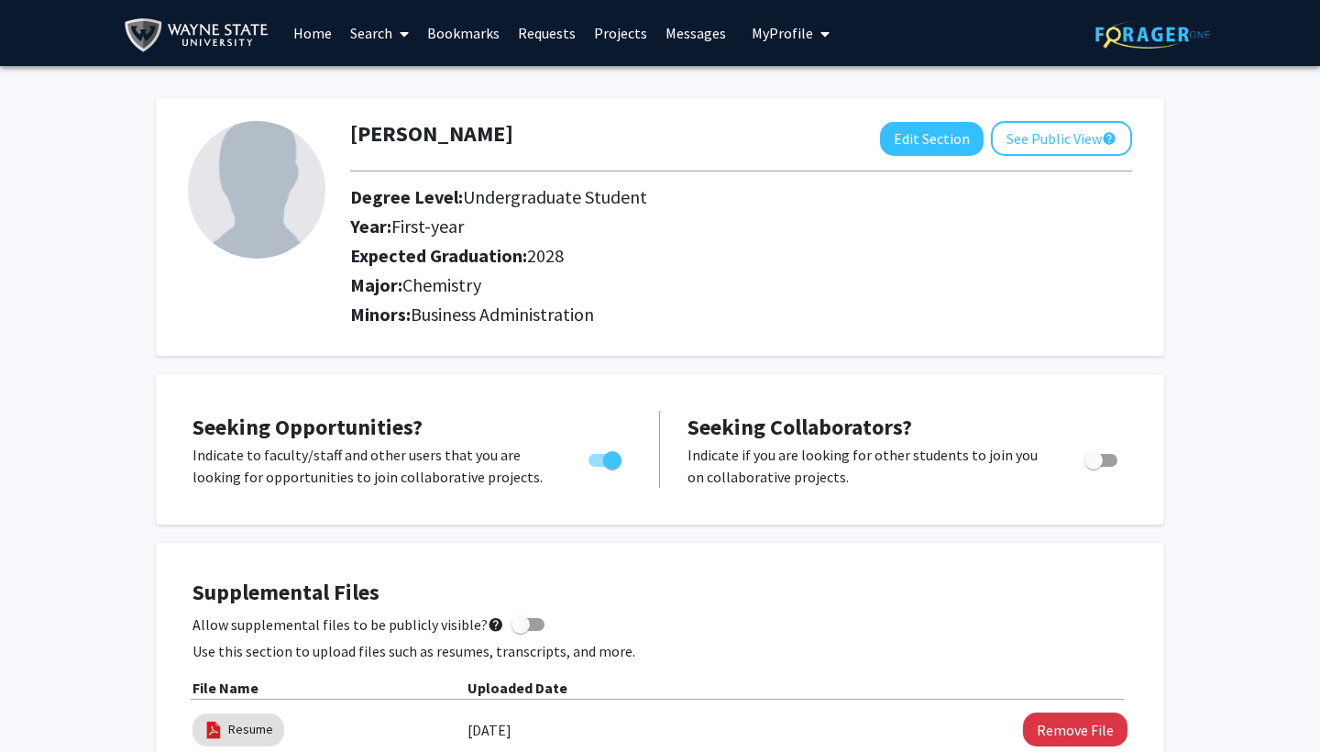
scroll to position [6, 0]
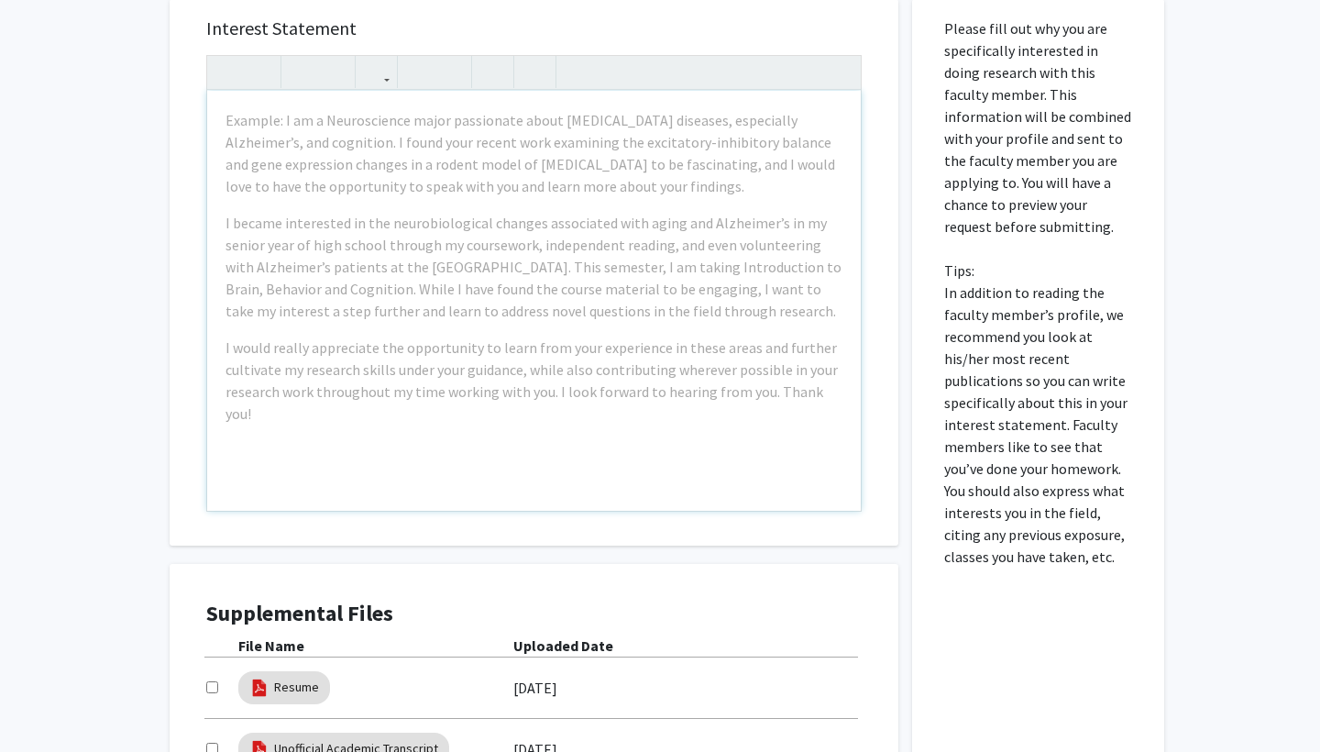
scroll to position [130, 0]
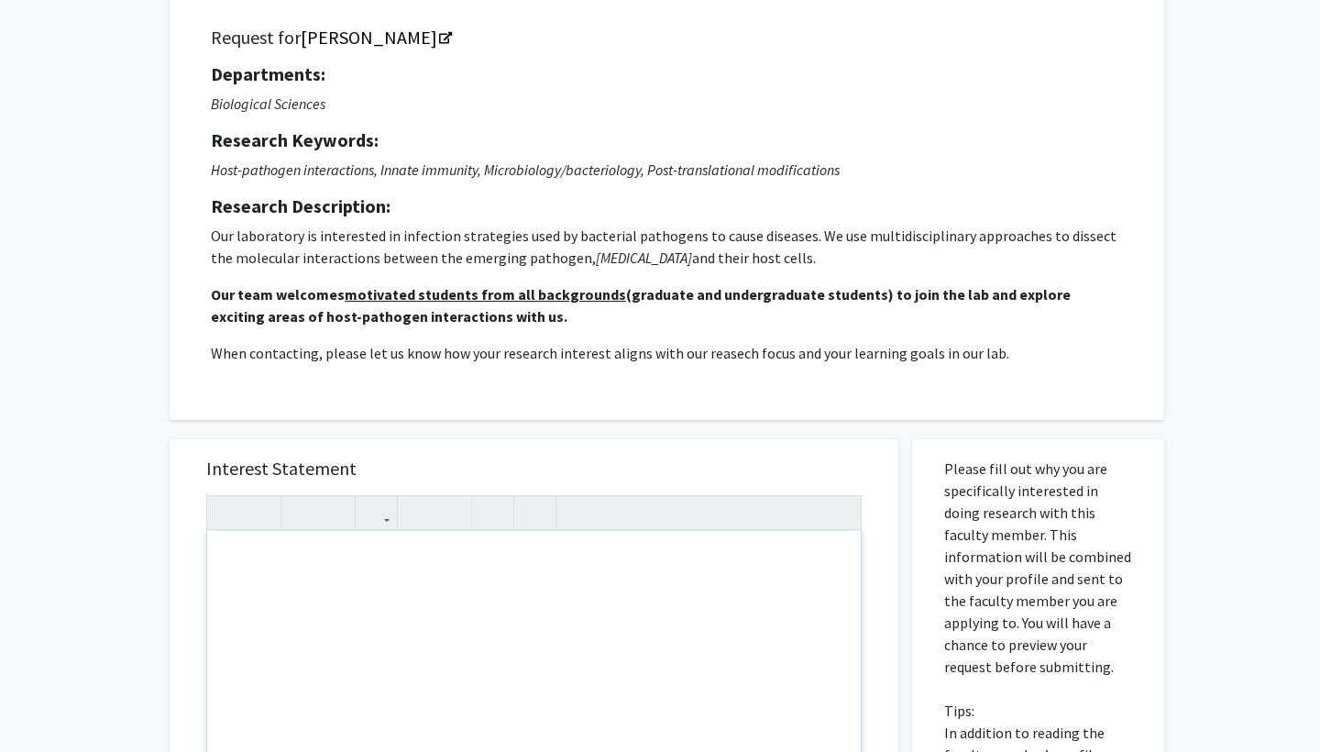
paste div "Note to users with screen readers: Please press Alt+0 or Option+0 to deactivate…"
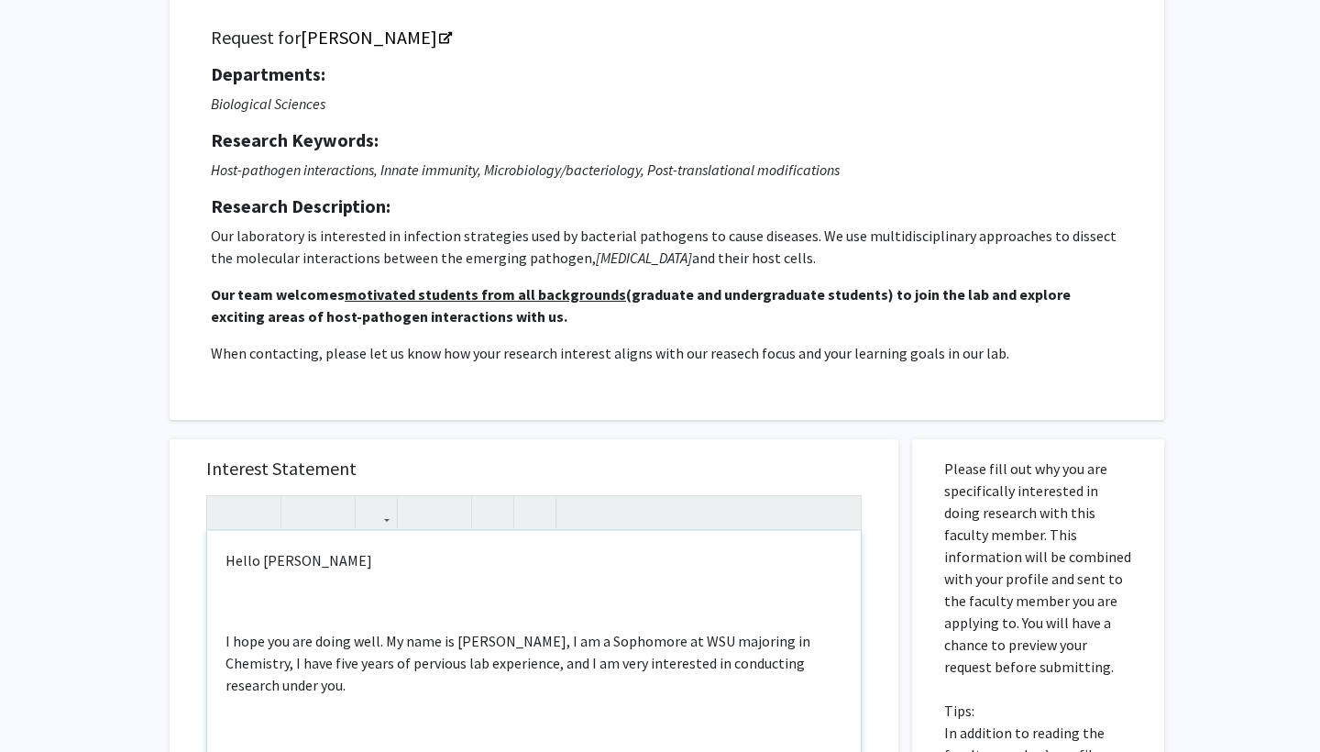
type textarea "<p>Hello Dr. Lee</p><br><br><p>I hope you are doing well. My name is Veer Singh…"
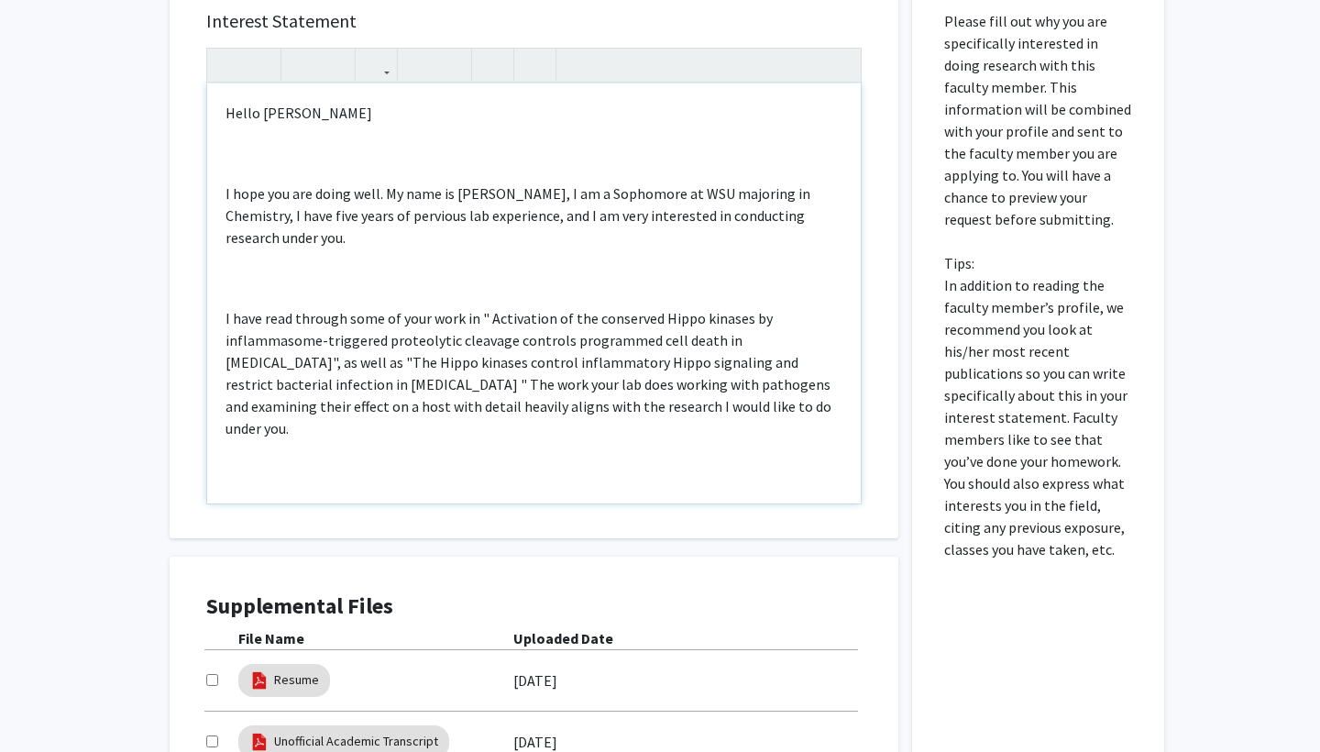
scroll to position [34, 0]
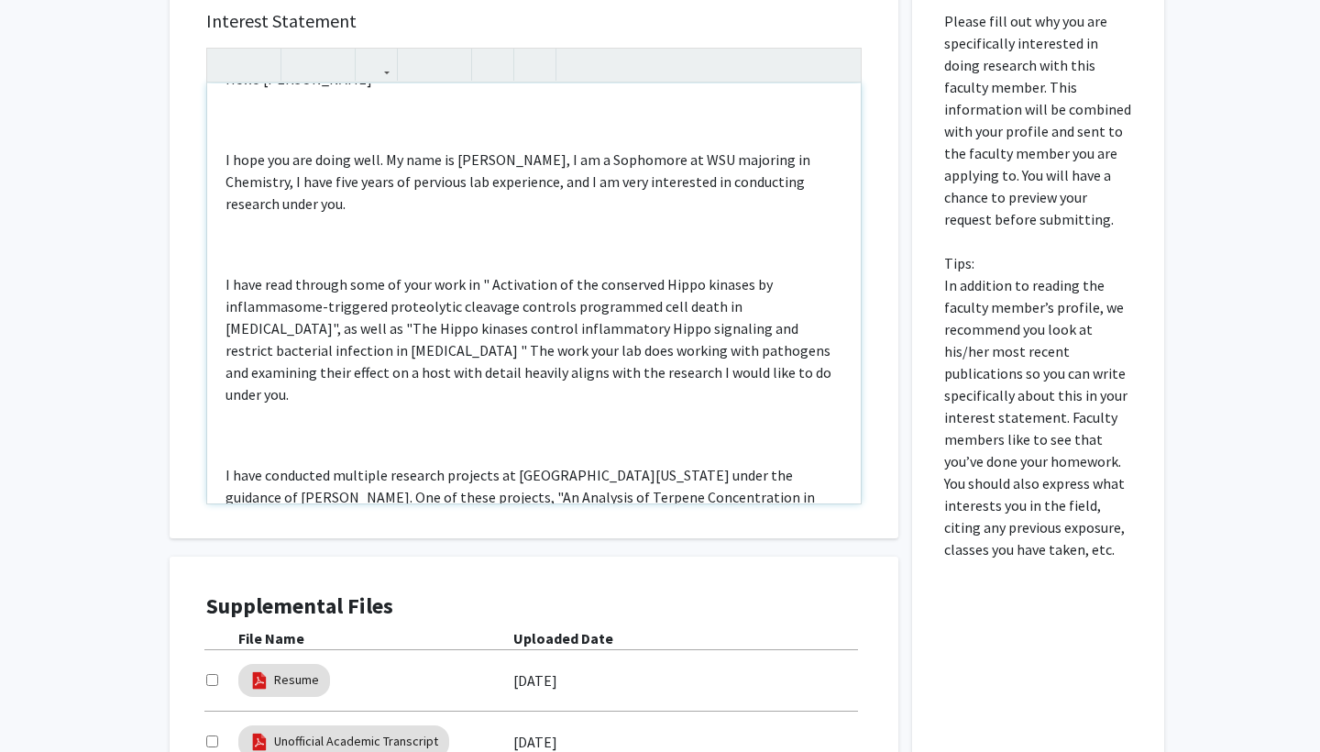
click at [282, 240] on div "Hello Dr. Lee I hope you are doing well. My name is Veer Singh, I am a Sophomor…" at bounding box center [534, 293] width 654 height 420
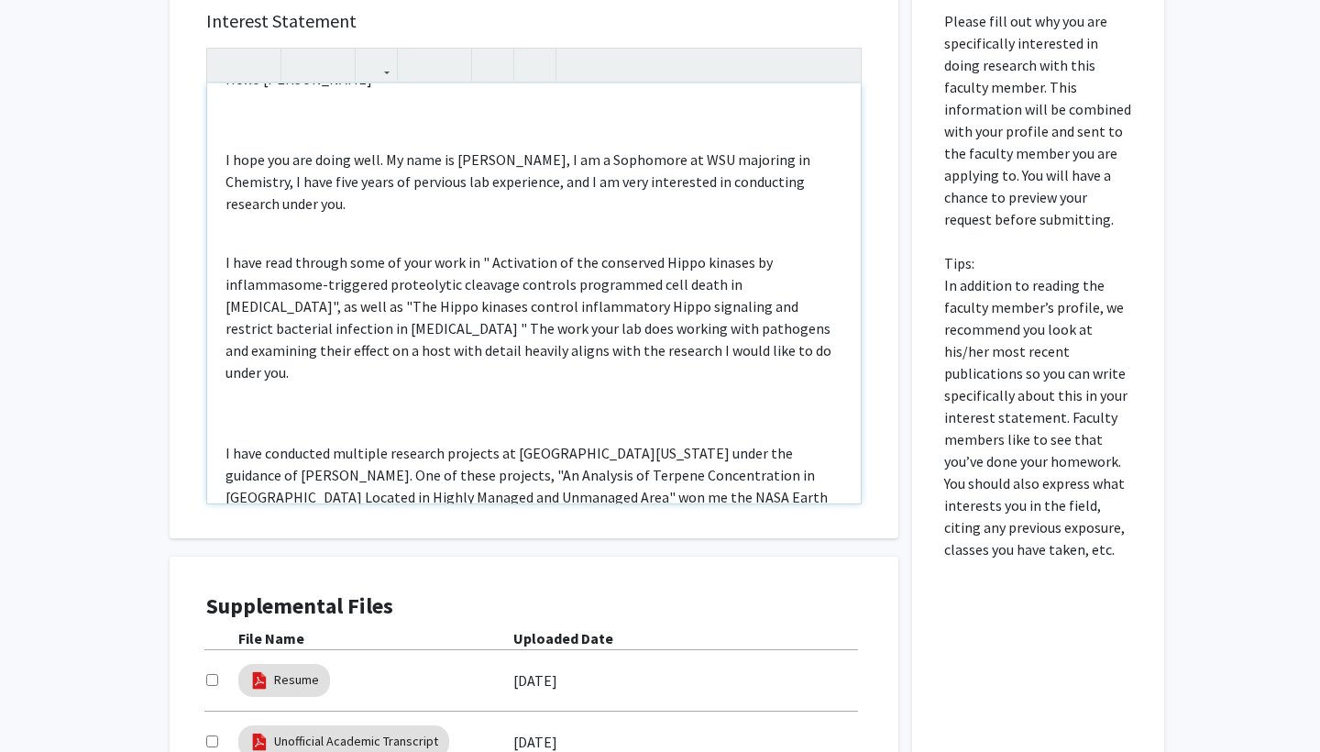
click at [259, 257] on p "I have read through some of your work in " Activation of the conserved Hippo ki…" at bounding box center [534, 317] width 617 height 132
click at [236, 406] on div "Hello Dr. Lee I hope you are doing well. My name is Veer Singh, I am a Sophomor…" at bounding box center [534, 293] width 654 height 420
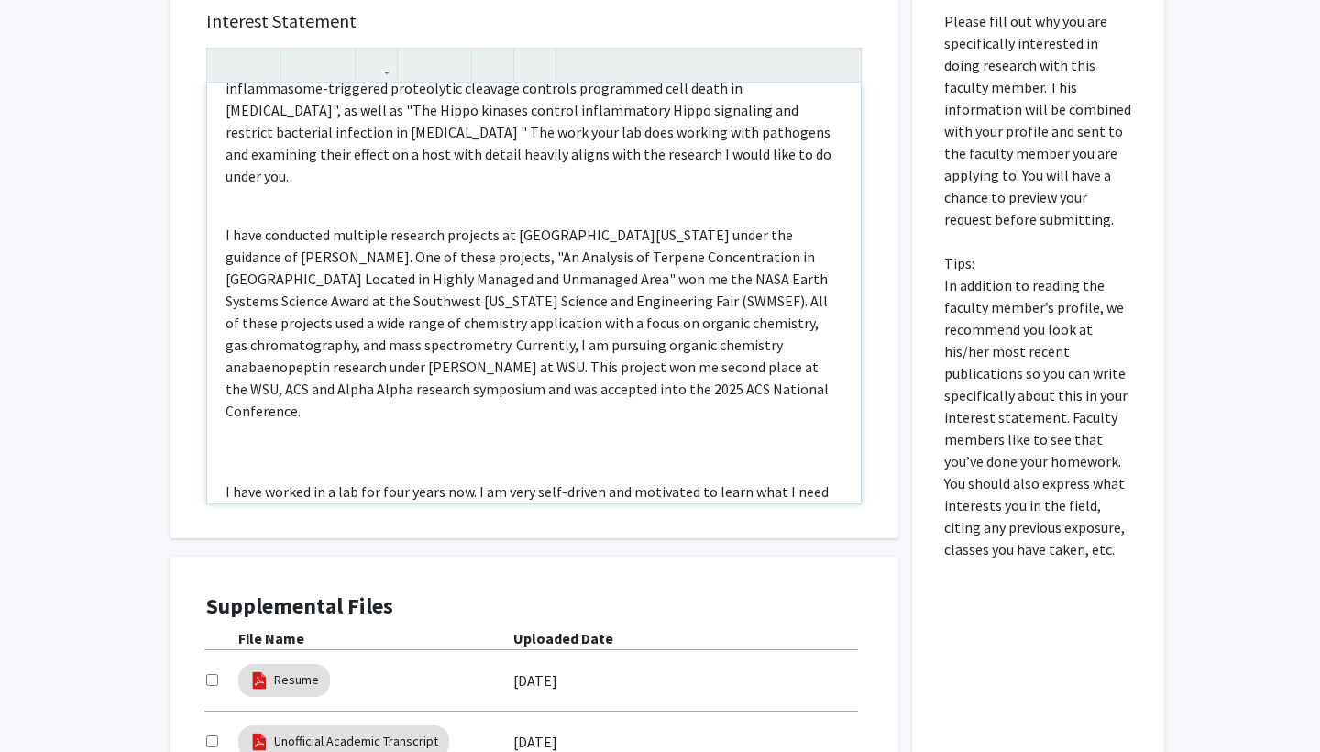
scroll to position [354, 0]
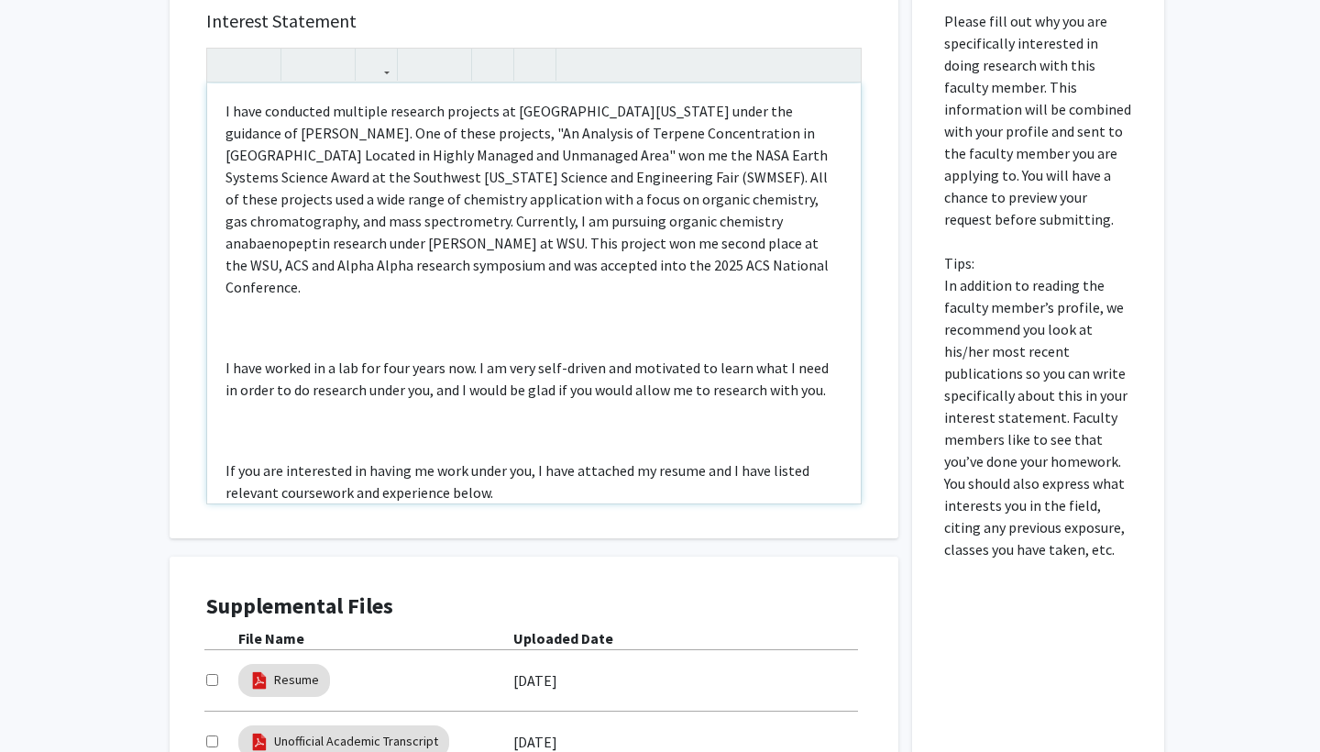
click at [223, 303] on div "Hello Dr. Lee I hope you are doing well. My name is Veer Singh, I am a Sophomor…" at bounding box center [534, 293] width 654 height 420
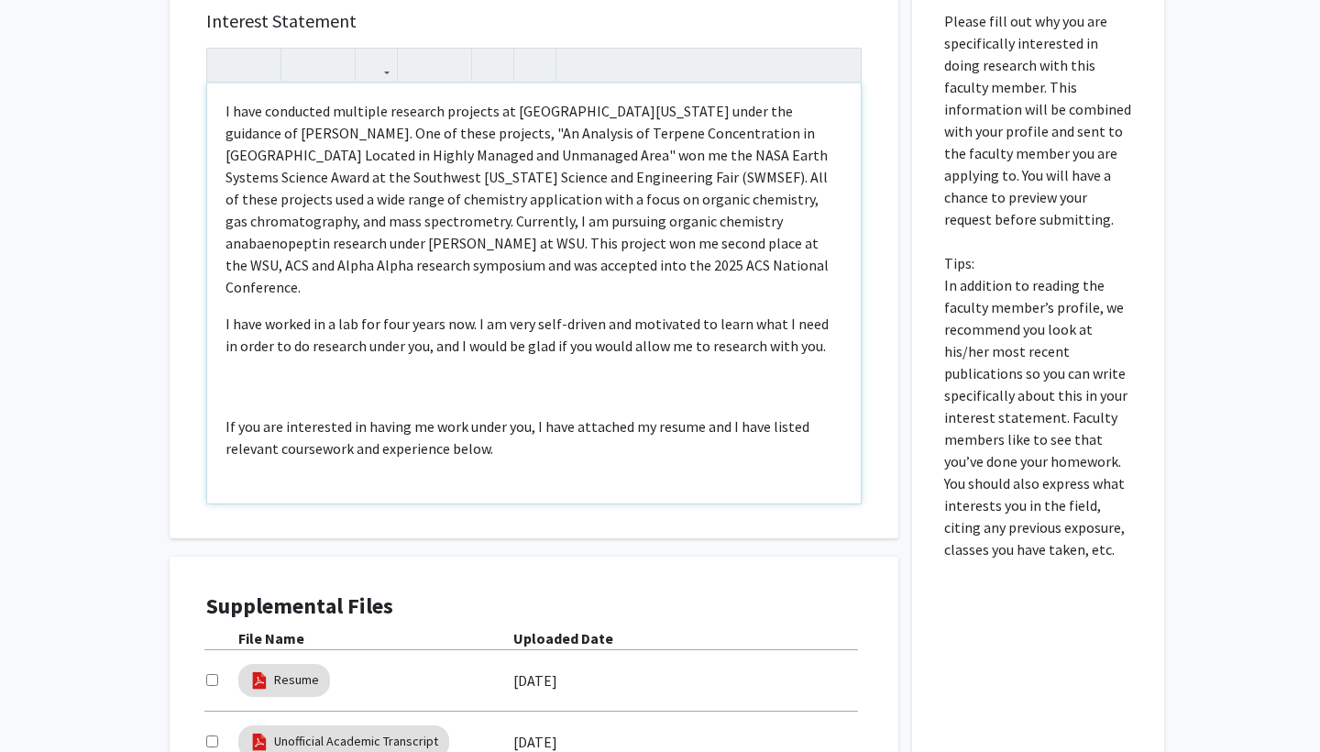
click at [222, 363] on div "Hello Dr. Lee I hope you are doing well. My name is Veer Singh, I am a Sophomor…" at bounding box center [534, 293] width 654 height 420
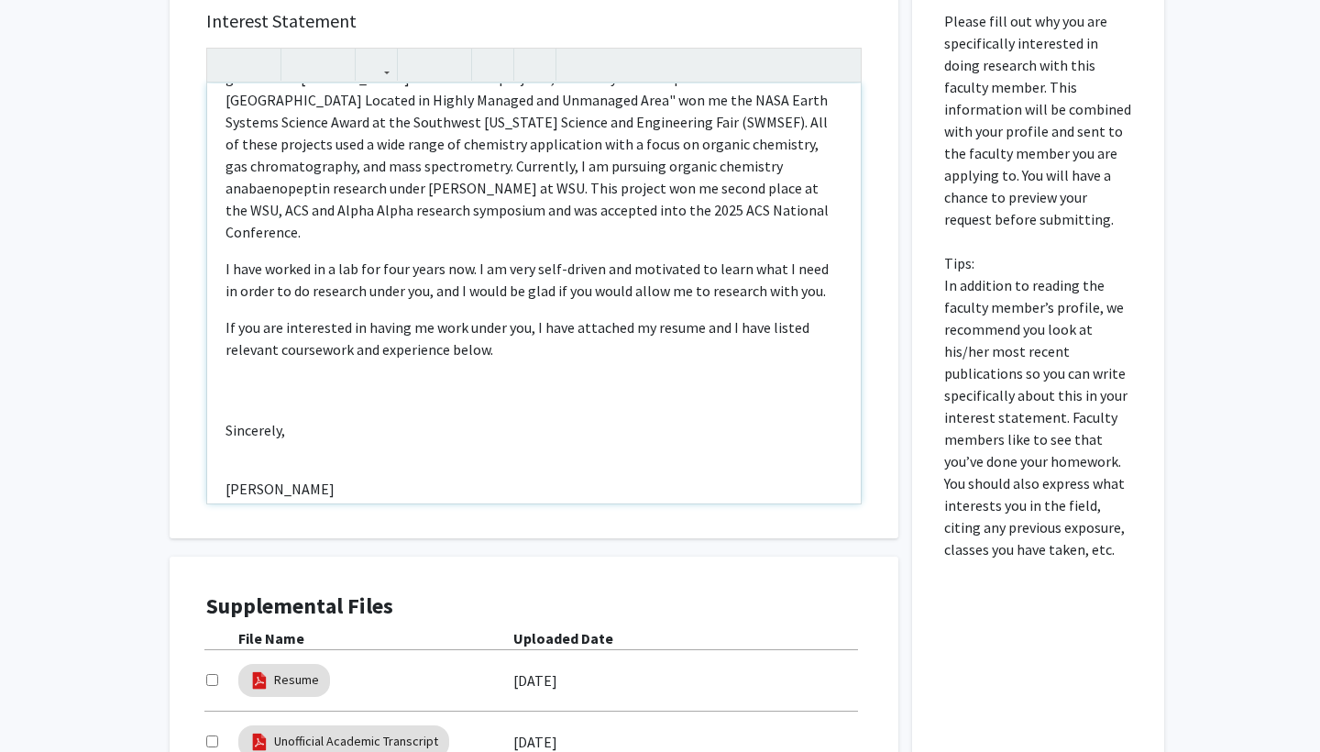
scroll to position [462, 0]
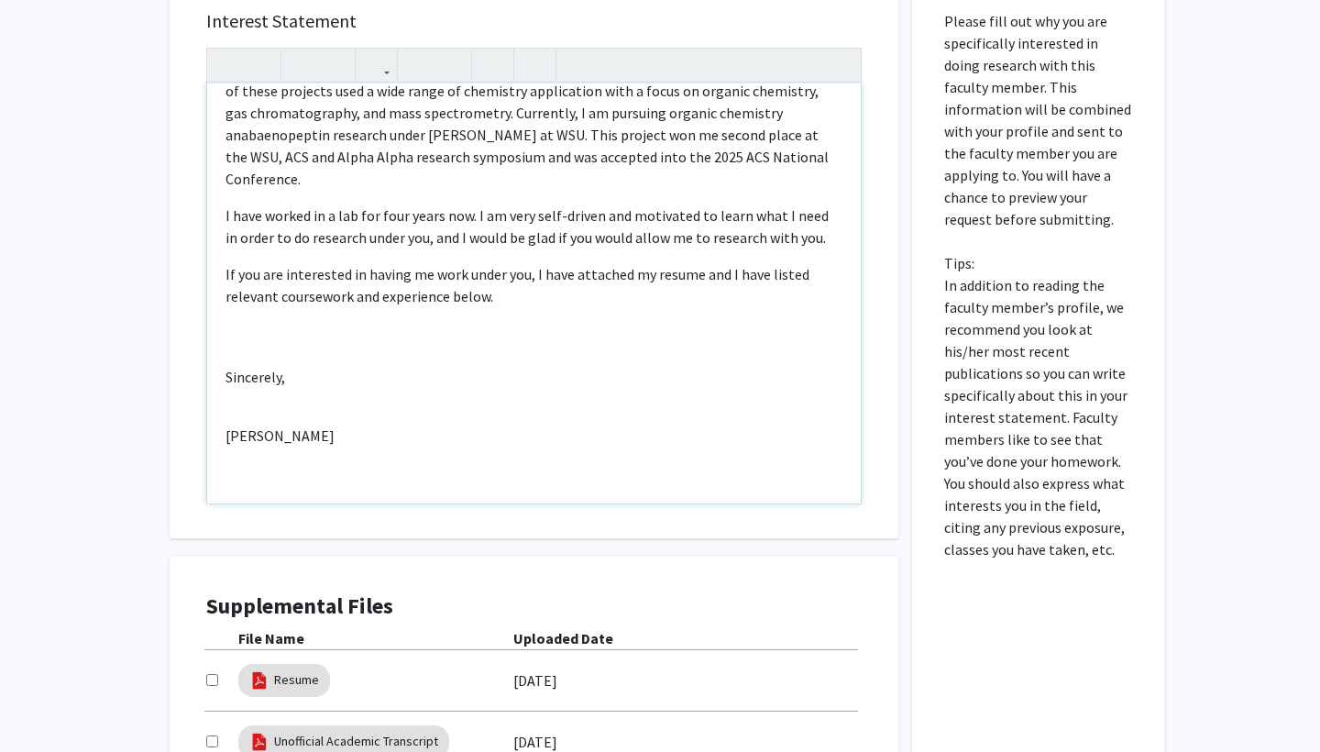
click at [219, 318] on div "Hello Dr. Lee I hope you are doing well. My name is Veer Singh, I am a Sophomor…" at bounding box center [534, 293] width 654 height 420
click at [225, 331] on div "Hello Dr. Lee I hope you are doing well. My name is Veer Singh, I am a Sophomor…" at bounding box center [534, 293] width 654 height 420
click at [229, 359] on p "[PERSON_NAME]" at bounding box center [534, 370] width 617 height 22
click at [226, 410] on div "Hello Dr. Lee I hope you are doing well. My name is Veer Singh, I am a Sophomor…" at bounding box center [534, 293] width 654 height 420
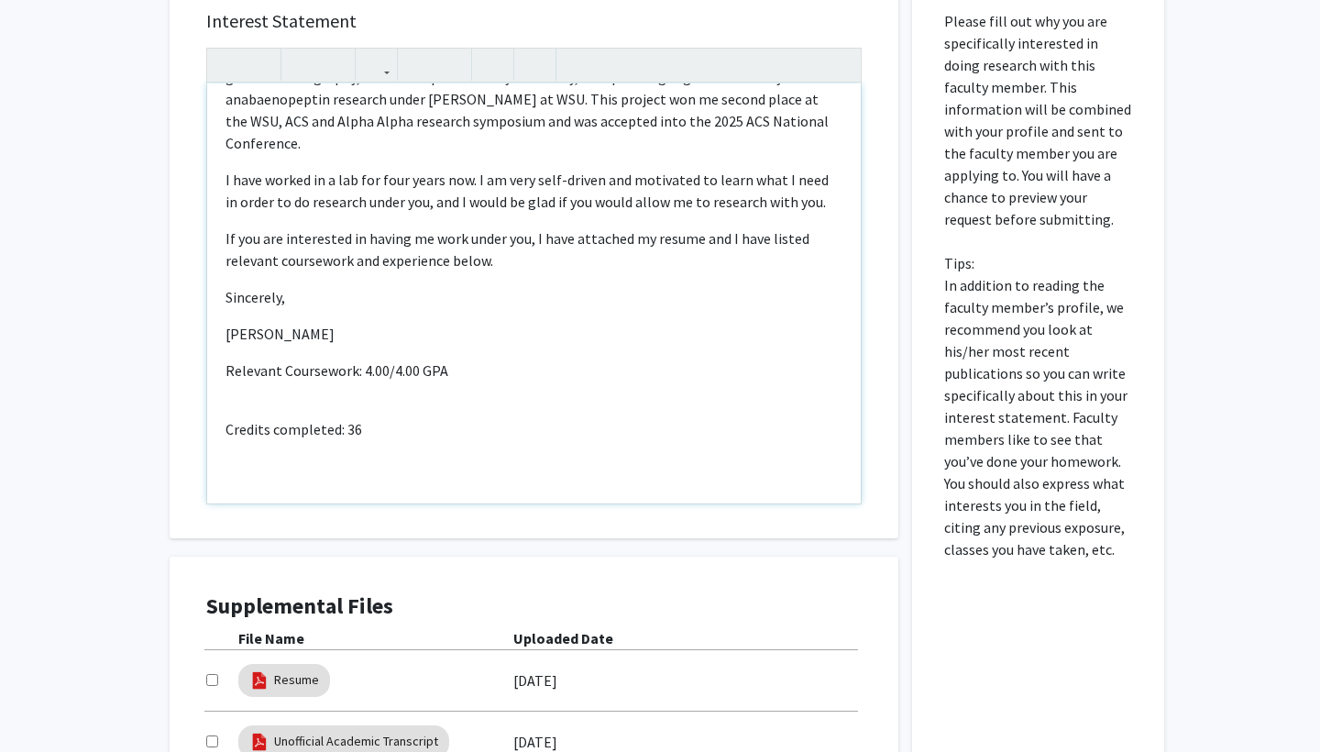
scroll to position [509, 0]
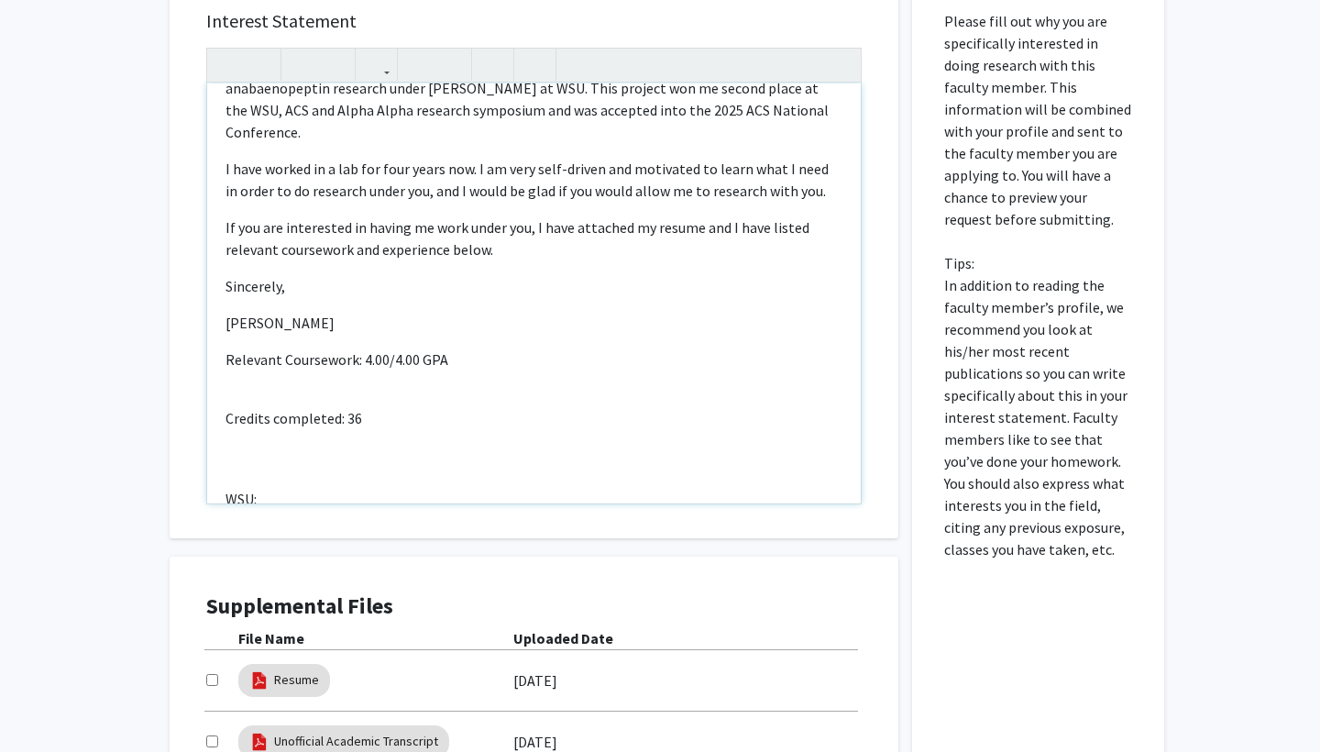
click at [226, 407] on p "Credits completed: 36" at bounding box center [534, 418] width 617 height 22
click at [224, 444] on div "Hello Dr. Lee I hope you are doing well. My name is Veer Singh, I am a Sophomor…" at bounding box center [534, 293] width 654 height 420
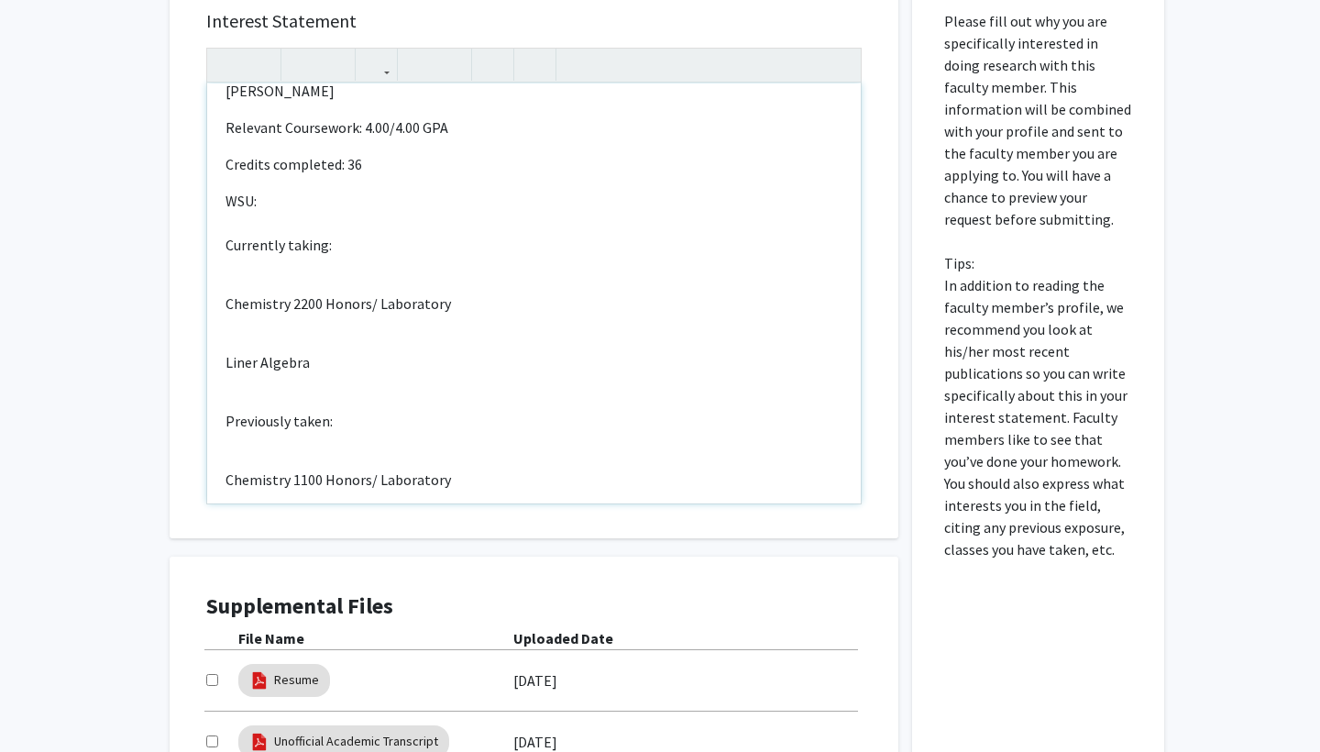
scroll to position [766, 0]
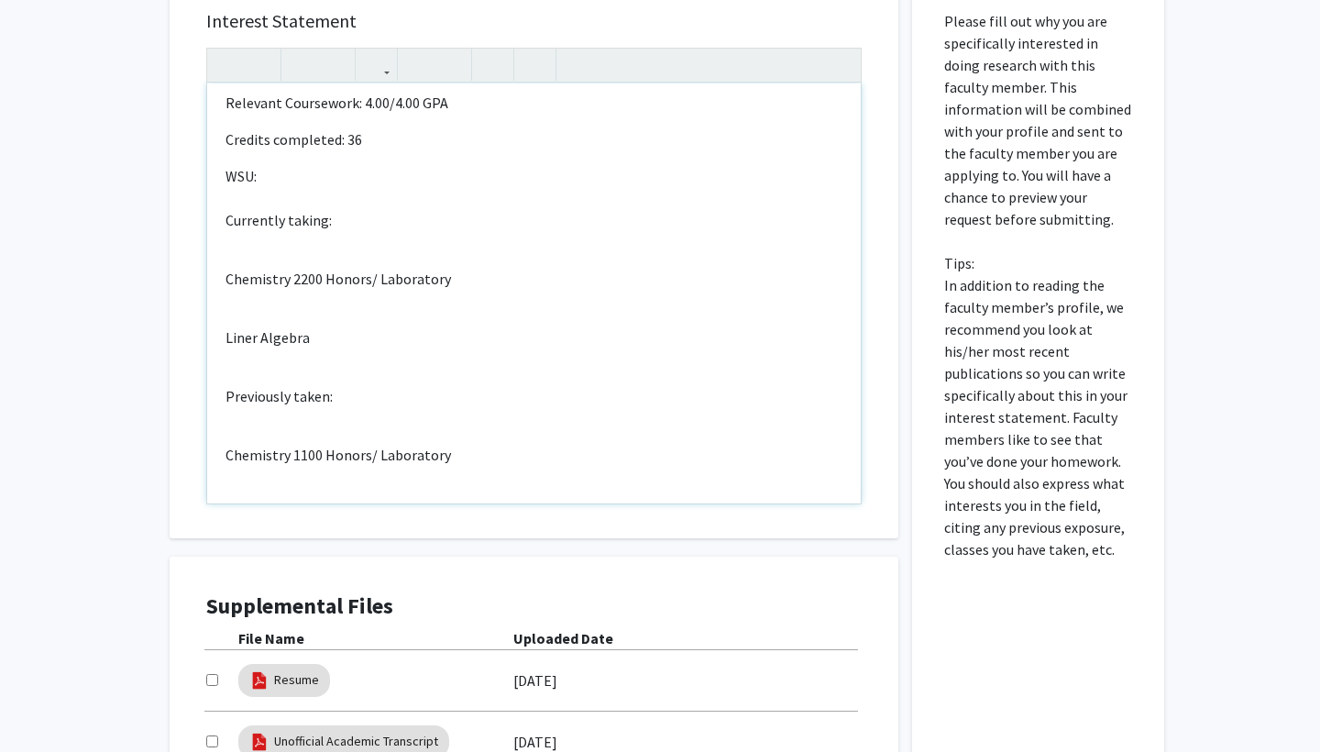
click at [363, 193] on div "Hello Dr. Lee I hope you are doing well. My name is Veer Singh, I am a Sophomor…" at bounding box center [534, 293] width 654 height 420
click at [363, 192] on div "Hello Dr. Lee I hope you are doing well. My name is Veer Singh, I am a Sophomor…" at bounding box center [534, 293] width 654 height 420
click at [360, 209] on p "Currently taking:" at bounding box center [534, 220] width 617 height 22
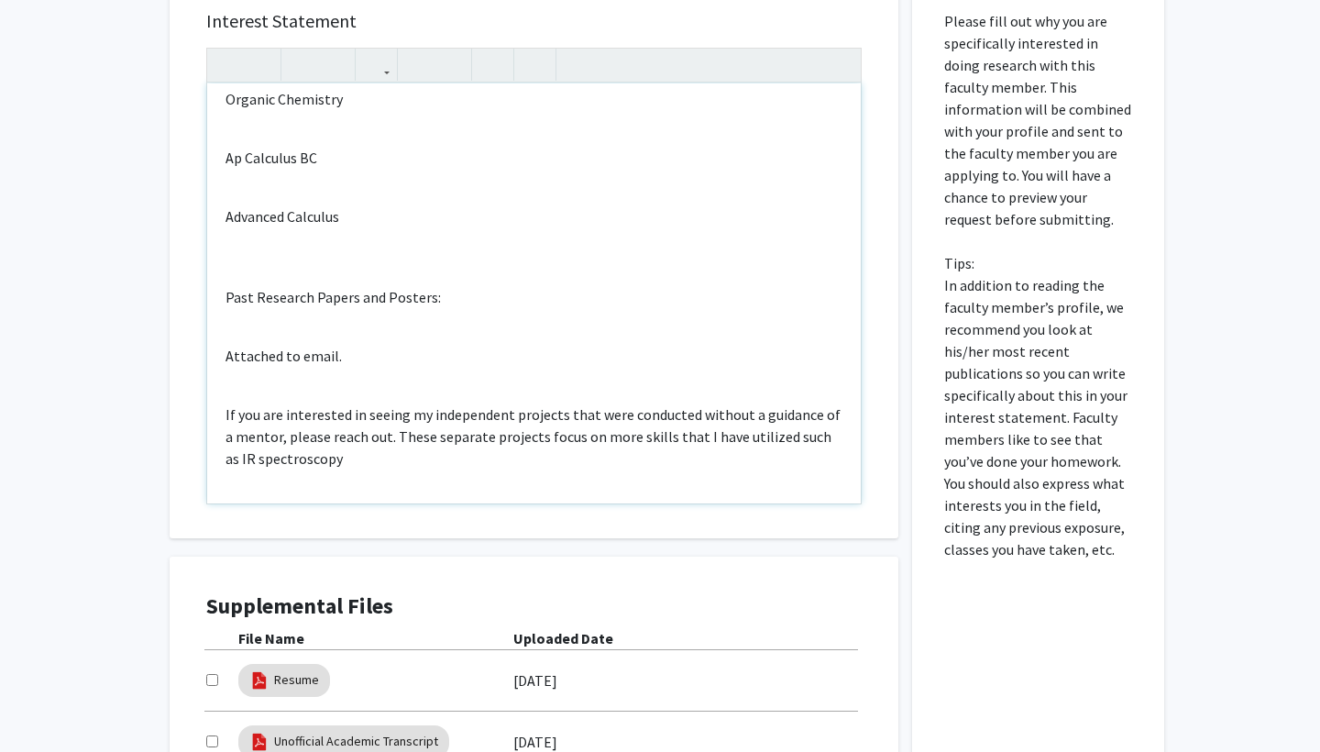
scroll to position [1590, 0]
drag, startPoint x: 232, startPoint y: 266, endPoint x: 412, endPoint y: 447, distance: 254.8
click at [412, 447] on div "Hello Dr. Lee I hope you are doing well. My name is Veer Singh, I am a Sophomor…" at bounding box center [534, 293] width 654 height 420
type textarea "<p>Hello Dr. Lee</p><br><br><p>I hope you are doing well. My name is Veer Singh…"
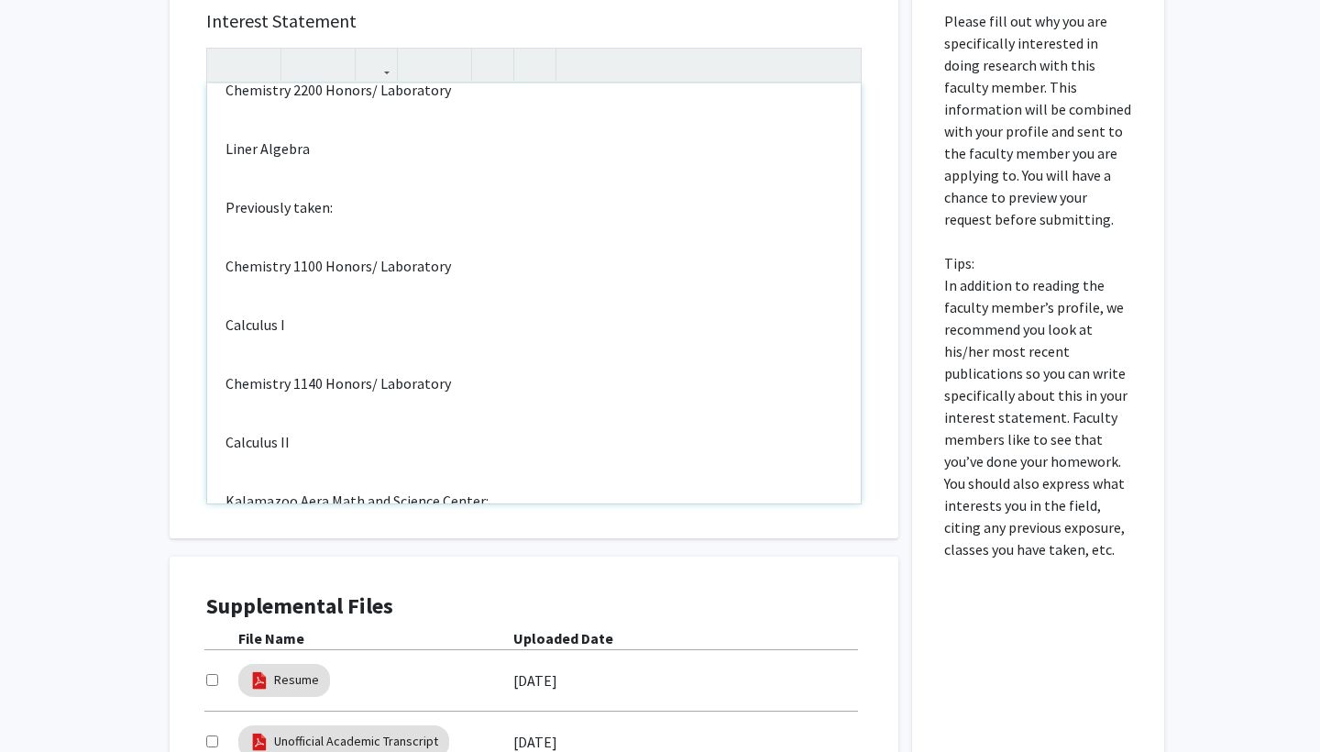
scroll to position [1076, 0]
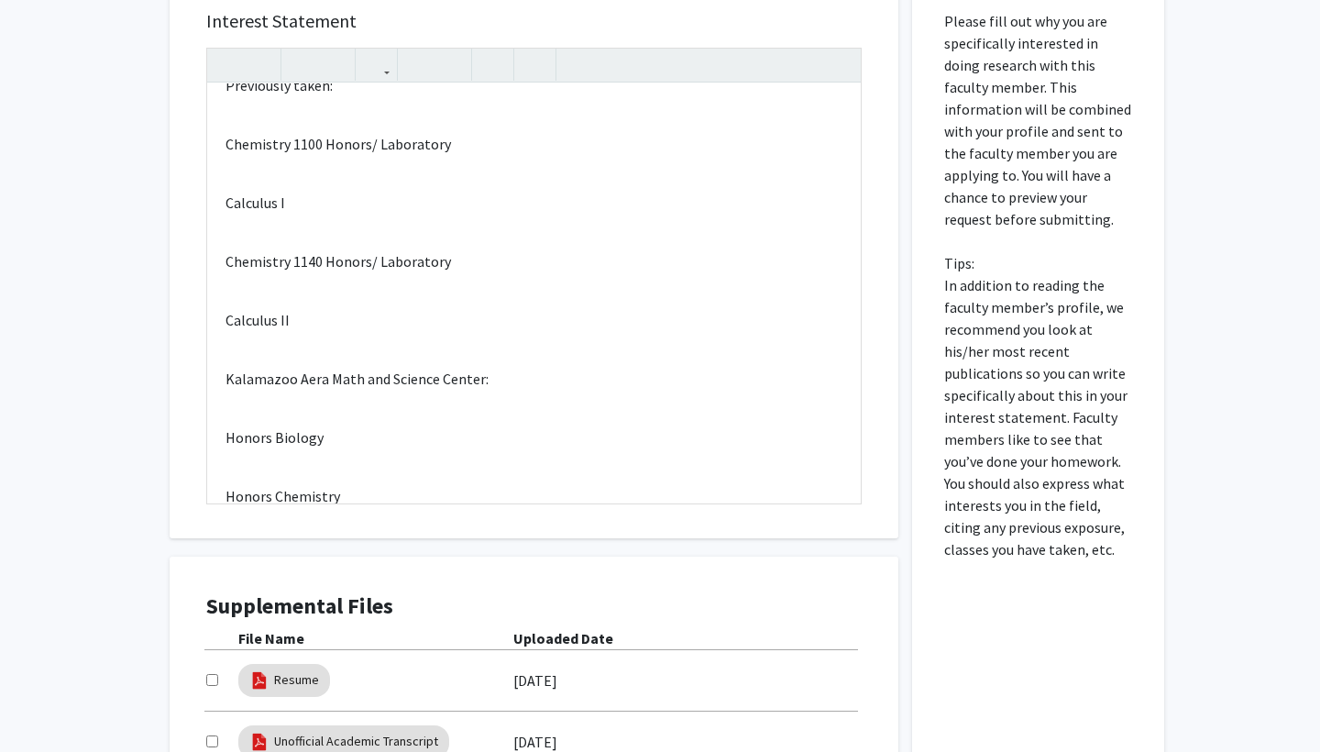
click at [625, 508] on div "Interest Statement Hello Dr. Lee I hope you are doing well. My name is Veer Sin…" at bounding box center [534, 265] width 692 height 546
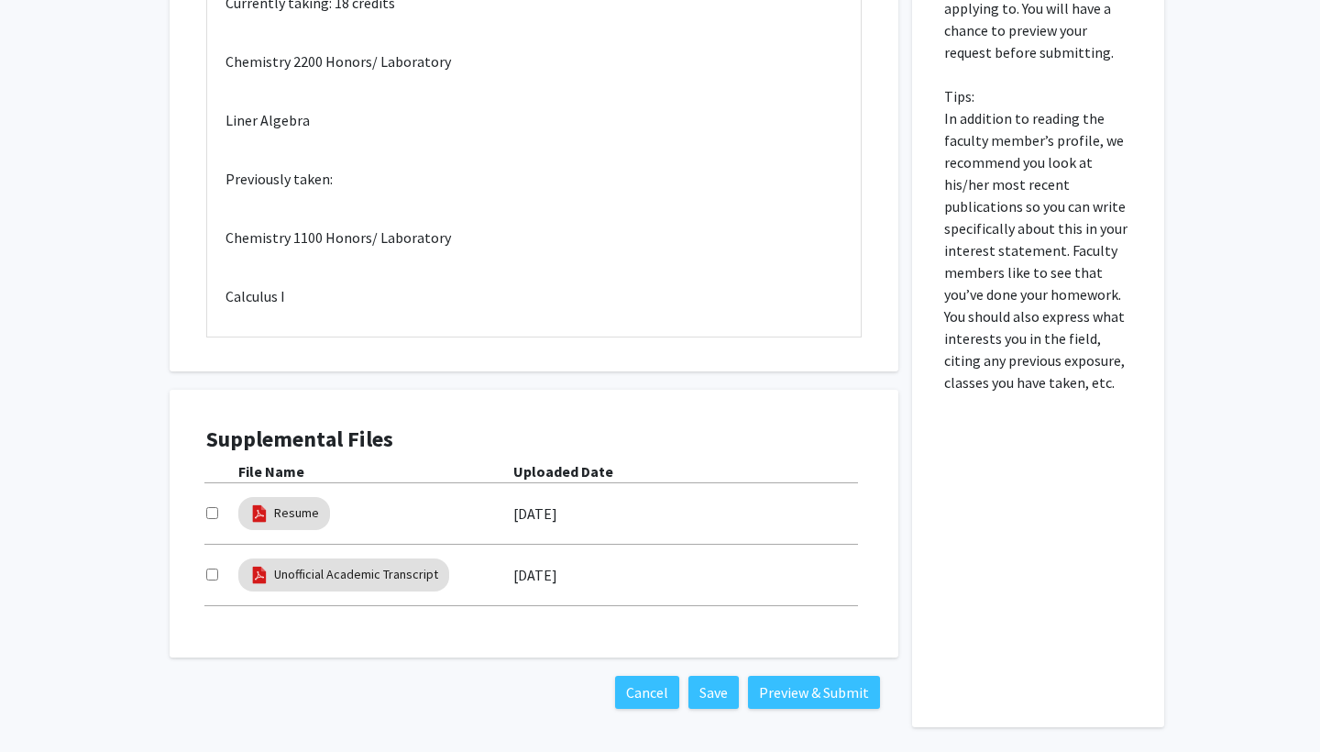
scroll to position [742, 0]
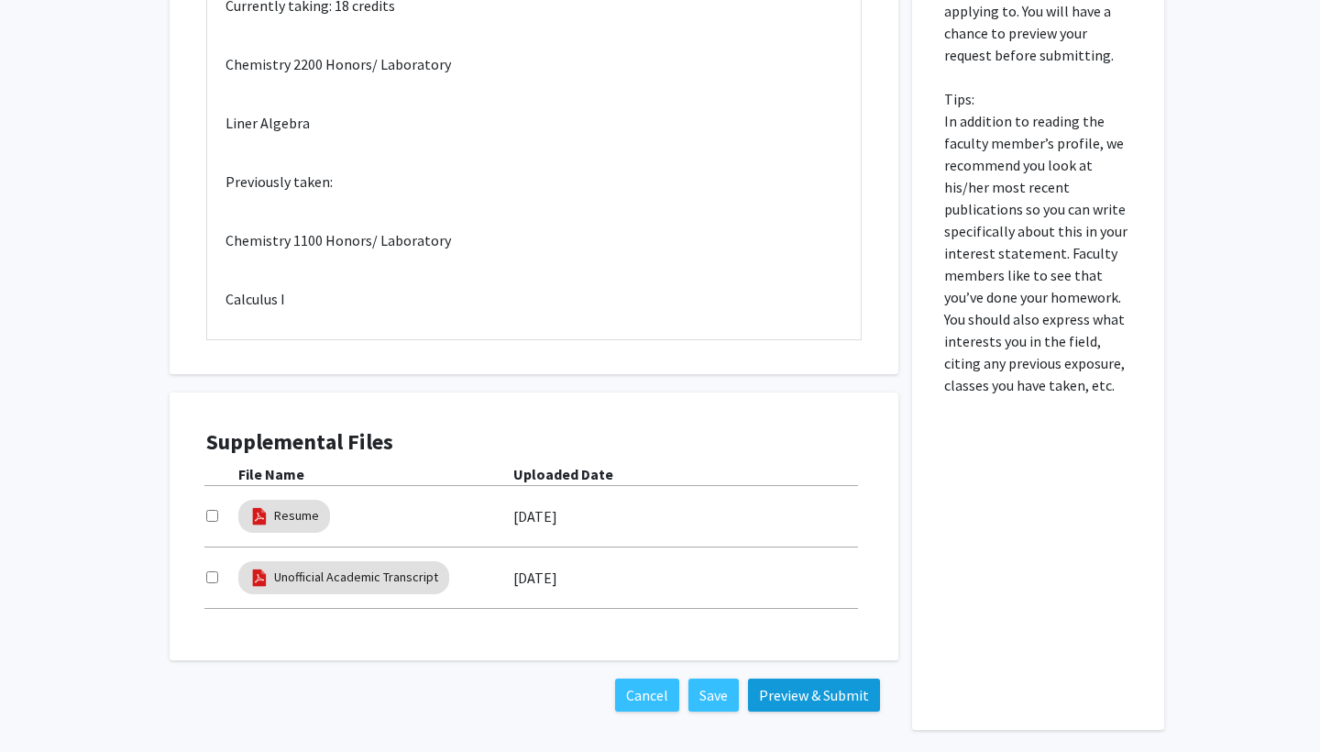
click at [823, 696] on button "Preview & Submit" at bounding box center [814, 695] width 132 height 33
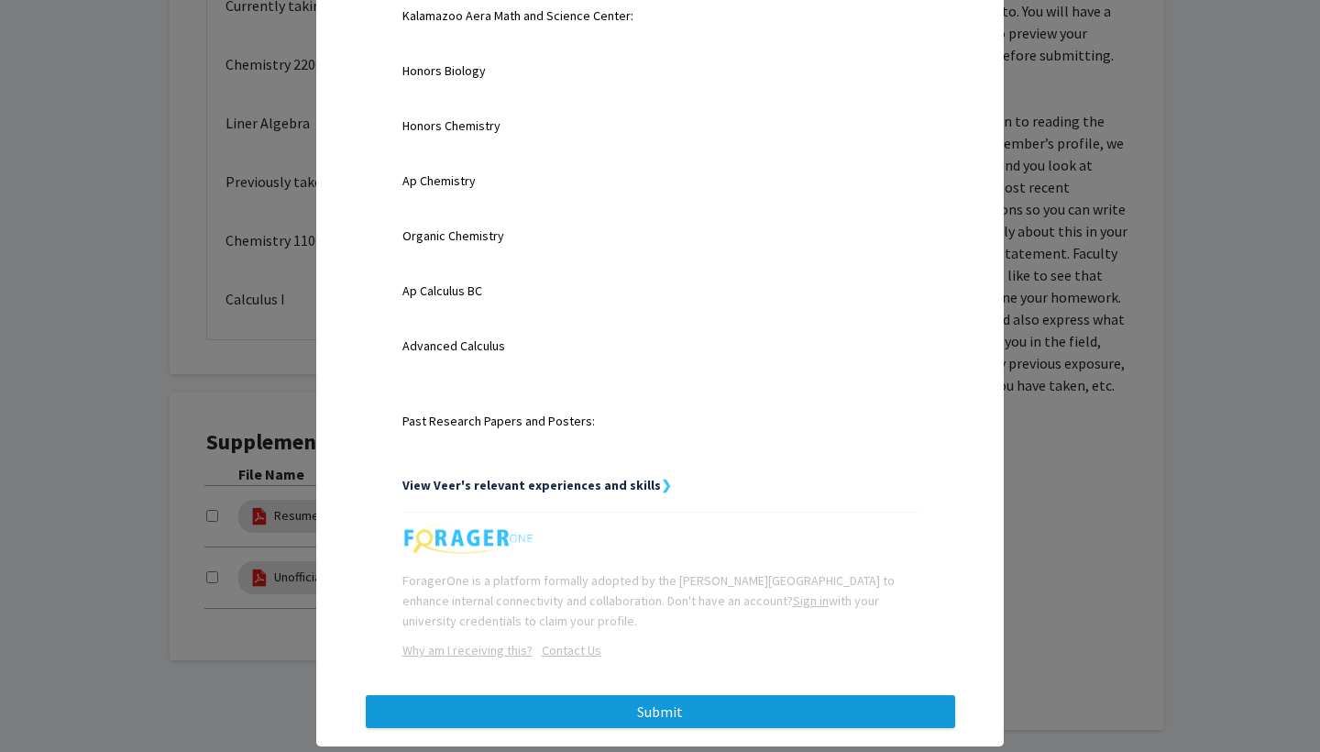
scroll to position [1787, 0]
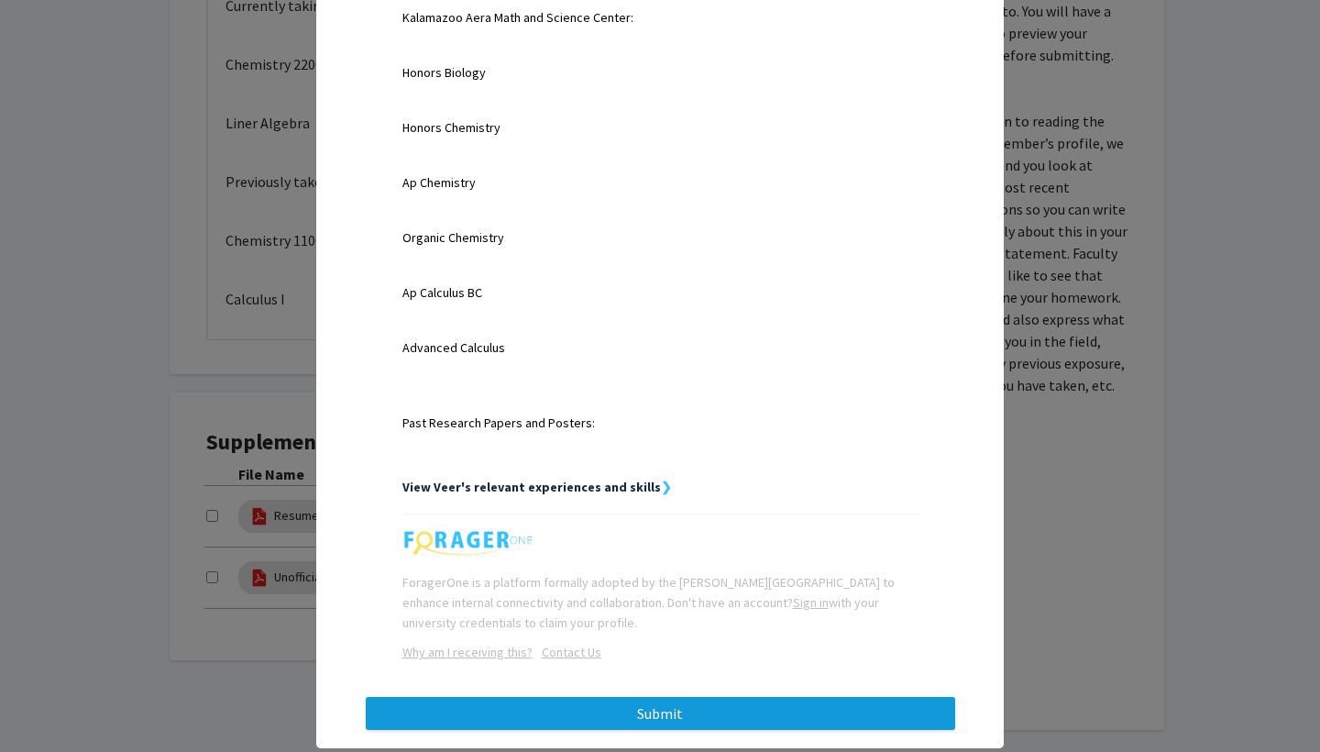
click at [646, 697] on button "Submit" at bounding box center [661, 713] width 590 height 33
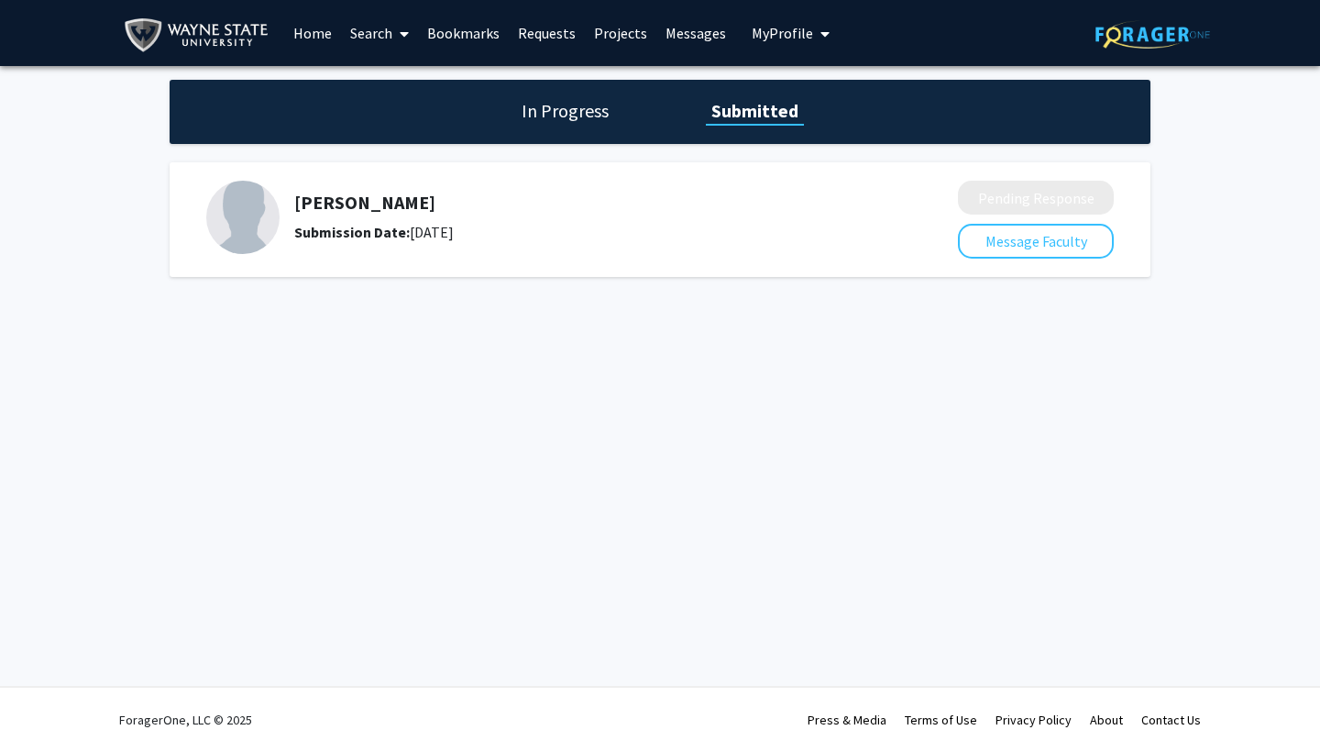
click at [580, 97] on div "In Progress Submitted" at bounding box center [660, 112] width 981 height 64
click at [580, 105] on h1 "In Progress" at bounding box center [565, 111] width 98 height 26
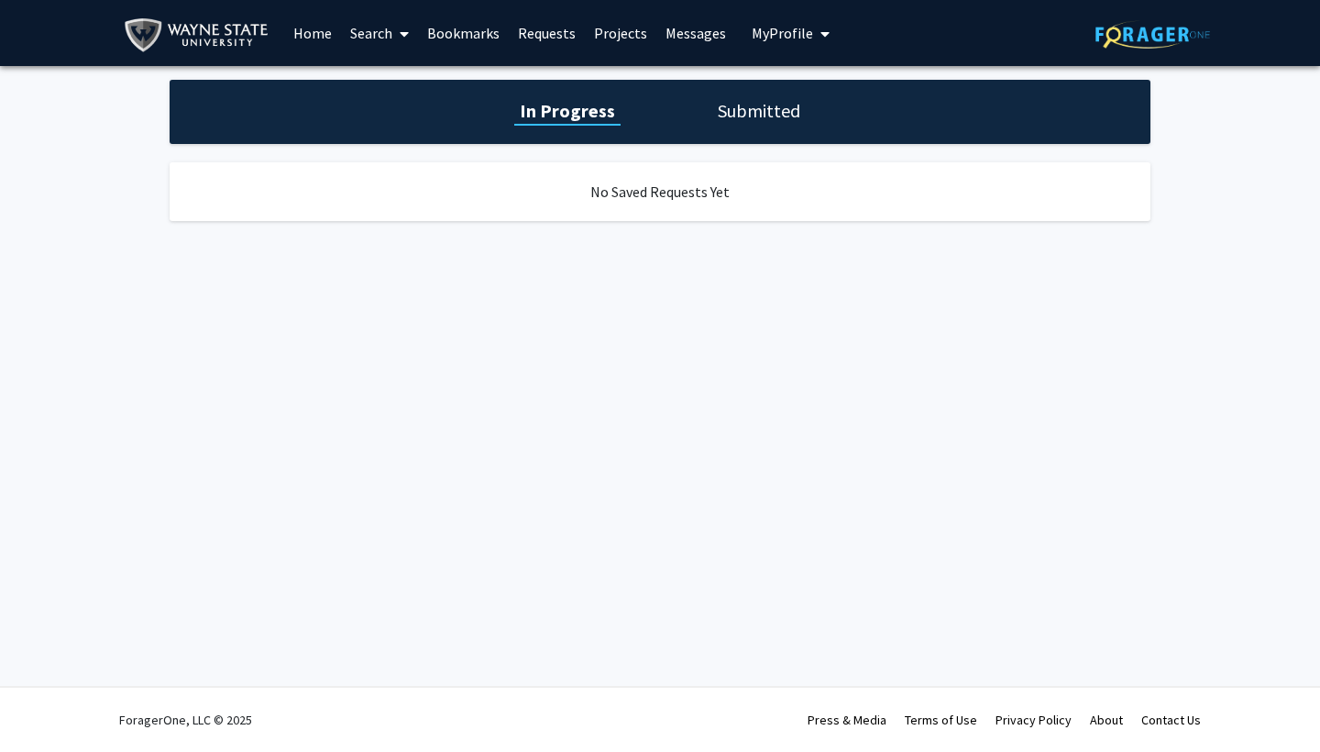
click at [778, 124] on h1 "Submitted" at bounding box center [759, 111] width 94 height 26
